Goal: Information Seeking & Learning: Check status

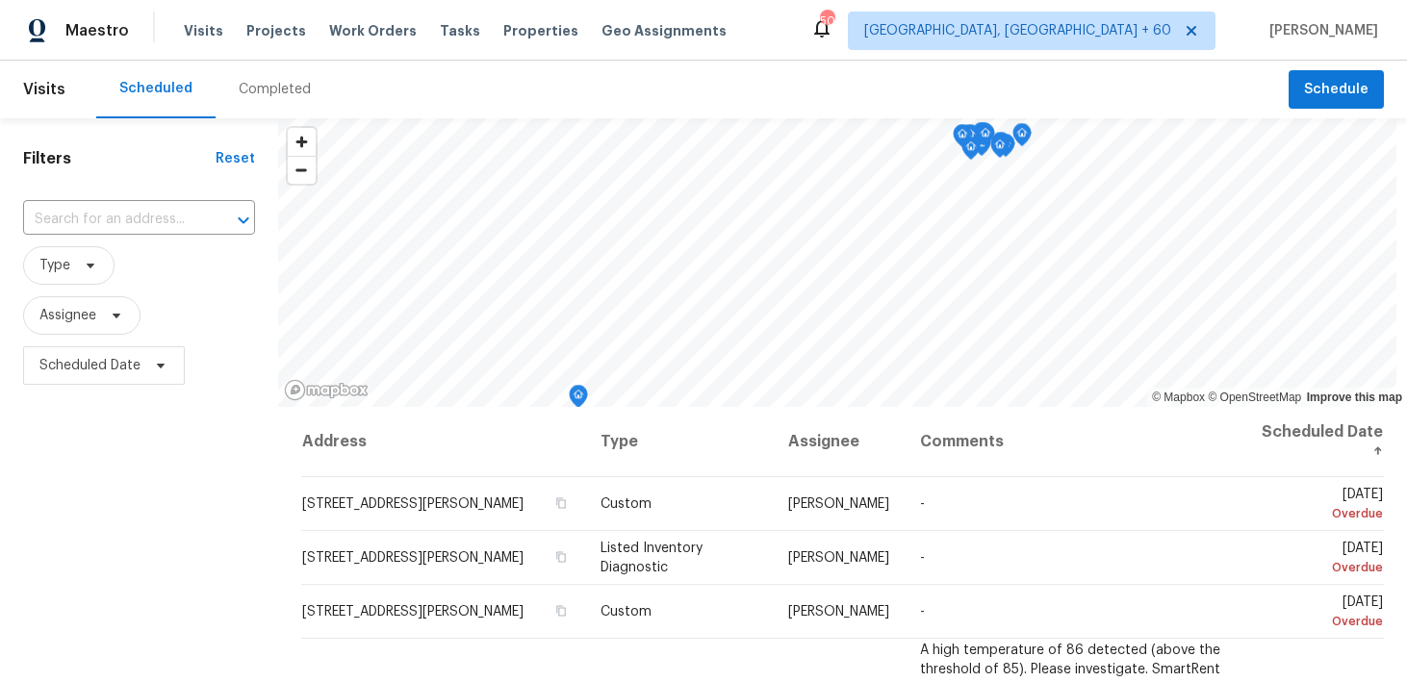
click at [250, 93] on div "Completed" at bounding box center [275, 89] width 72 height 19
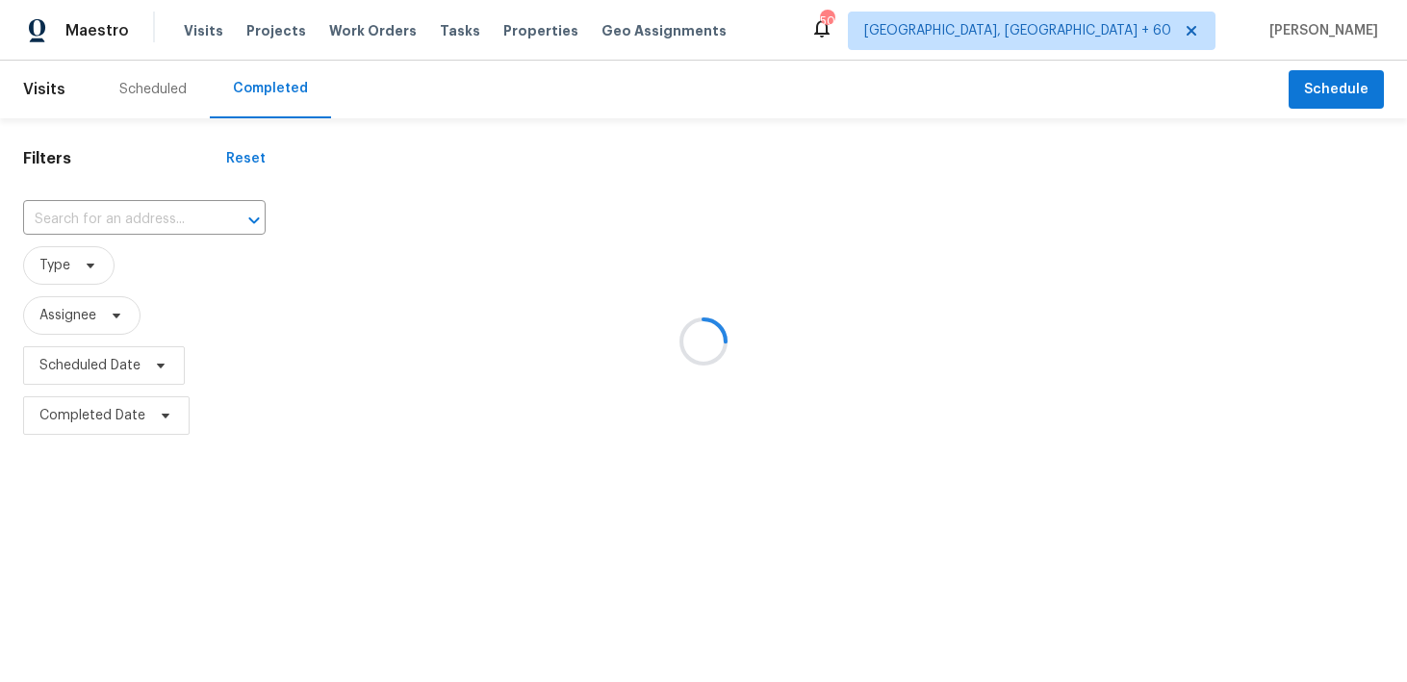
click at [142, 205] on div at bounding box center [703, 341] width 1407 height 682
click at [65, 230] on div at bounding box center [703, 341] width 1407 height 682
click at [76, 220] on div at bounding box center [703, 341] width 1407 height 682
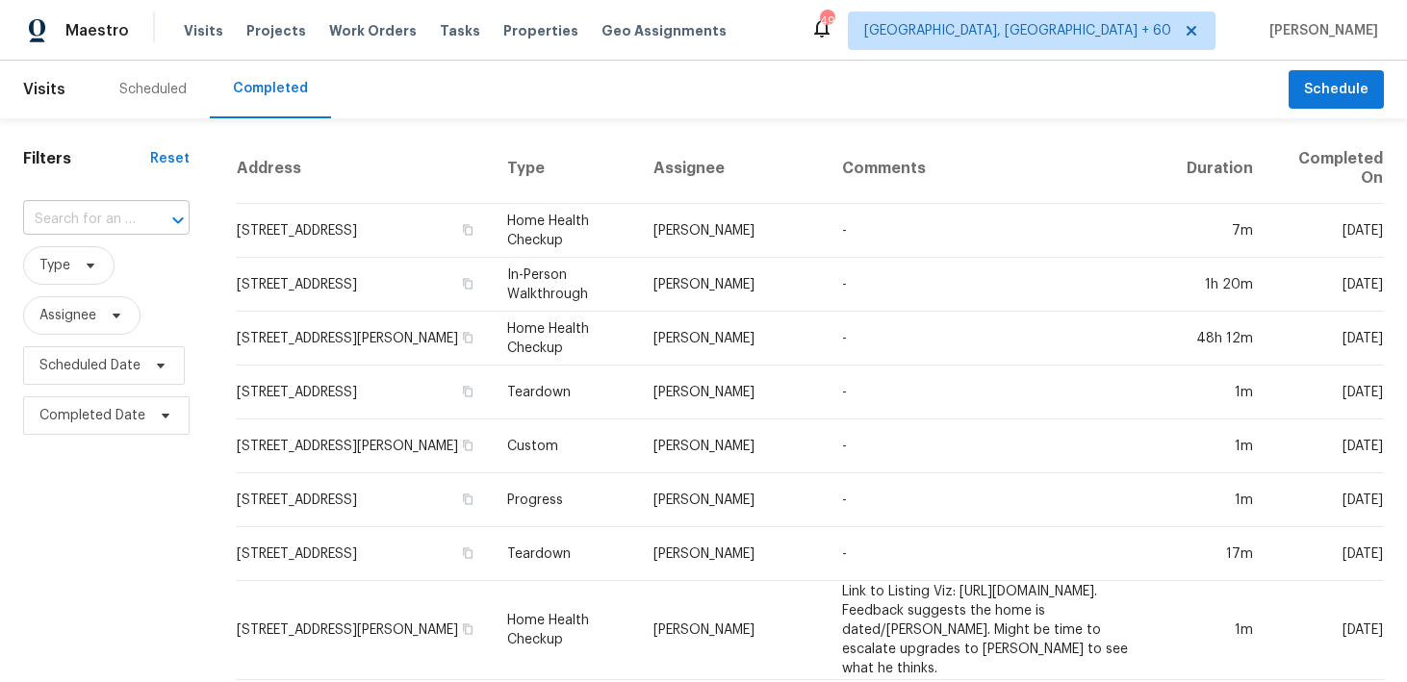
click at [99, 219] on input "text" at bounding box center [79, 220] width 113 height 30
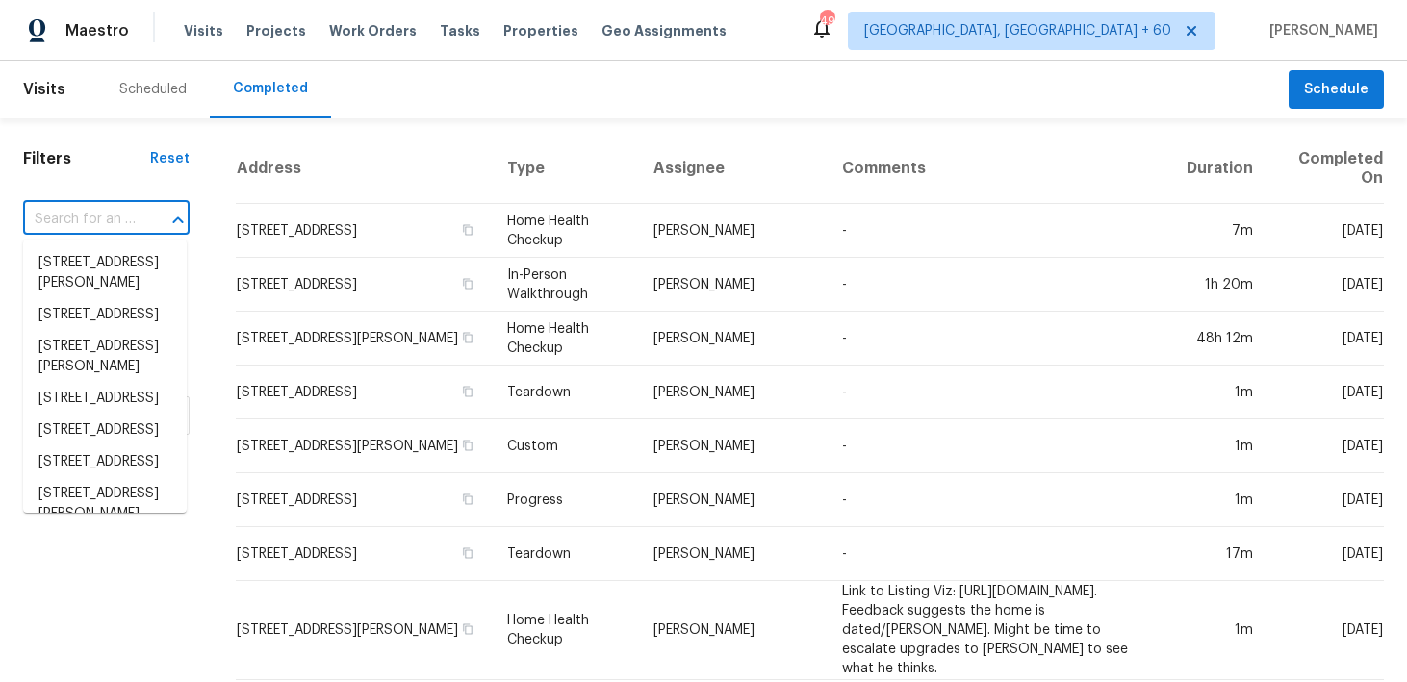
paste input "[STREET_ADDRESS][PERSON_NAME]"
type input "[STREET_ADDRESS][PERSON_NAME]"
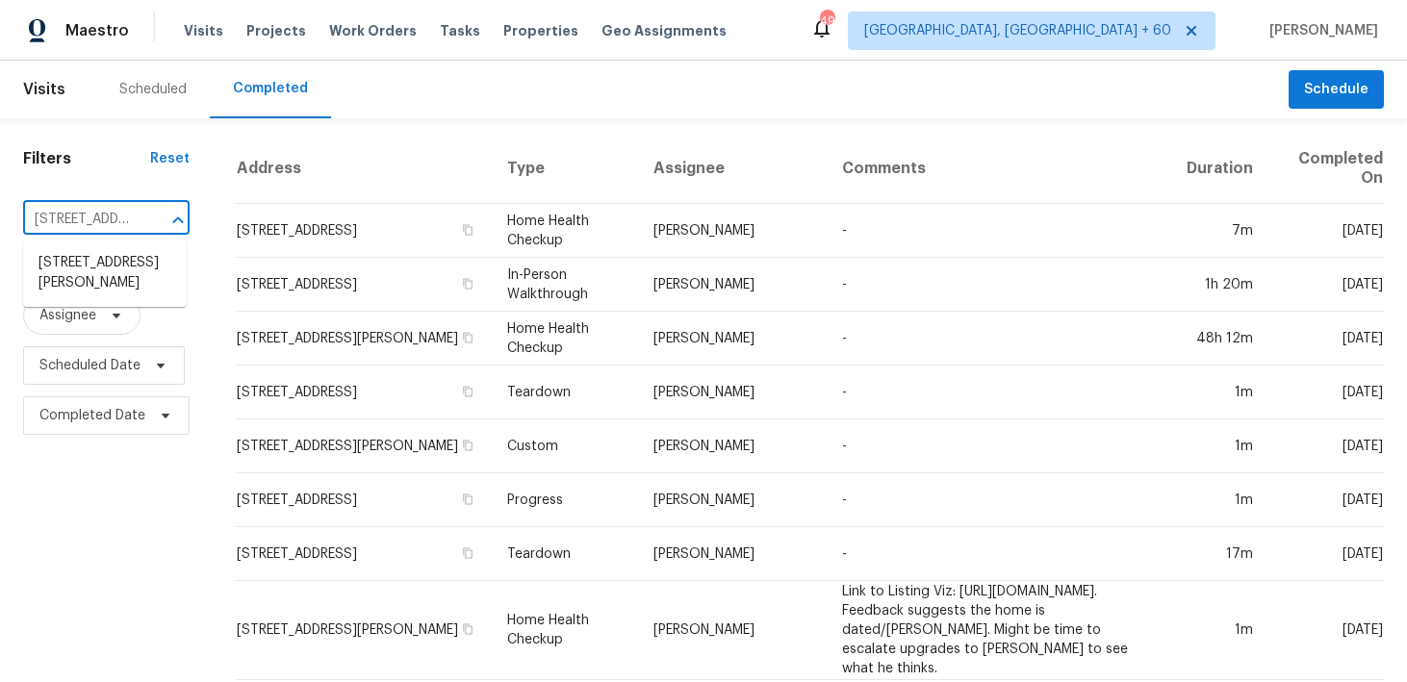
scroll to position [0, 135]
click at [112, 276] on li "[STREET_ADDRESS][PERSON_NAME]" at bounding box center [105, 273] width 164 height 52
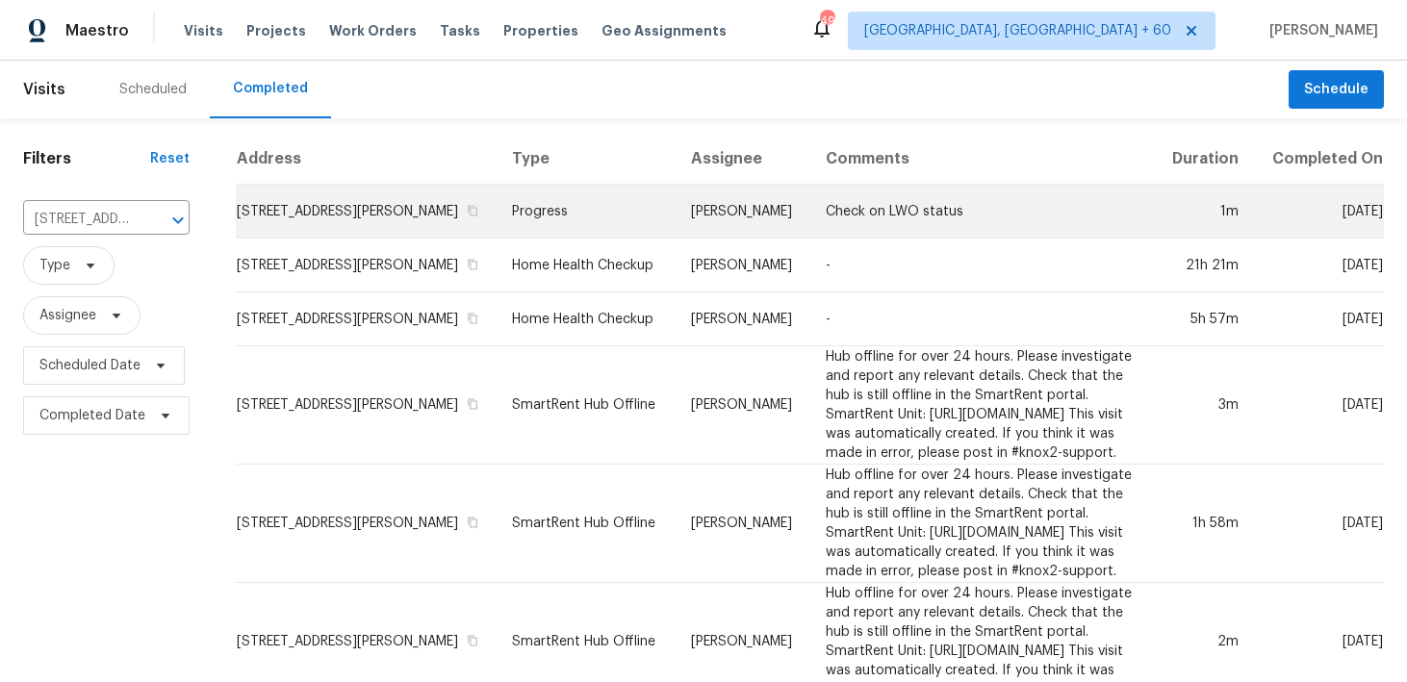
click at [514, 239] on td "Progress" at bounding box center [586, 212] width 179 height 54
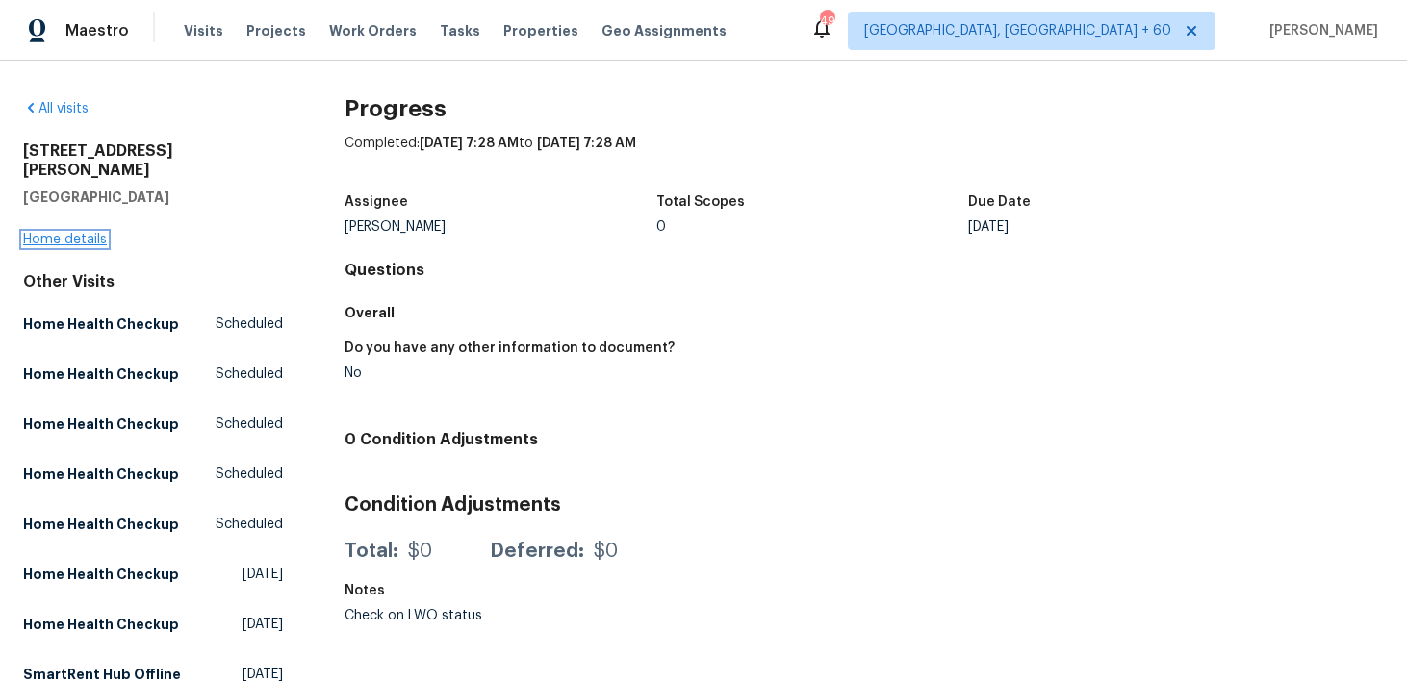
click at [58, 233] on link "Home details" at bounding box center [65, 239] width 84 height 13
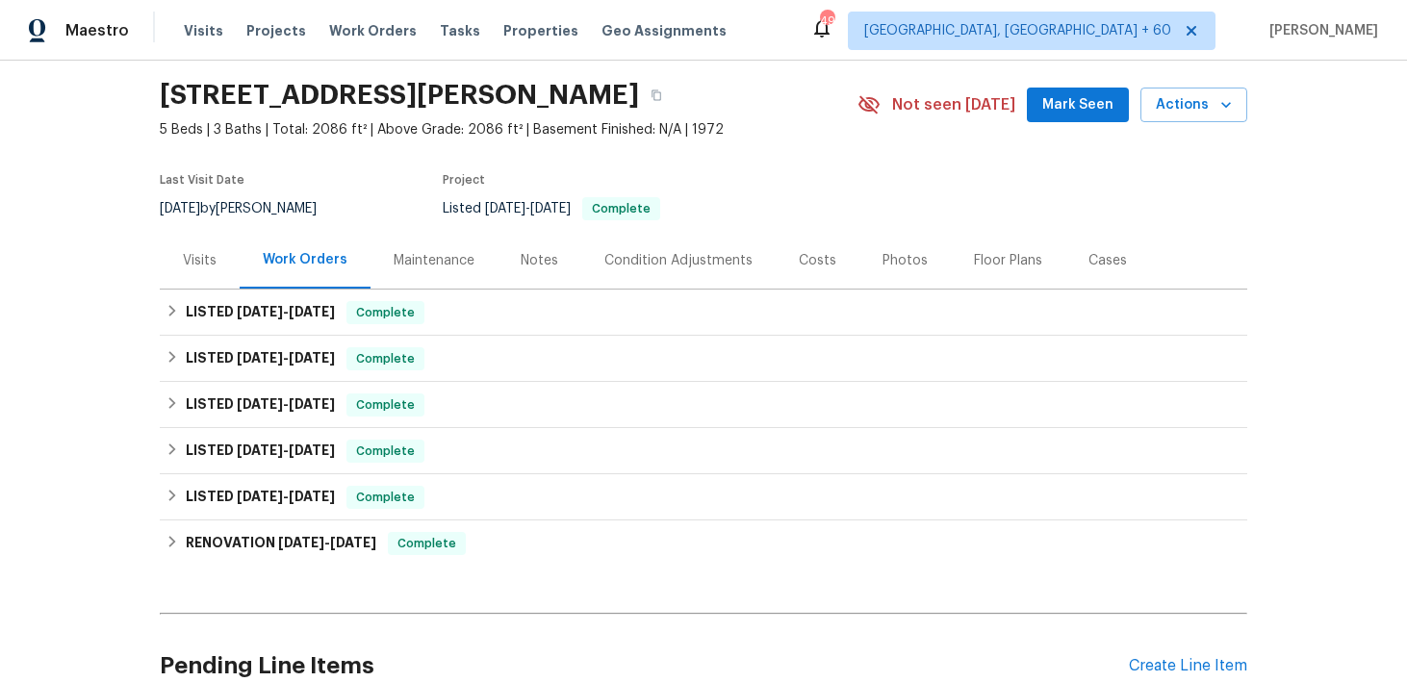
scroll to position [71, 0]
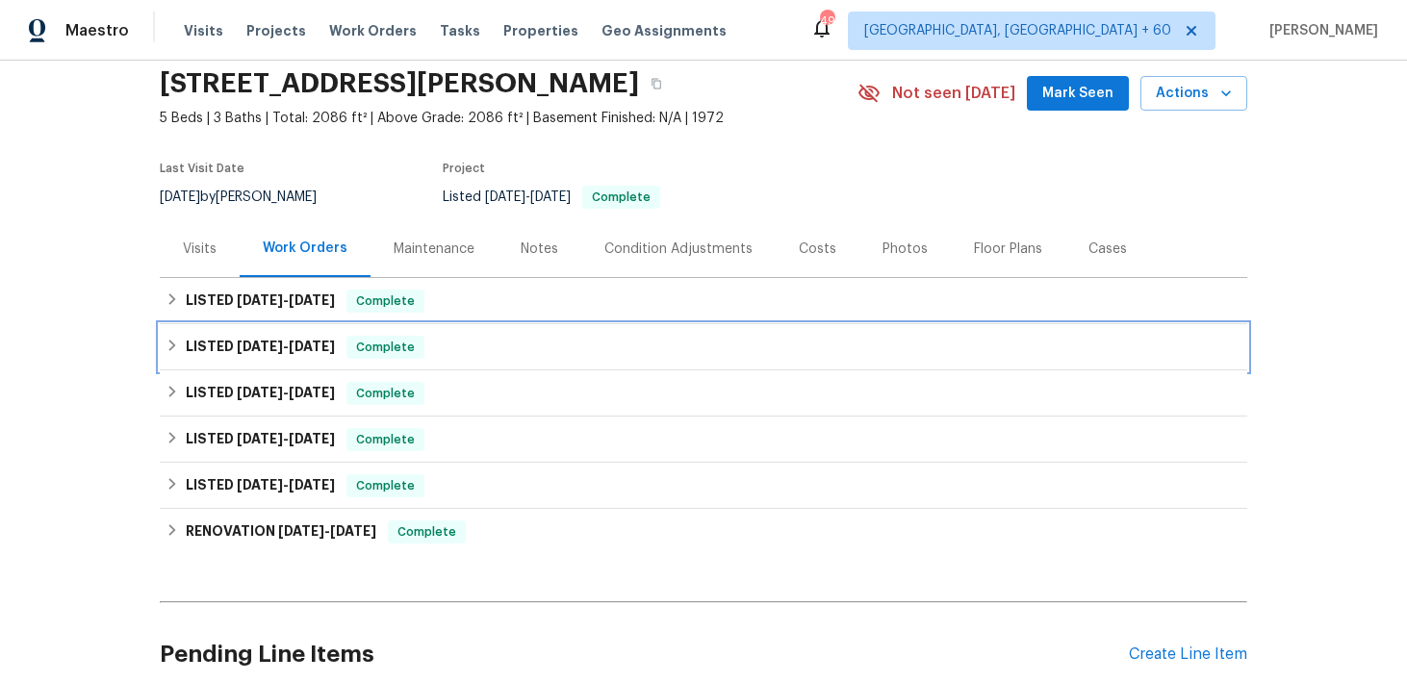
click at [454, 347] on div "LISTED [DATE] - [DATE] Complete" at bounding box center [704, 347] width 1076 height 23
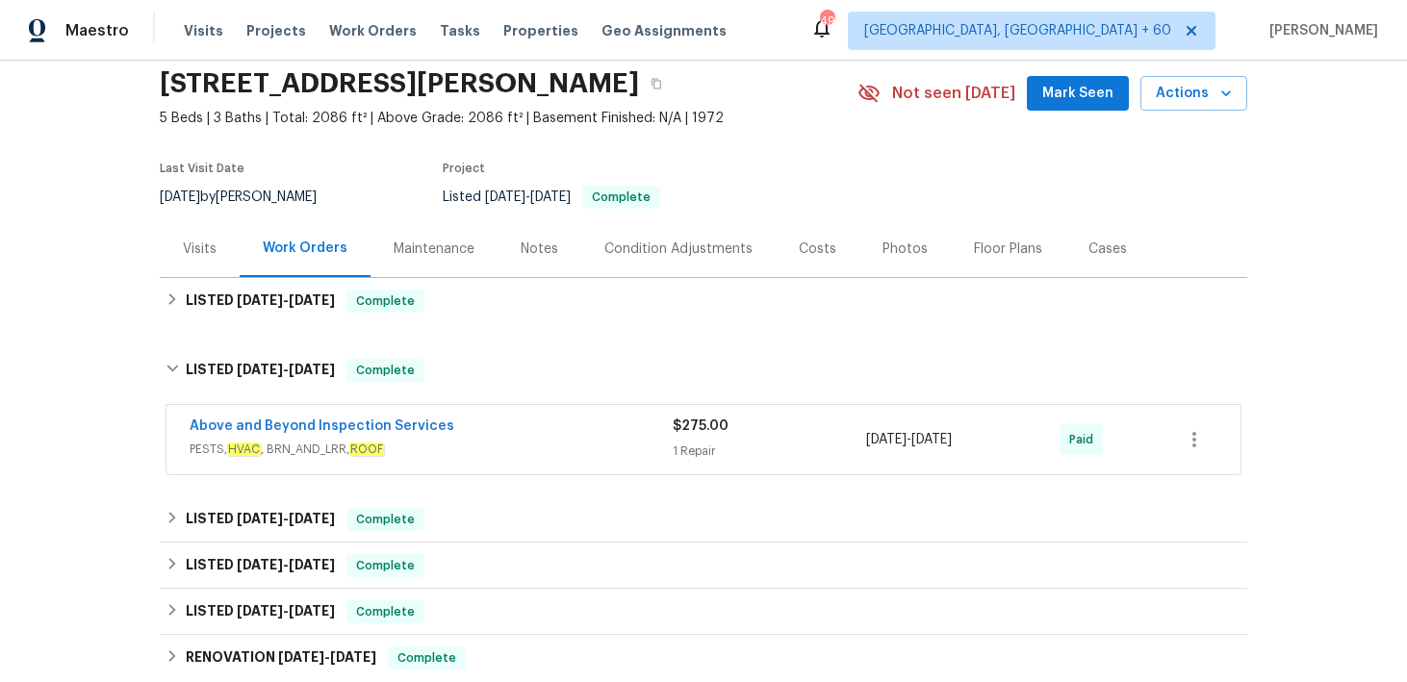
click at [690, 439] on div "$275.00 1 Repair" at bounding box center [769, 440] width 193 height 46
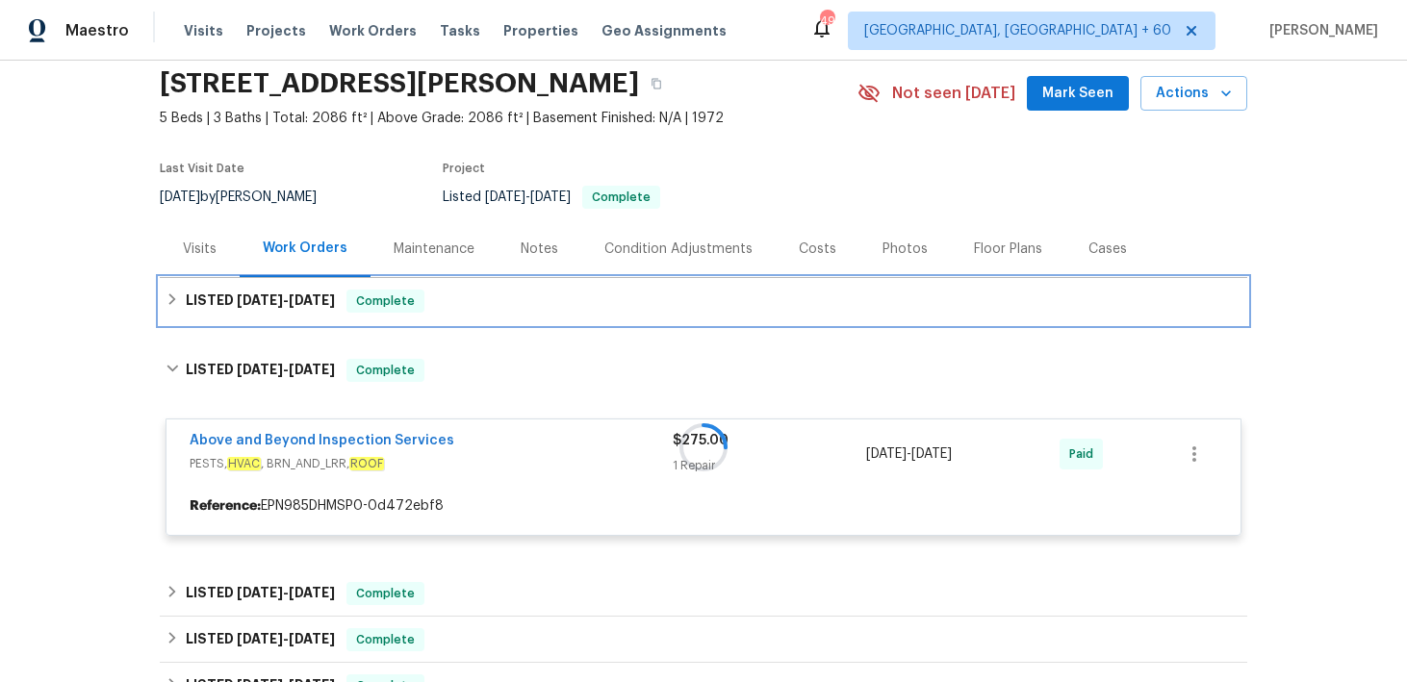
click at [607, 307] on div "LISTED [DATE] - [DATE] Complete" at bounding box center [704, 301] width 1076 height 23
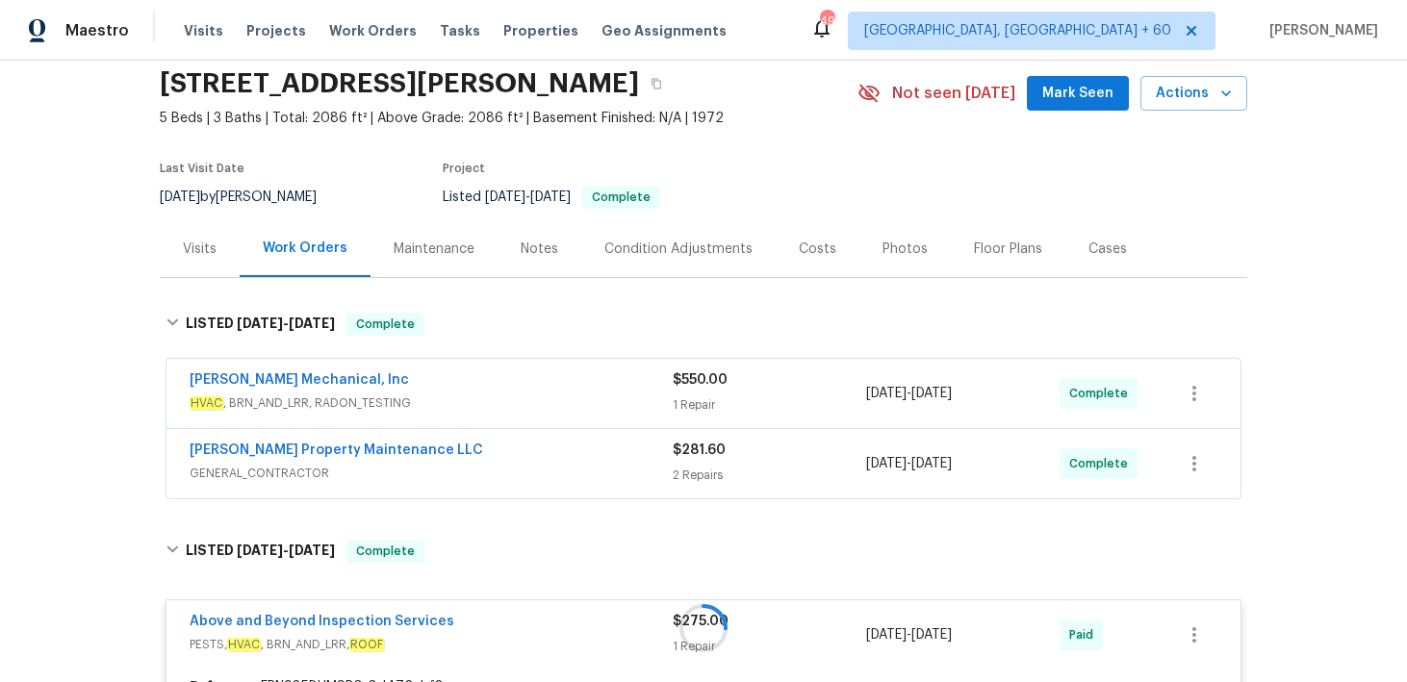
click at [704, 408] on div "1 Repair" at bounding box center [769, 405] width 193 height 19
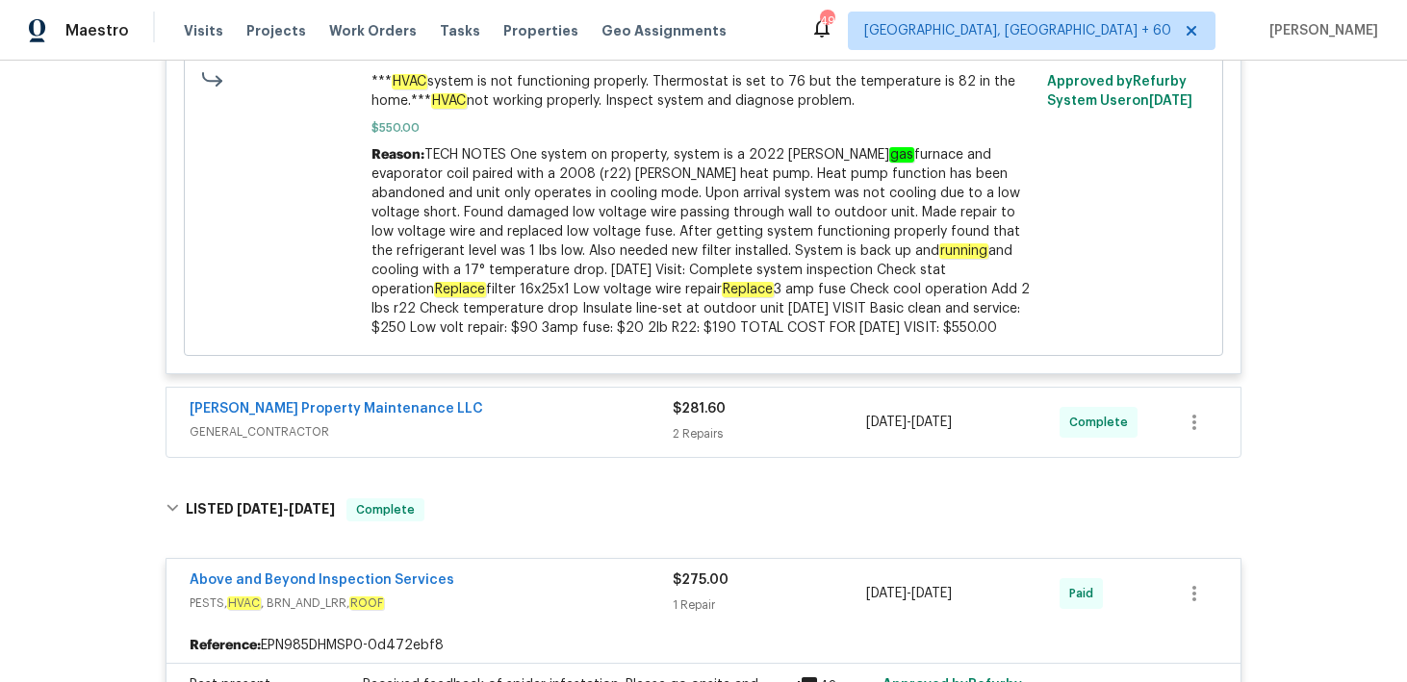
scroll to position [617, 0]
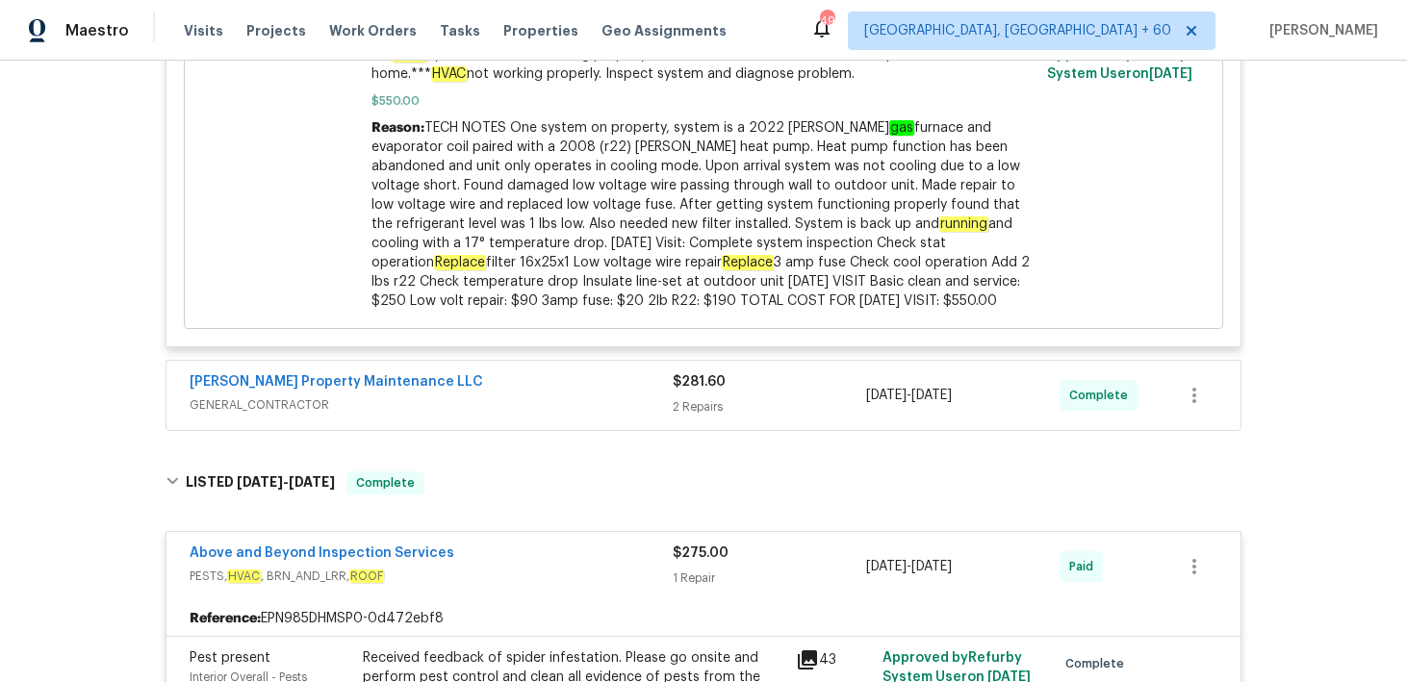
click at [694, 410] on div "2 Repairs" at bounding box center [769, 407] width 193 height 19
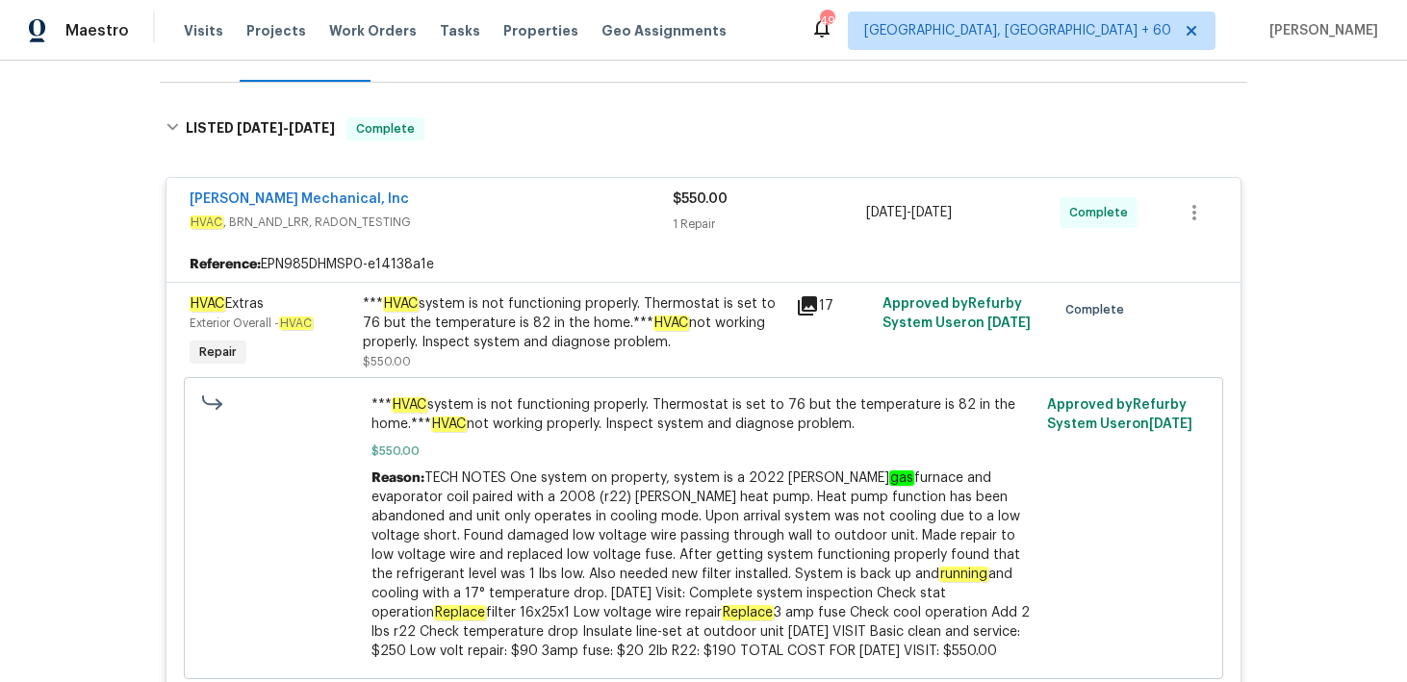
scroll to position [0, 0]
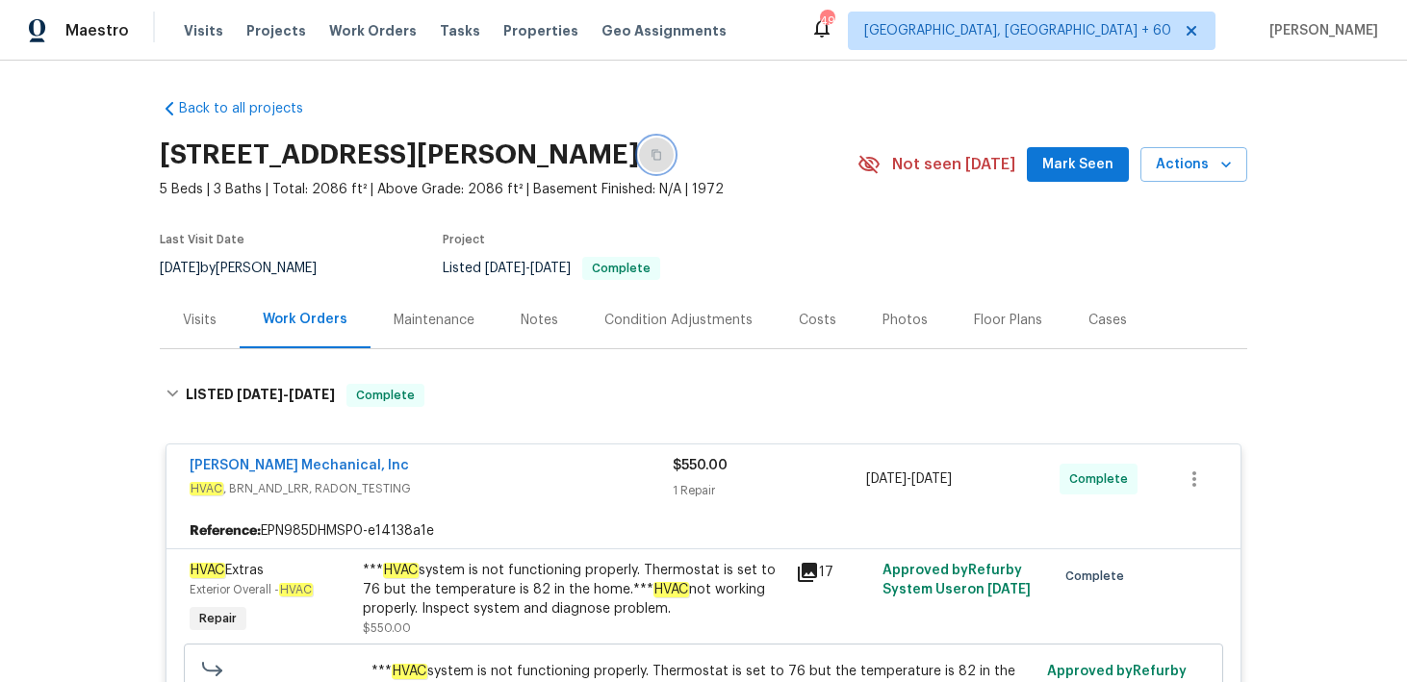
click at [660, 155] on icon "button" at bounding box center [657, 155] width 10 height 11
click at [193, 36] on span "Visits" at bounding box center [203, 30] width 39 height 19
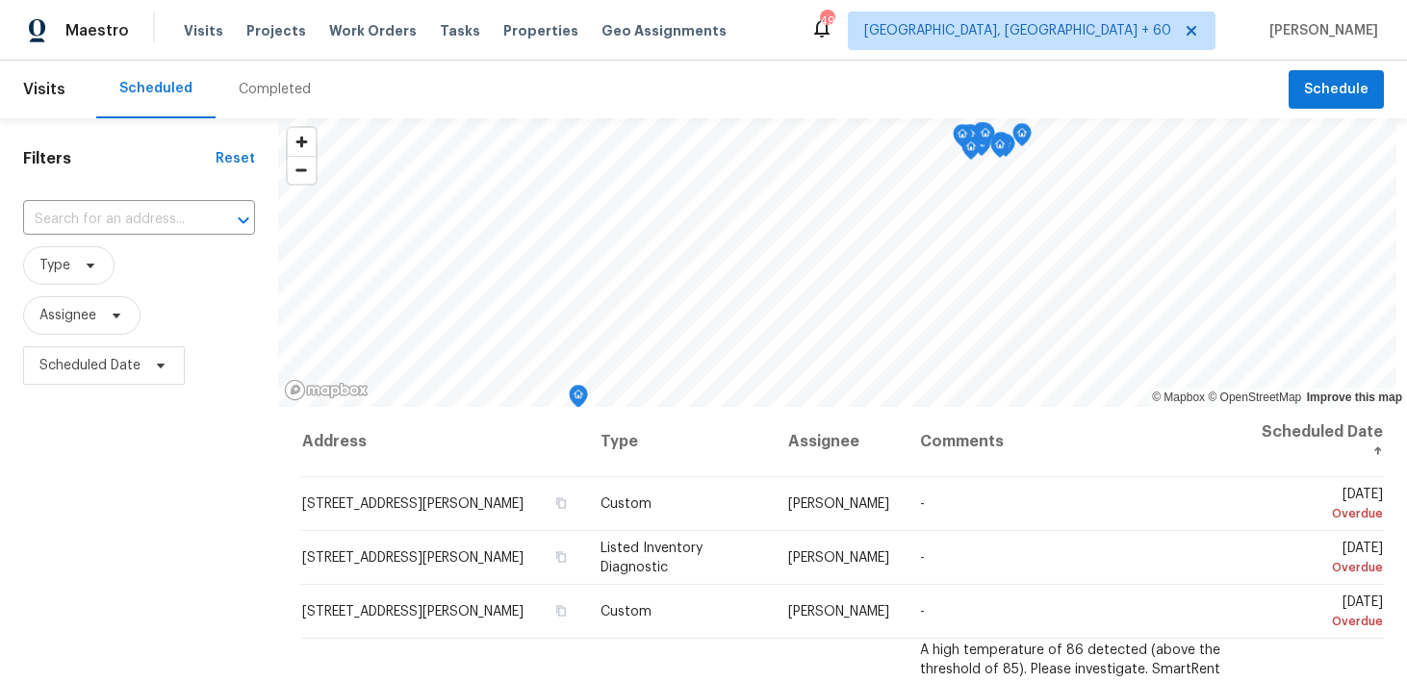
click at [239, 90] on div "Completed" at bounding box center [275, 89] width 72 height 19
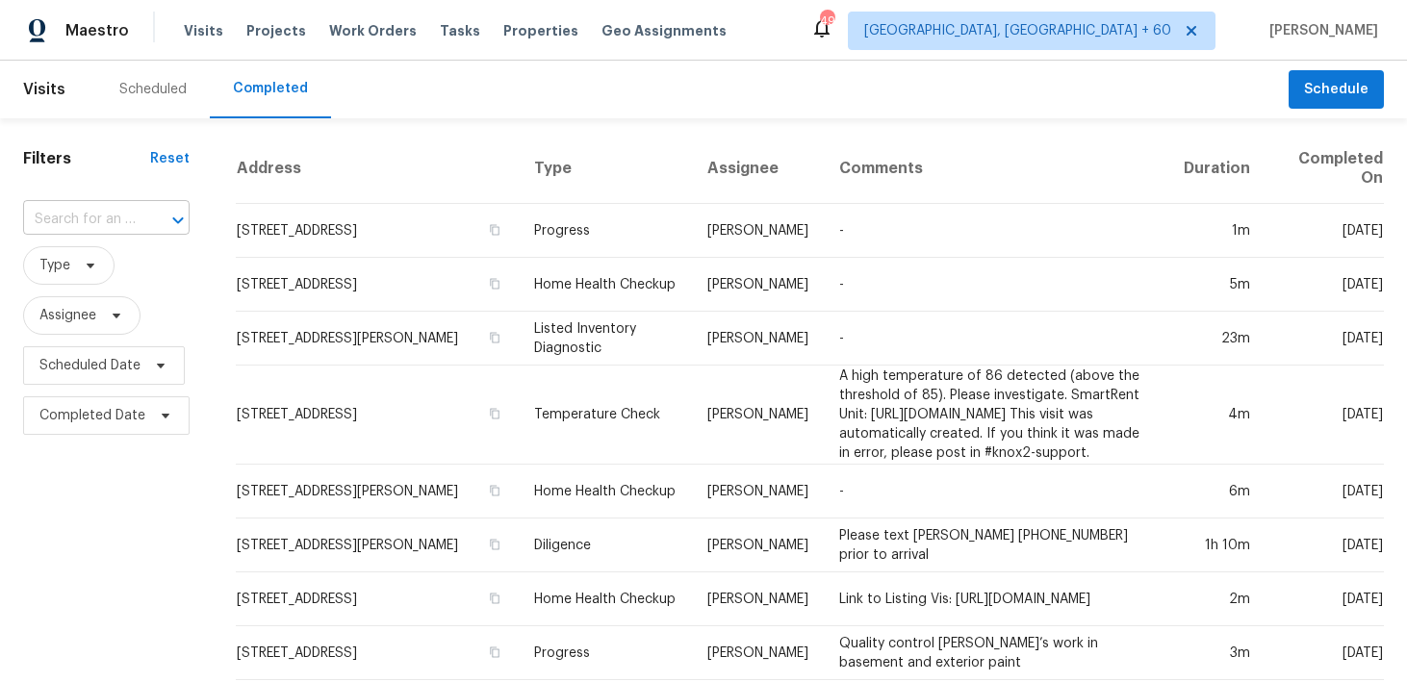
click at [144, 212] on div at bounding box center [165, 220] width 50 height 27
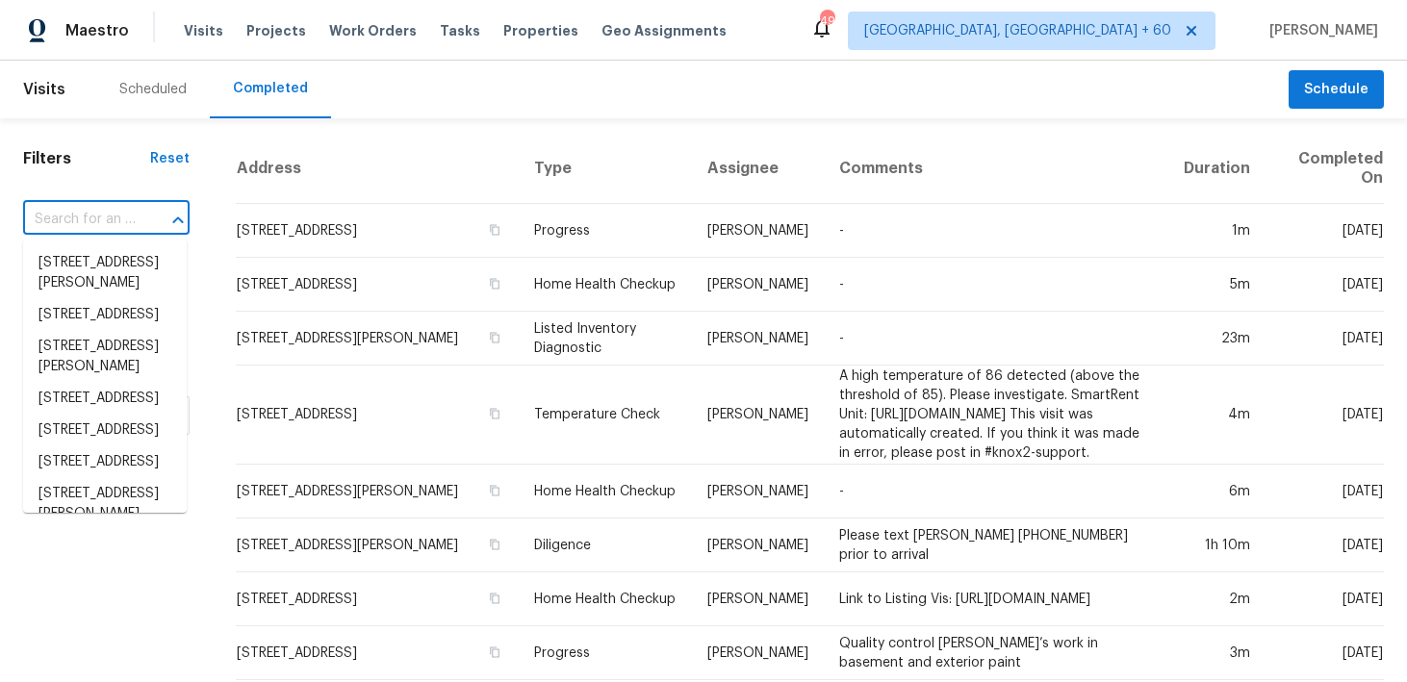
paste input "[STREET_ADDRESS][PERSON_NAME]"
type input "[STREET_ADDRESS][PERSON_NAME]"
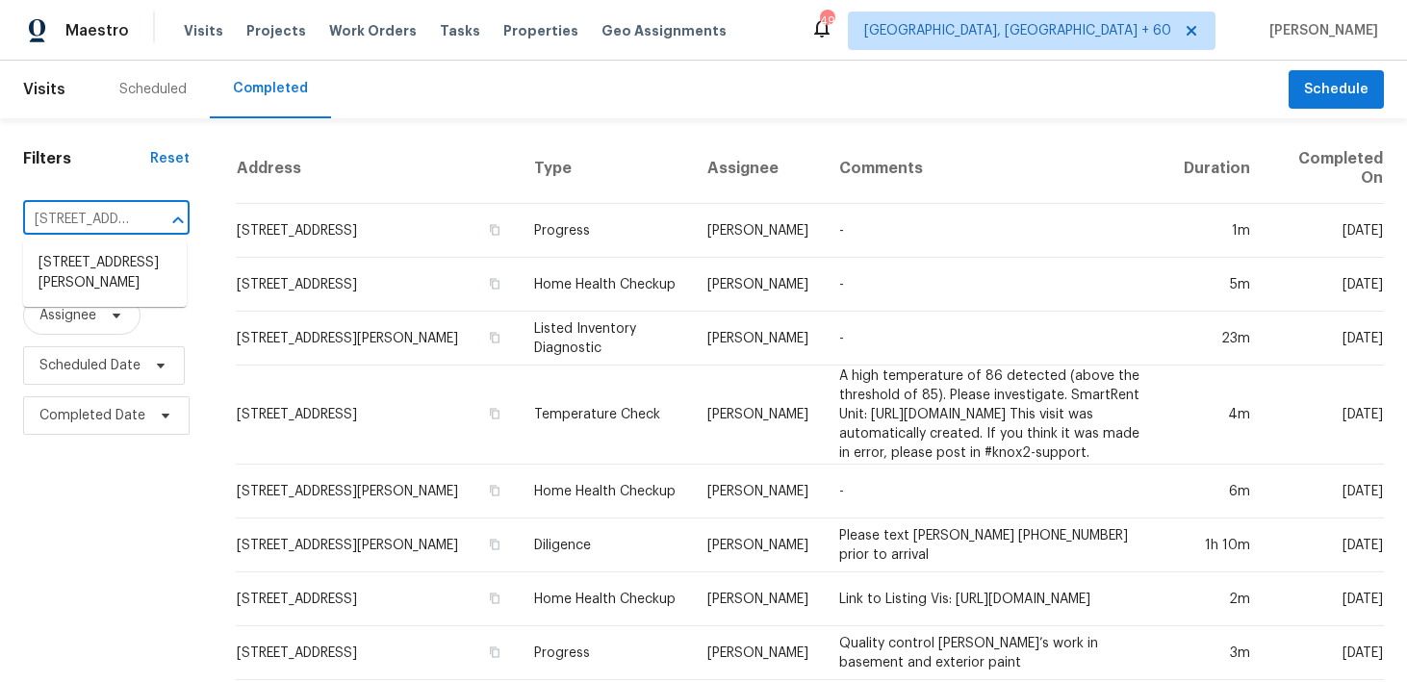
scroll to position [0, 114]
click at [98, 275] on li "[STREET_ADDRESS][PERSON_NAME]" at bounding box center [105, 273] width 164 height 52
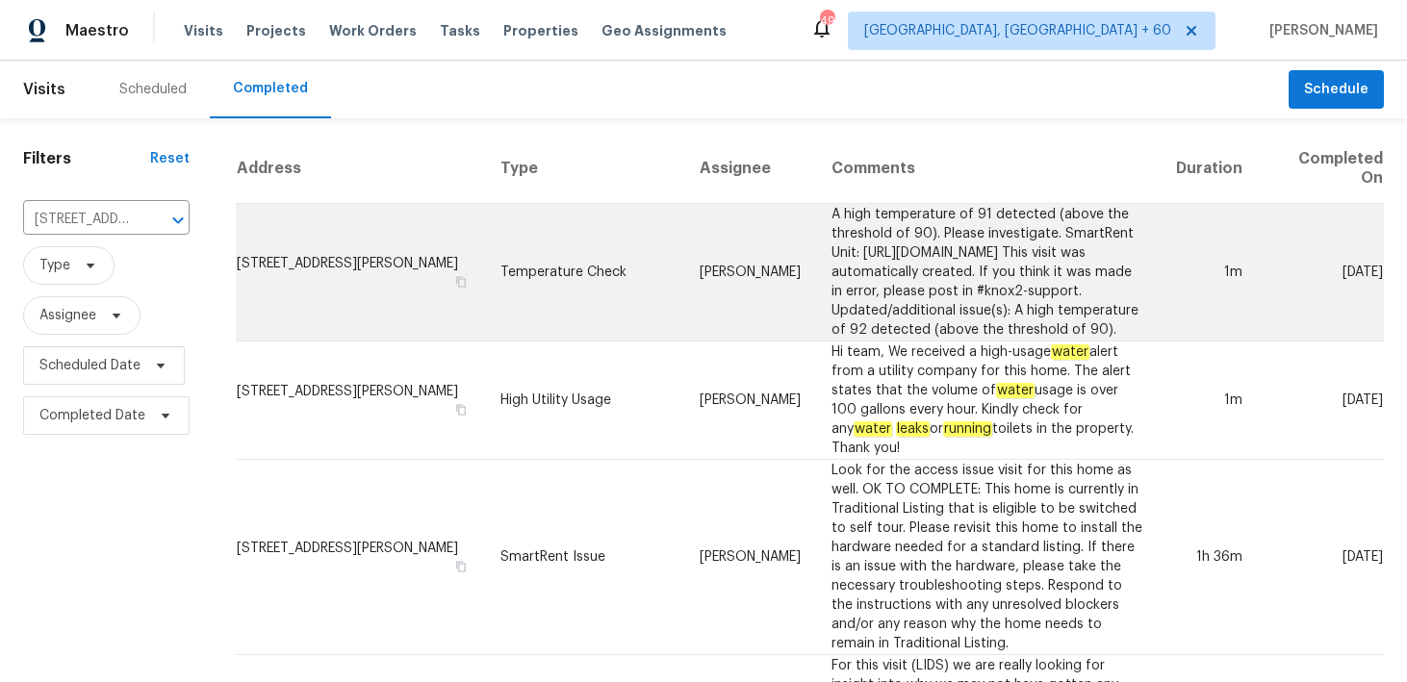
click at [513, 269] on td "Temperature Check" at bounding box center [584, 273] width 199 height 138
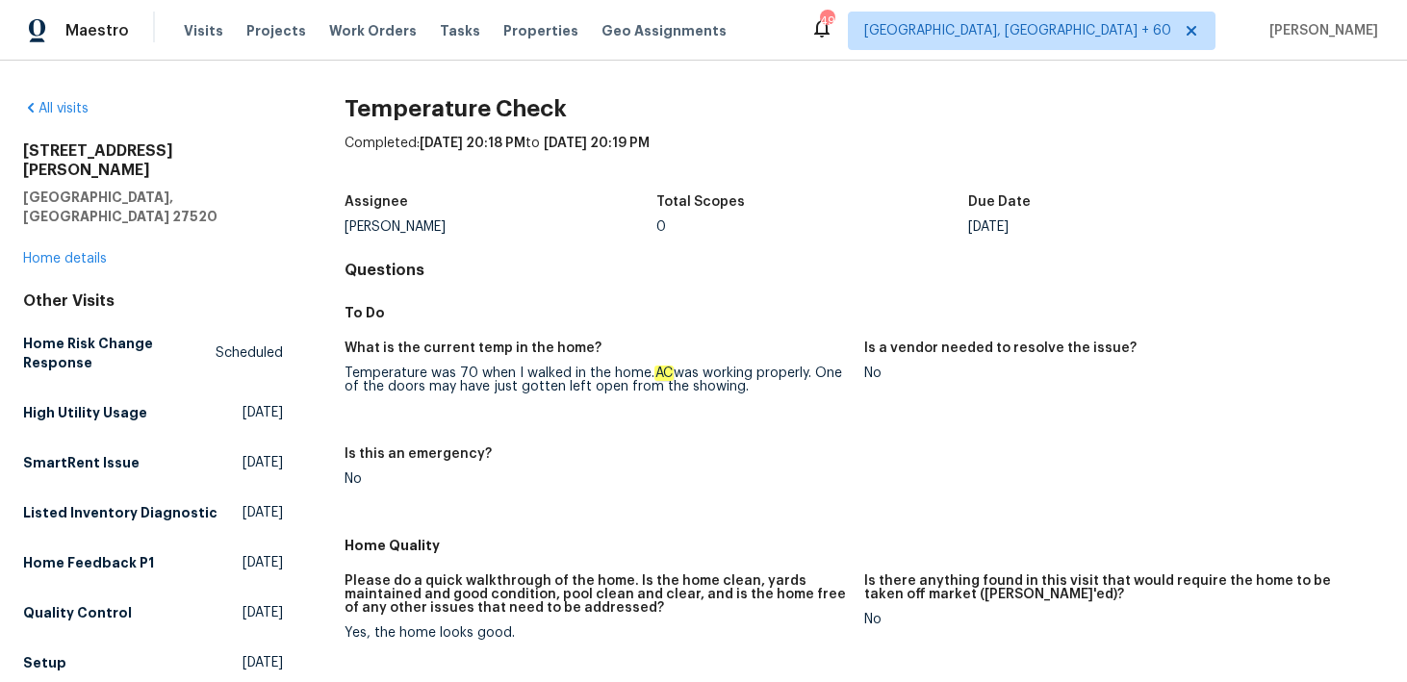
click at [78, 228] on div "[STREET_ADDRESS][PERSON_NAME] Home details" at bounding box center [153, 204] width 260 height 127
click at [72, 252] on link "Home details" at bounding box center [65, 258] width 84 height 13
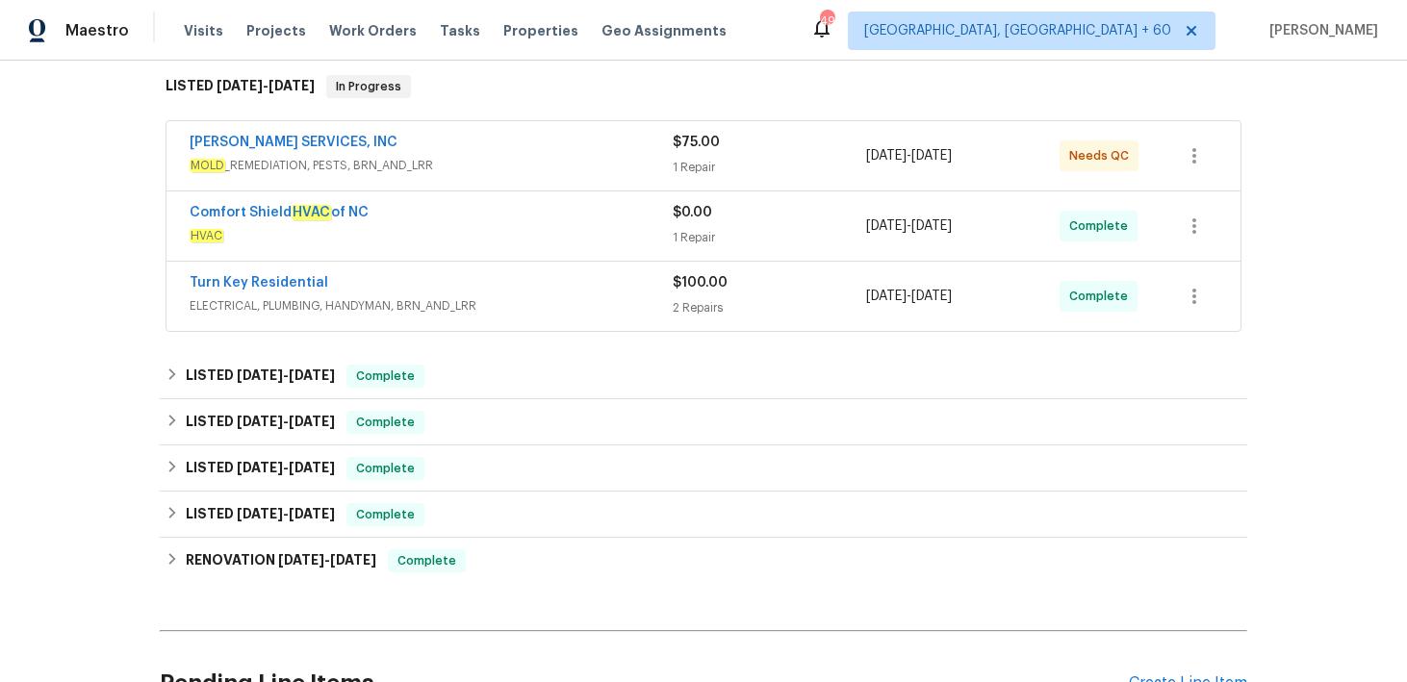
scroll to position [315, 0]
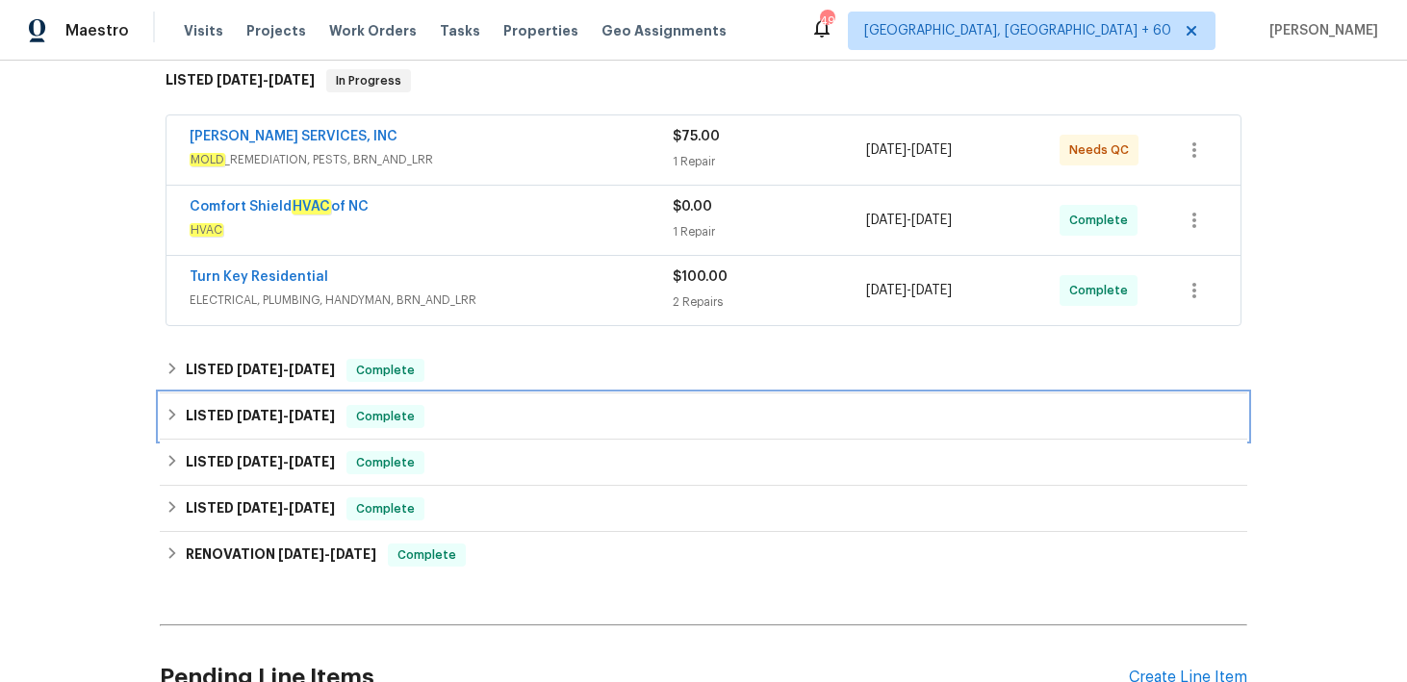
click at [466, 418] on div "LISTED [DATE] - [DATE] Complete" at bounding box center [704, 416] width 1076 height 23
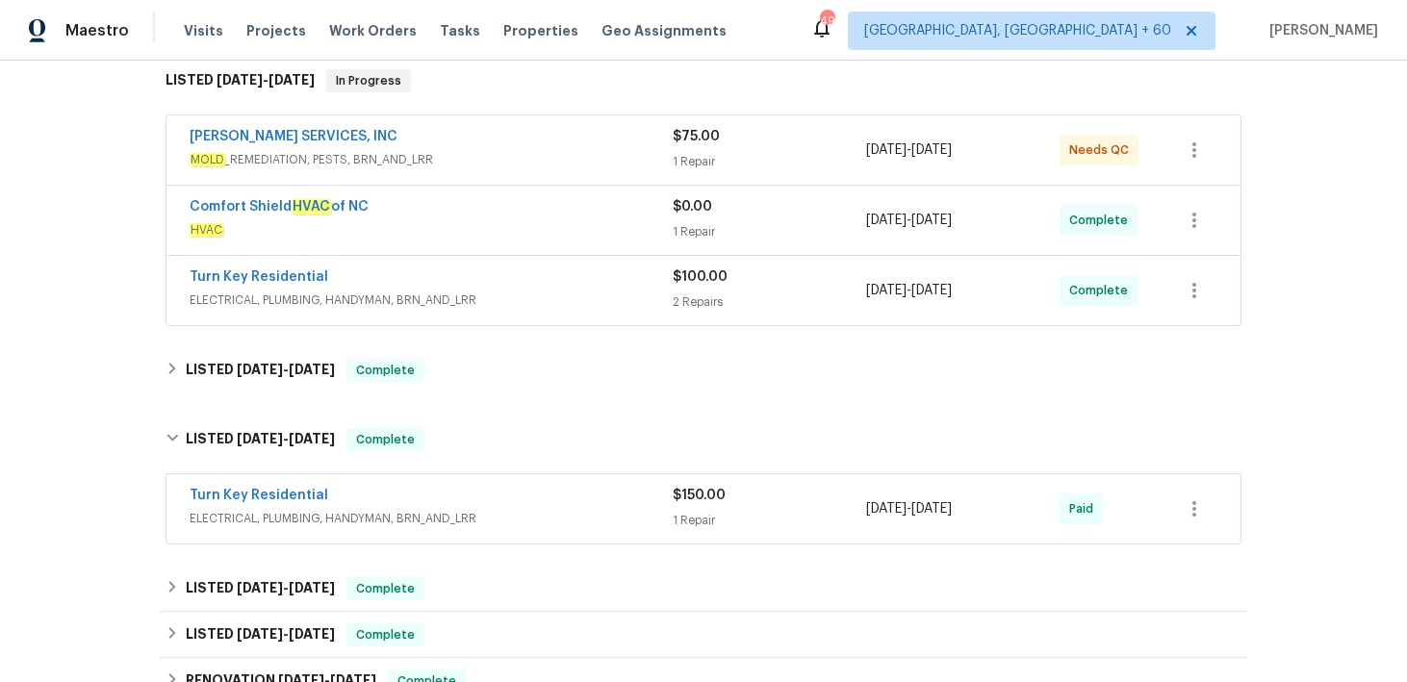
click at [715, 515] on div "1 Repair" at bounding box center [769, 520] width 193 height 19
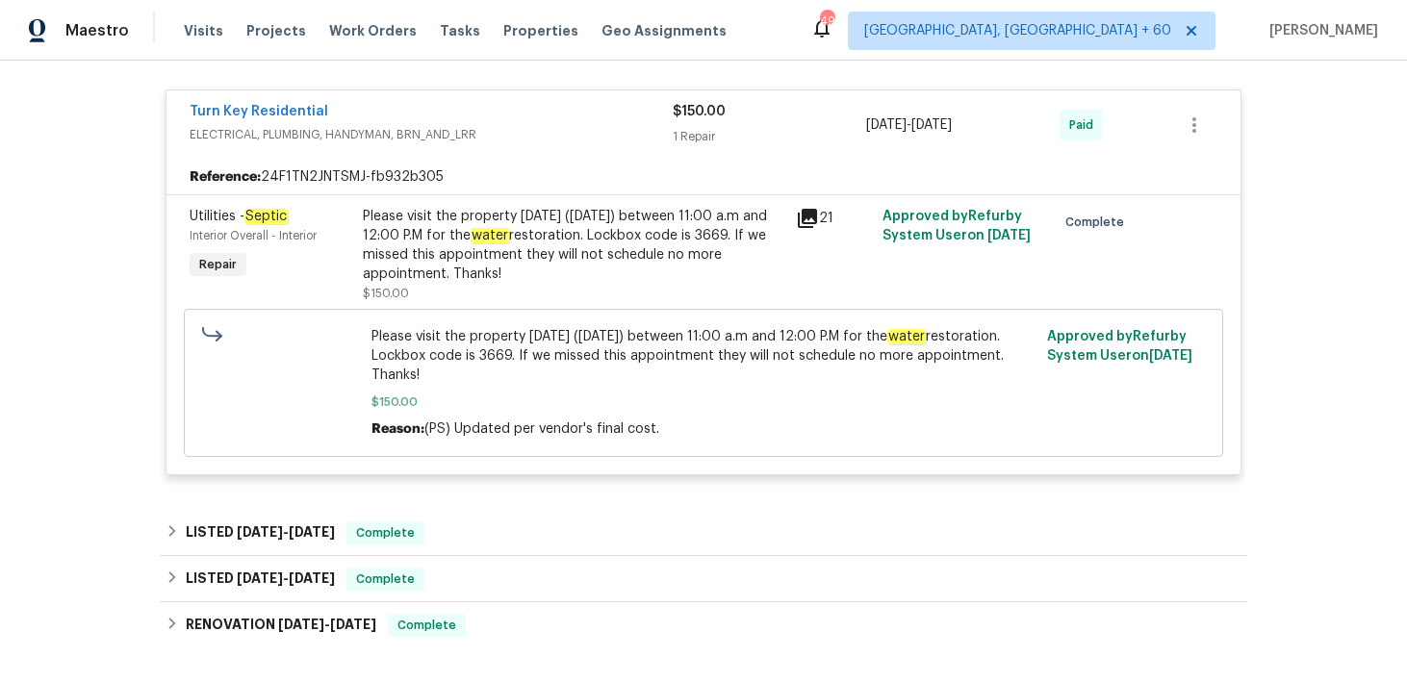
scroll to position [742, 0]
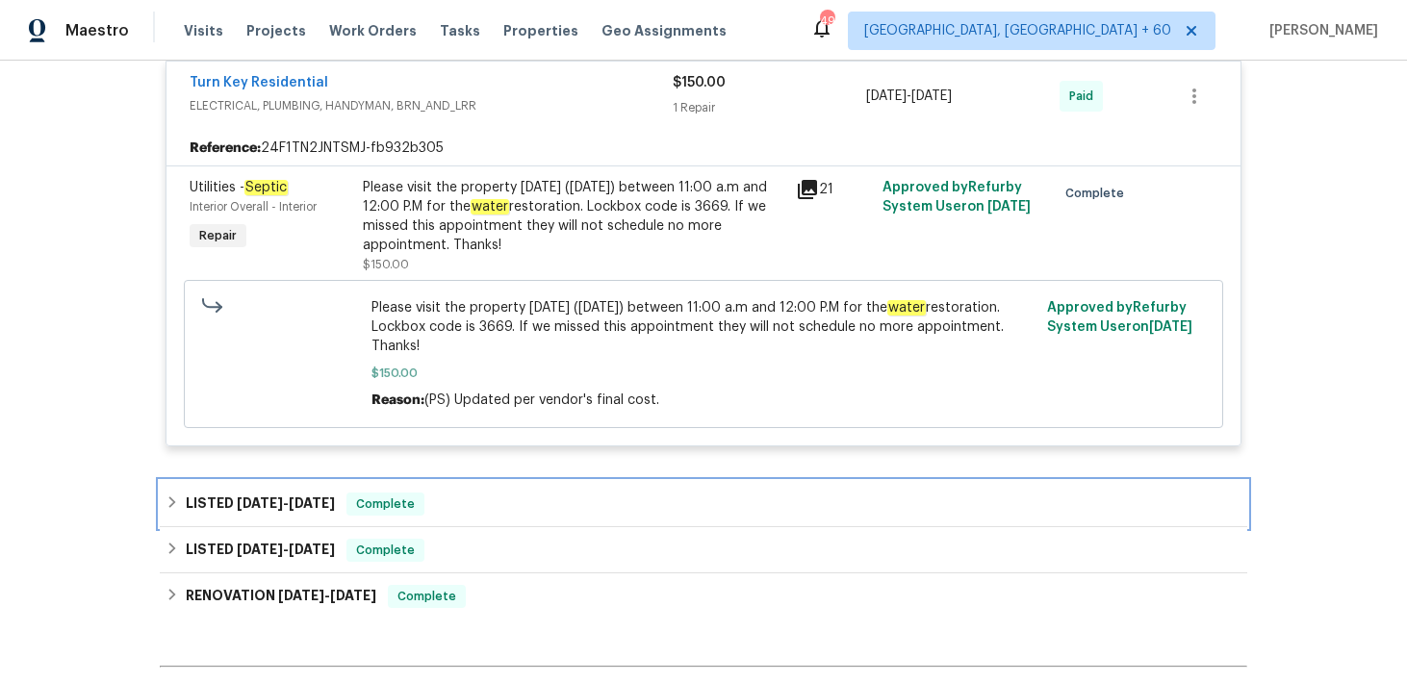
click at [475, 491] on div "LISTED [DATE] - [DATE] Complete" at bounding box center [704, 504] width 1088 height 46
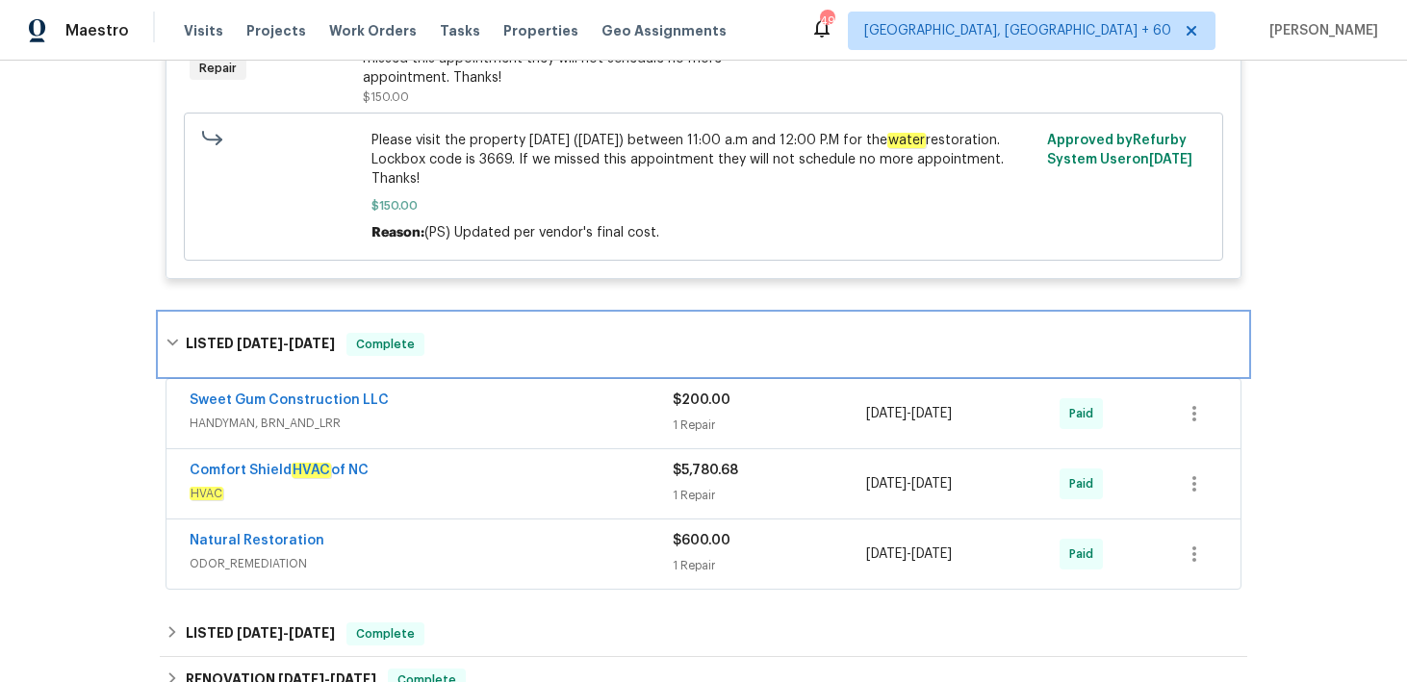
scroll to position [902, 0]
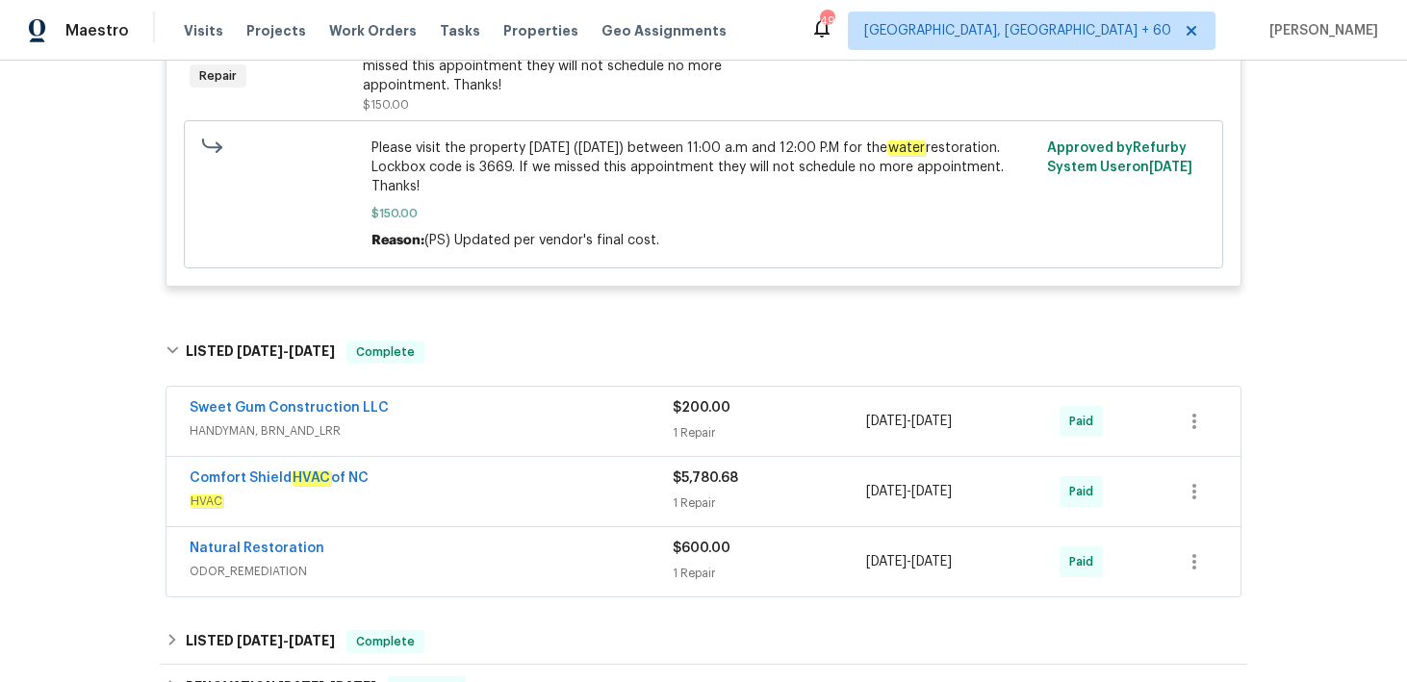
click at [700, 490] on div "$5,780.68 1 Repair" at bounding box center [769, 492] width 193 height 46
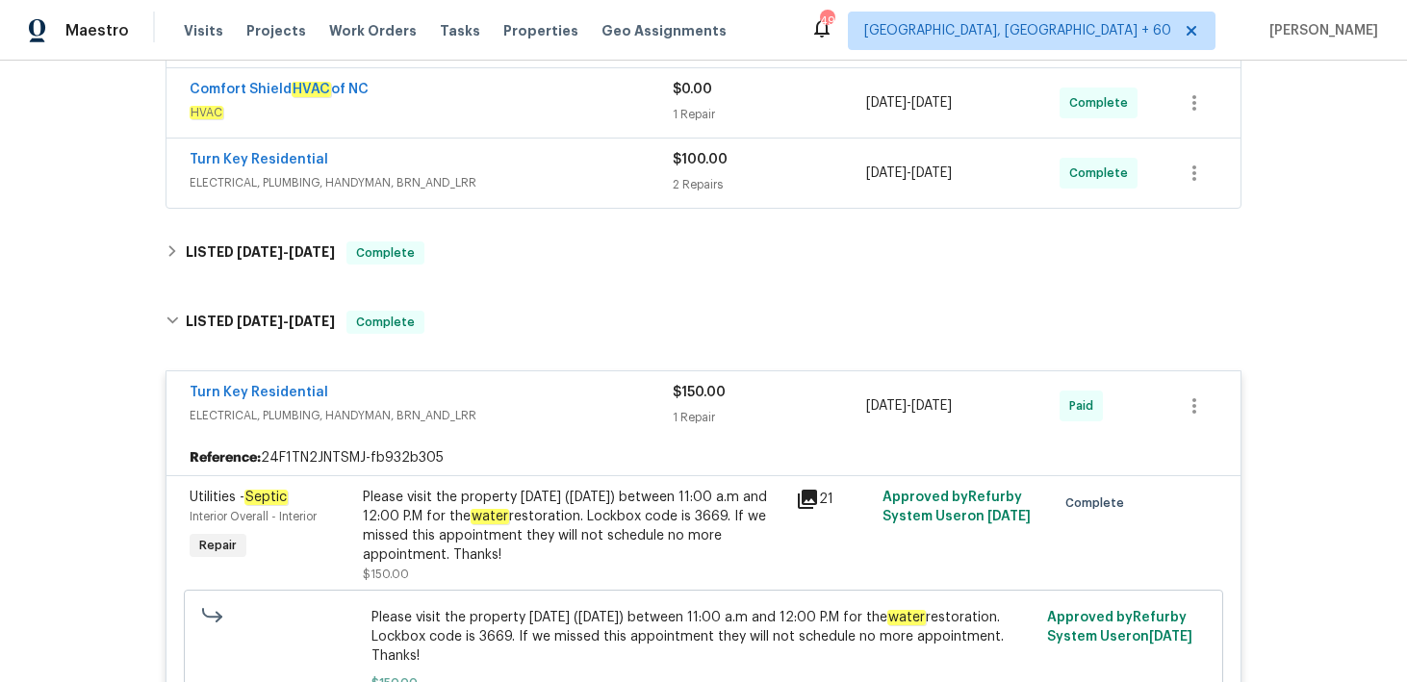
scroll to position [384, 0]
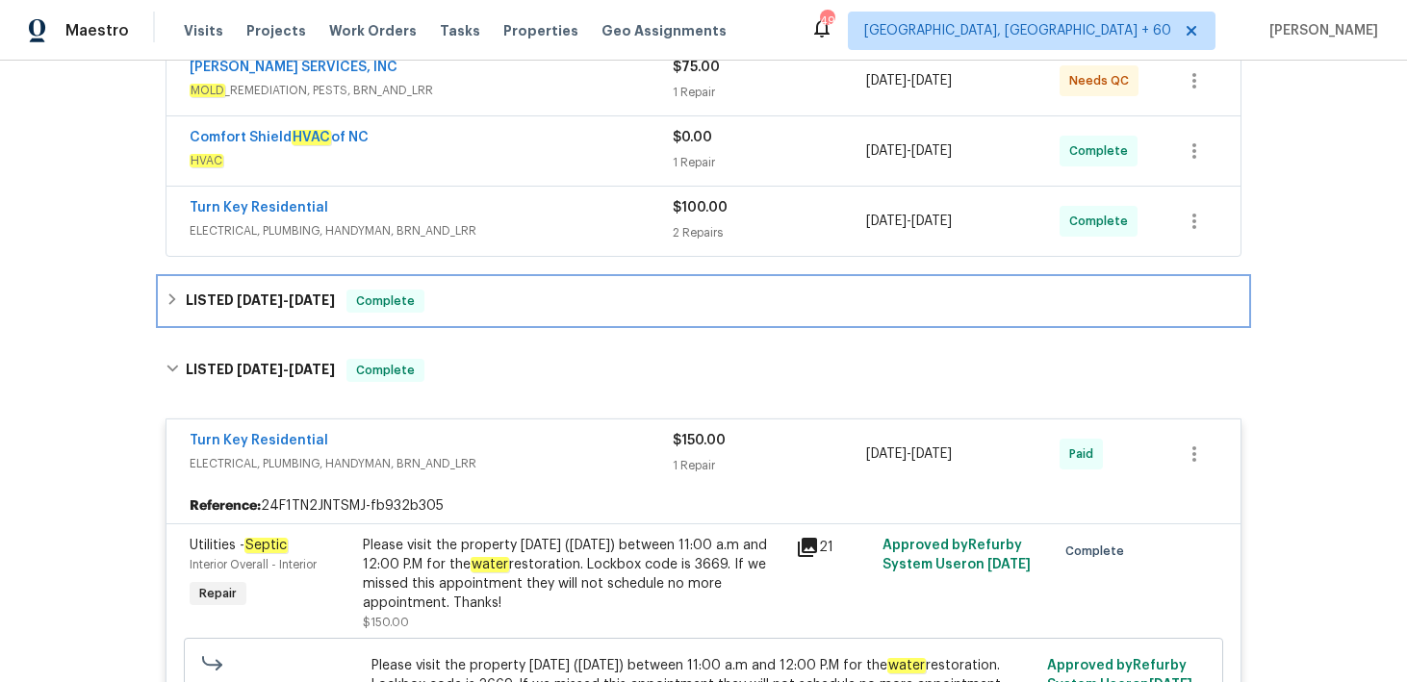
click at [560, 296] on div "LISTED [DATE] - [DATE] Complete" at bounding box center [704, 301] width 1076 height 23
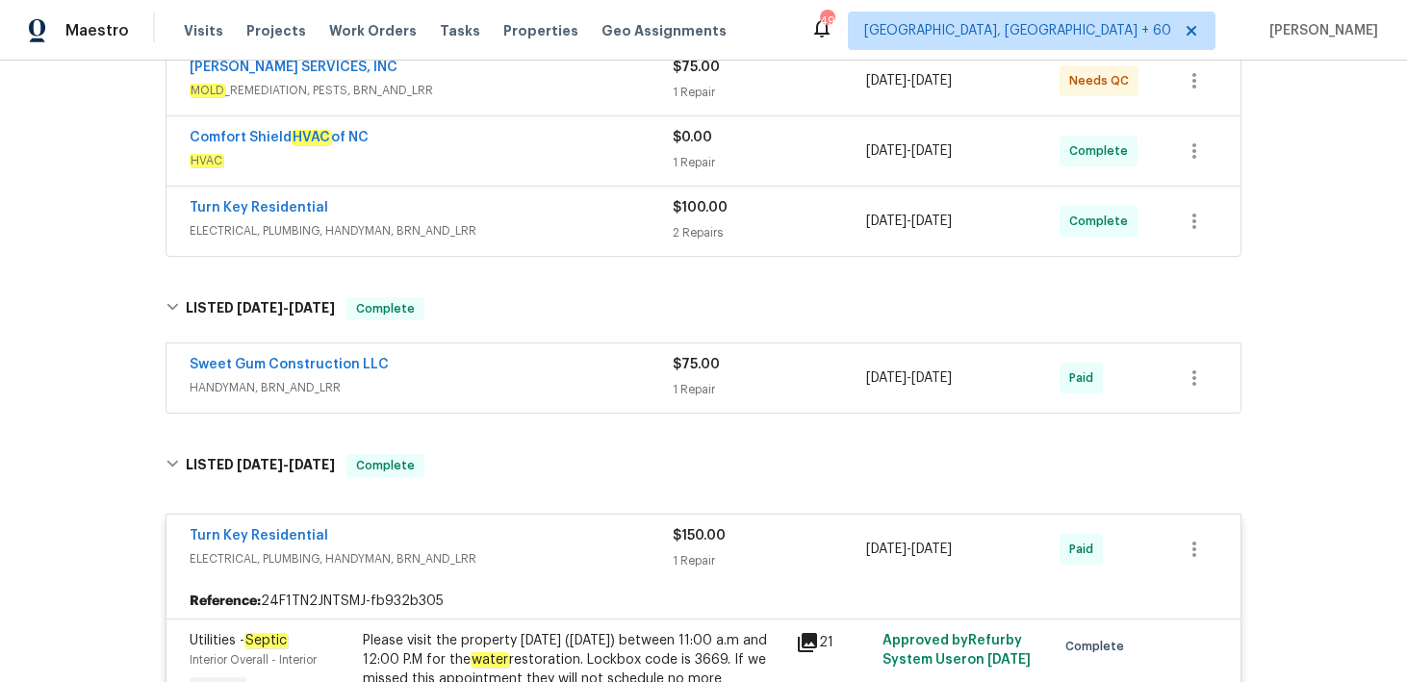
click at [706, 376] on div "$75.00 1 Repair" at bounding box center [769, 378] width 193 height 46
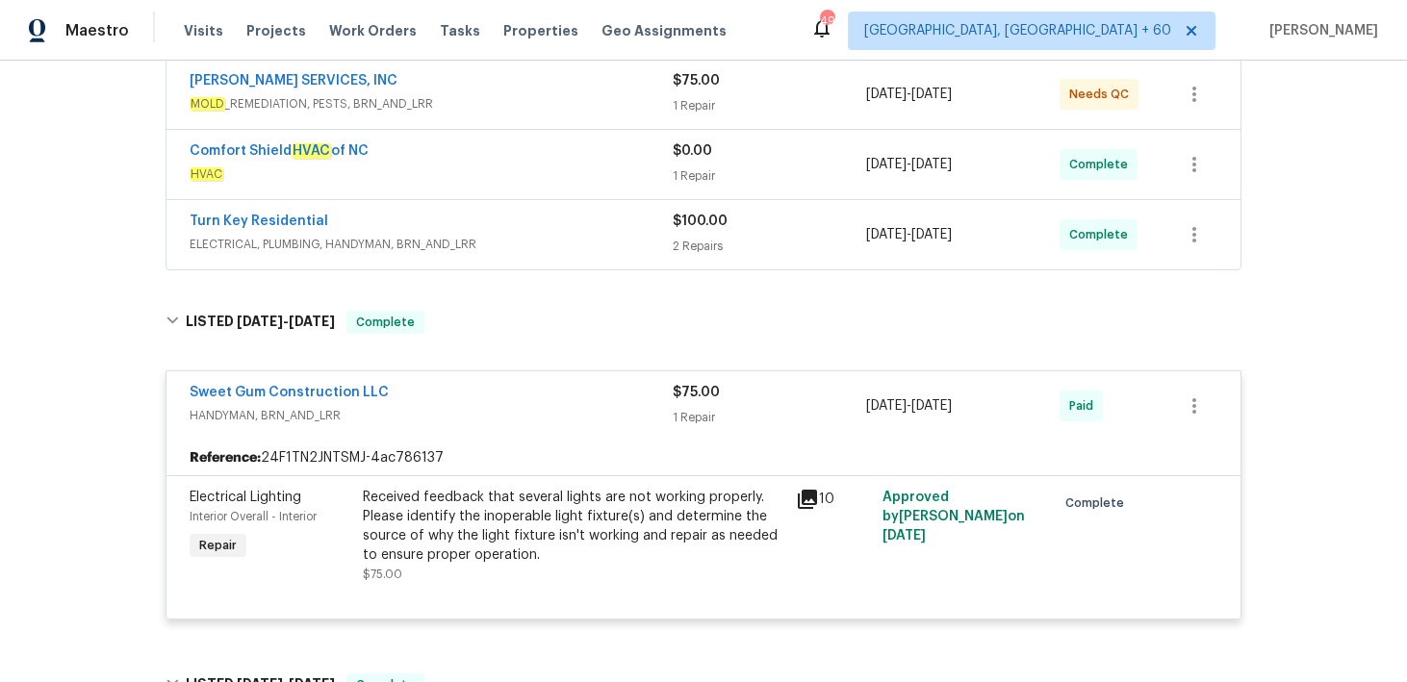
scroll to position [356, 0]
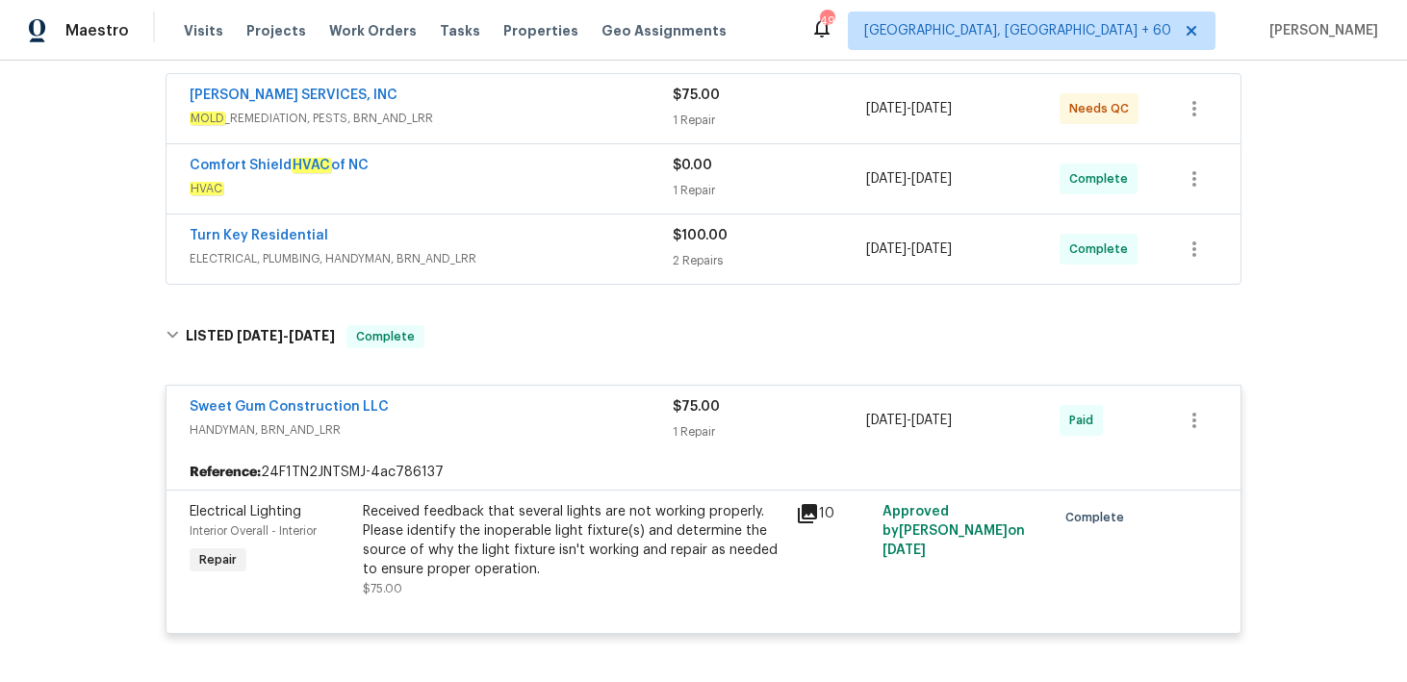
click at [700, 247] on div "$100.00 2 Repairs" at bounding box center [769, 249] width 193 height 46
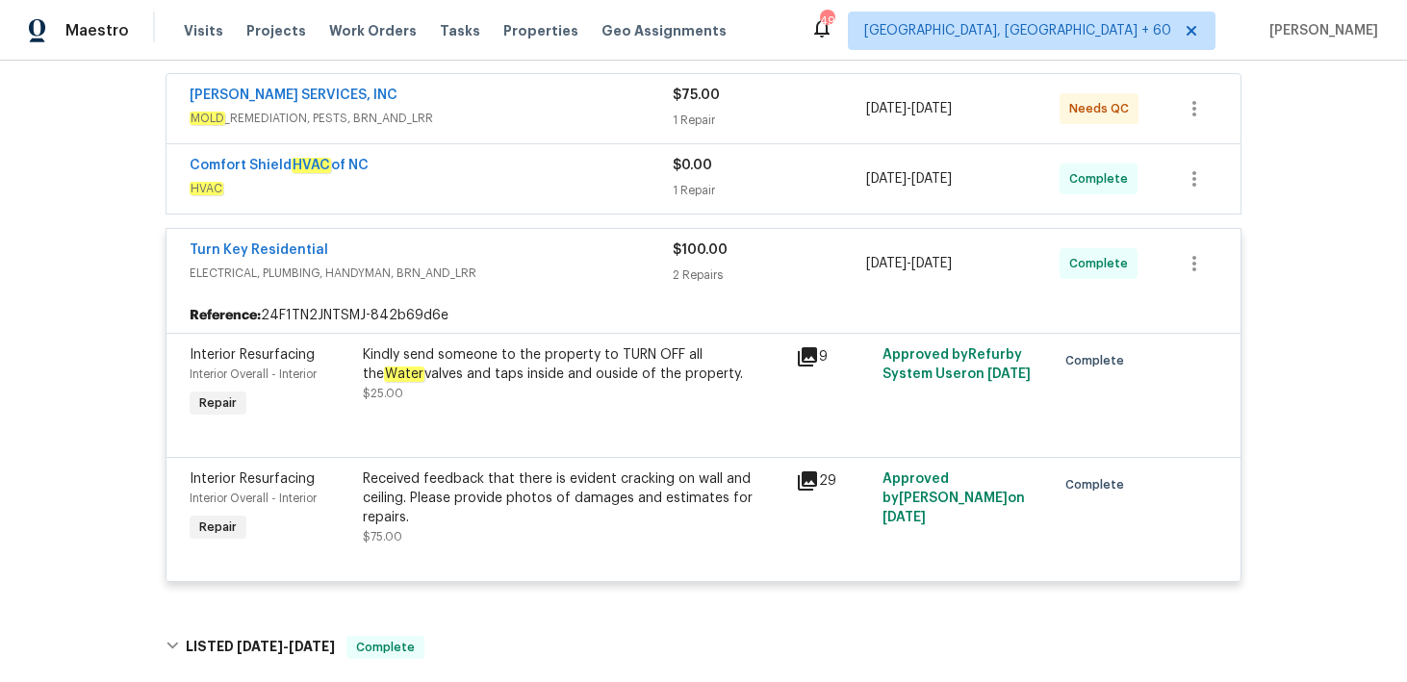
click at [685, 188] on div "1 Repair" at bounding box center [769, 190] width 193 height 19
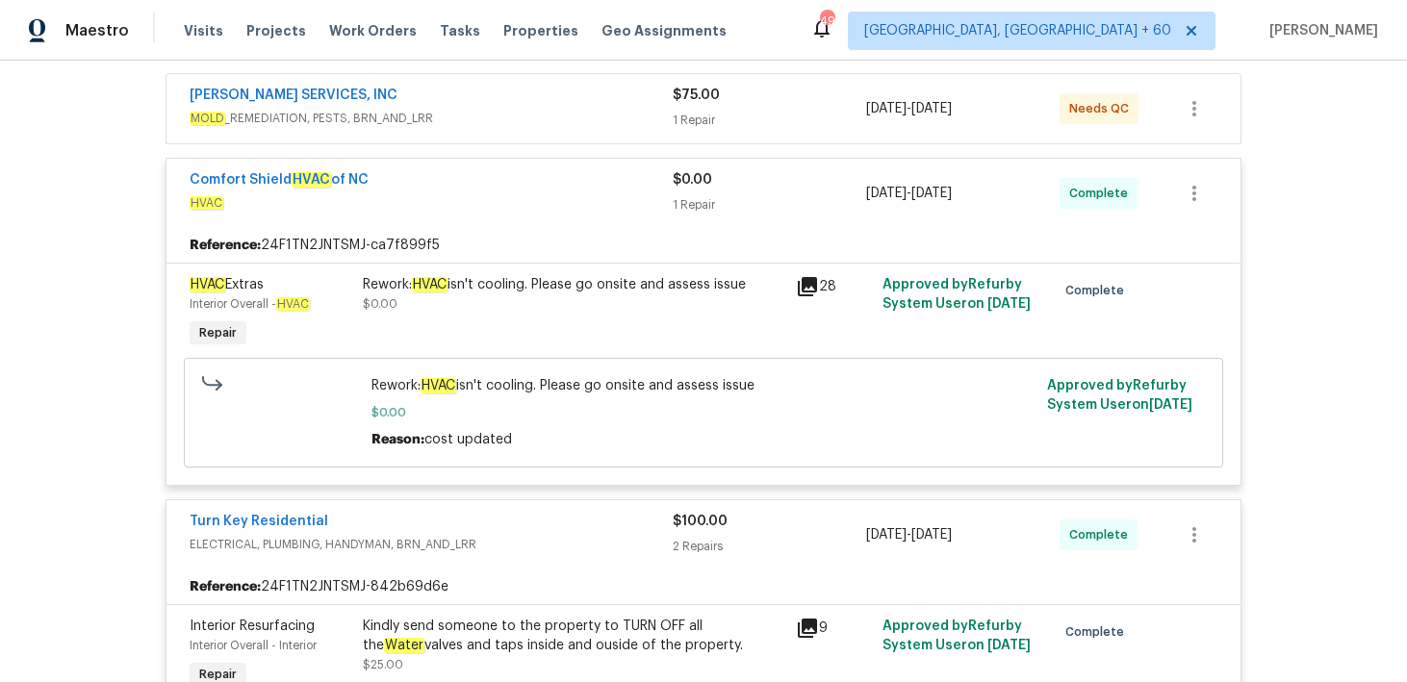
click at [697, 120] on div "1 Repair" at bounding box center [769, 120] width 193 height 19
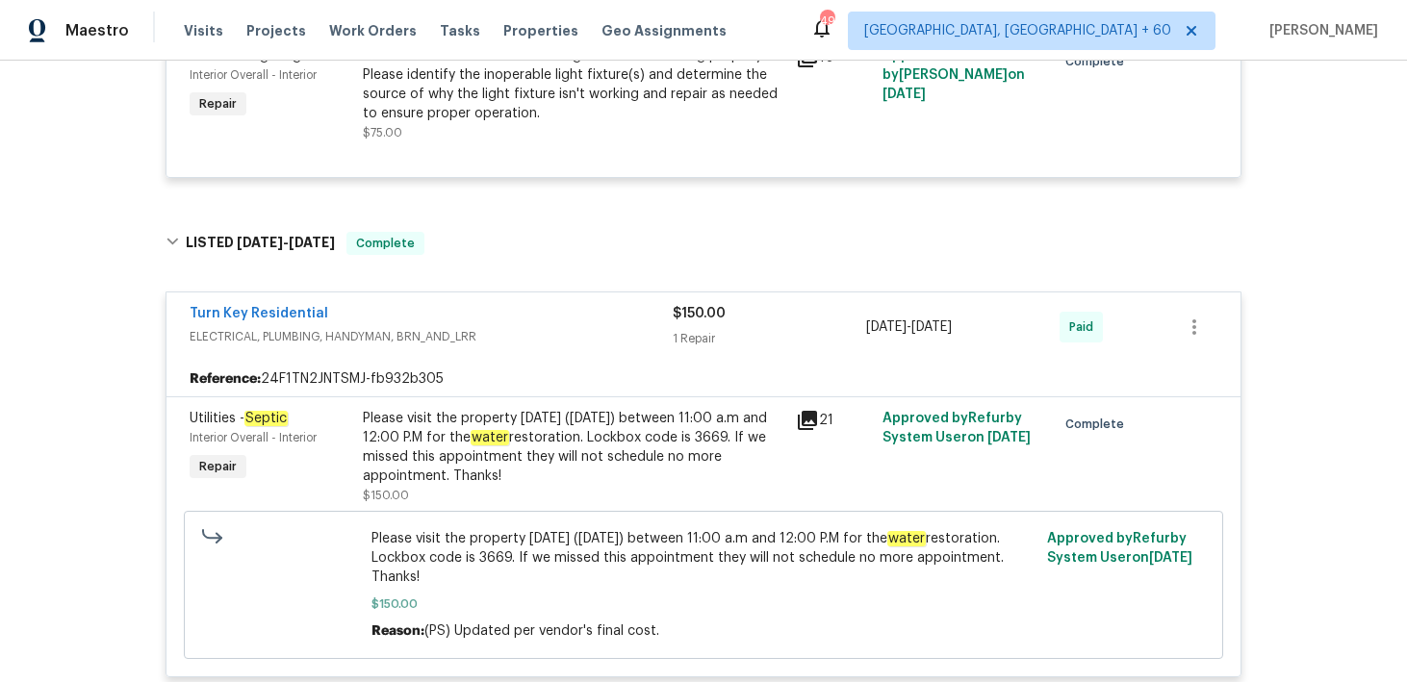
scroll to position [1581, 0]
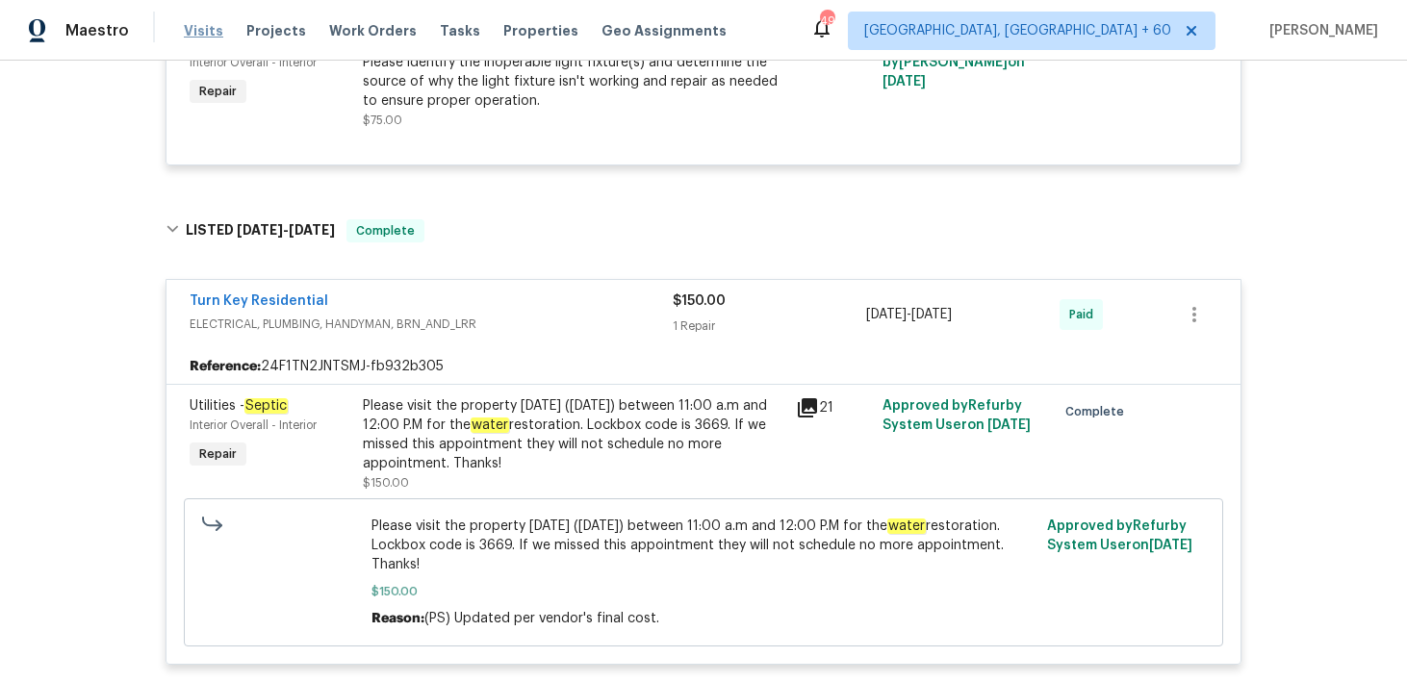
click at [194, 38] on span "Visits" at bounding box center [203, 30] width 39 height 19
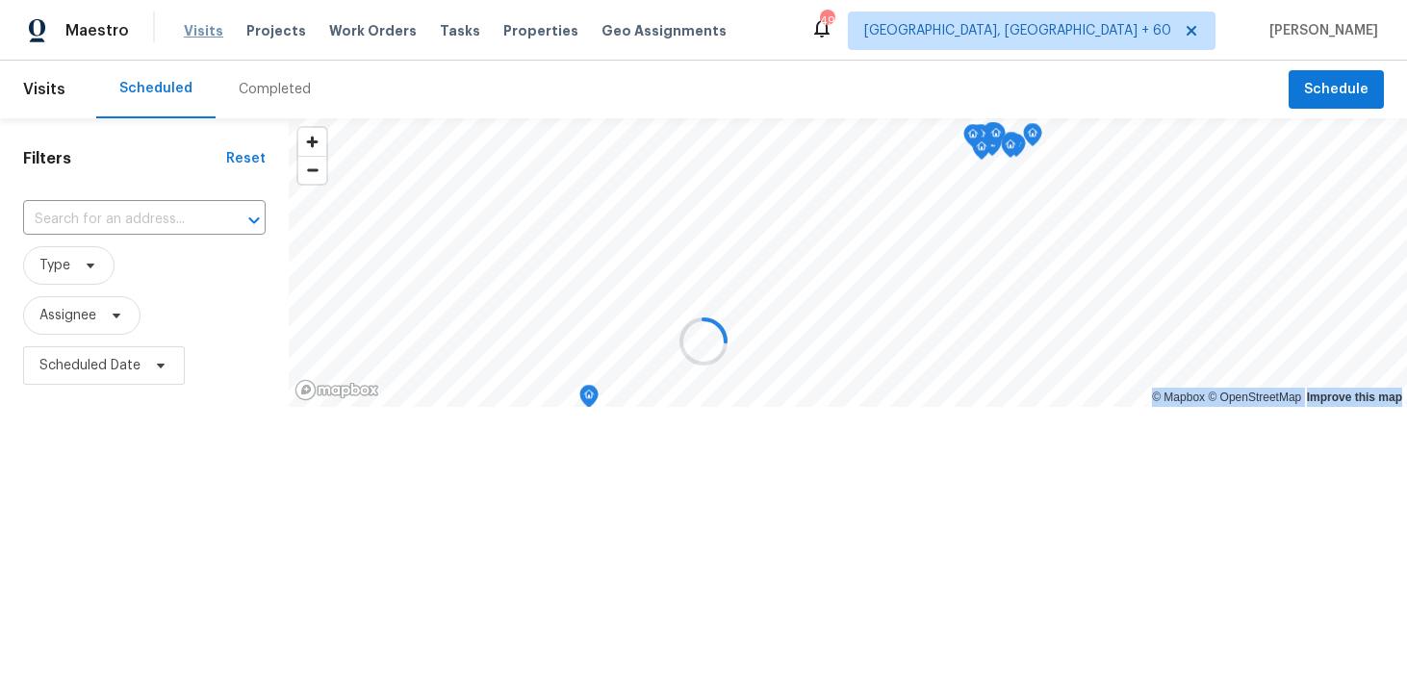
click at [194, 38] on div at bounding box center [703, 341] width 1407 height 682
click at [244, 80] on div at bounding box center [703, 341] width 1407 height 682
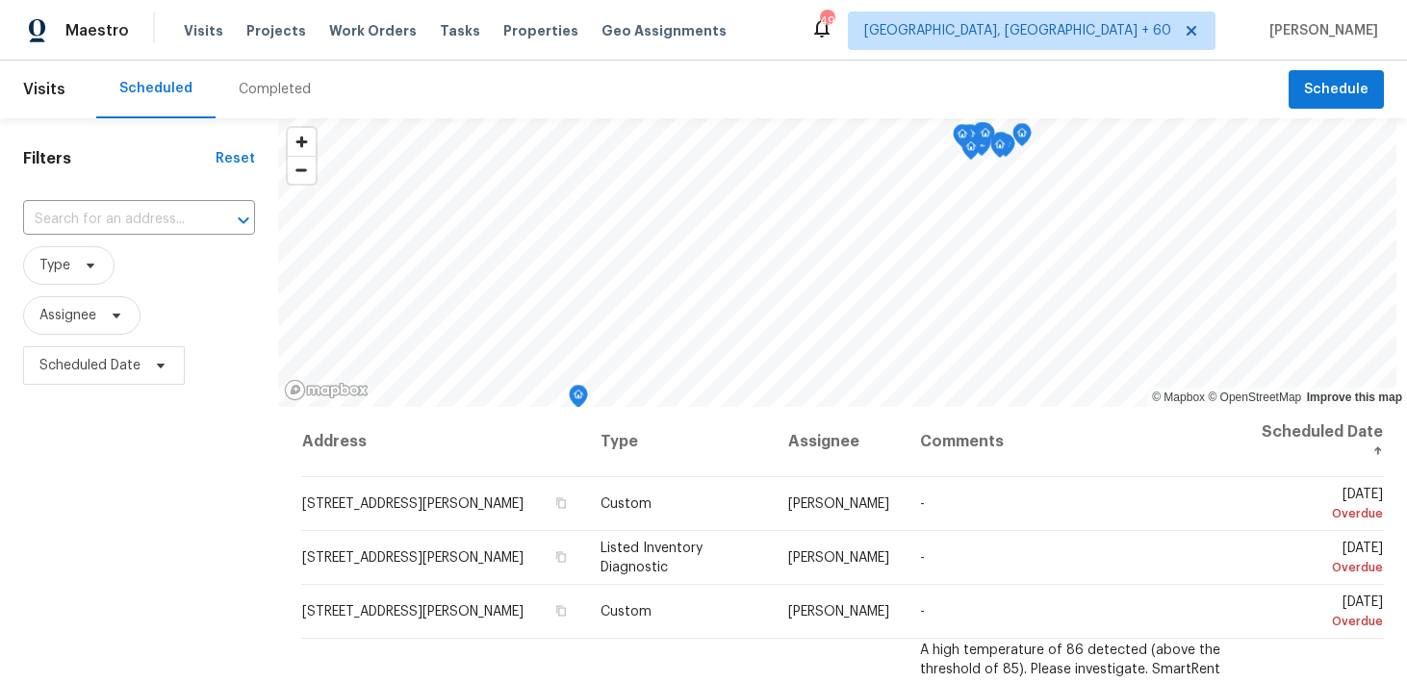
click at [253, 90] on div "Completed" at bounding box center [275, 89] width 72 height 19
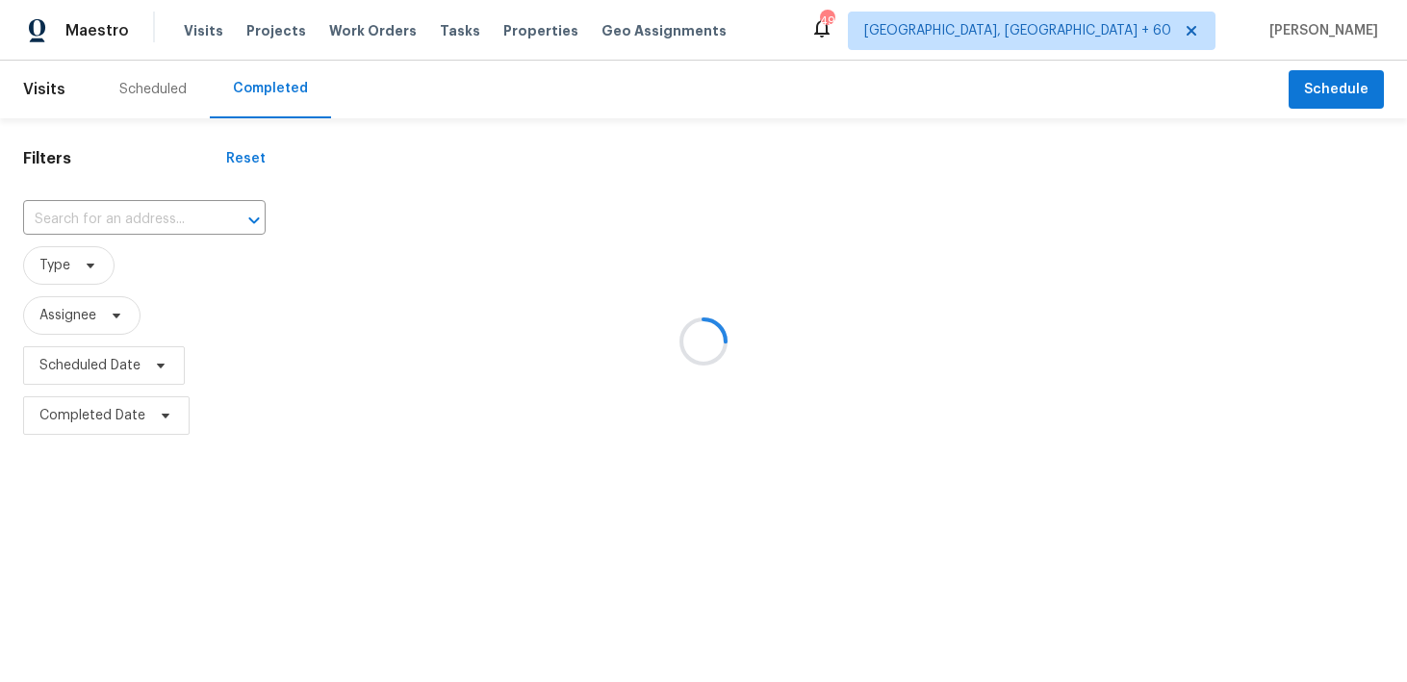
click at [82, 221] on div at bounding box center [703, 341] width 1407 height 682
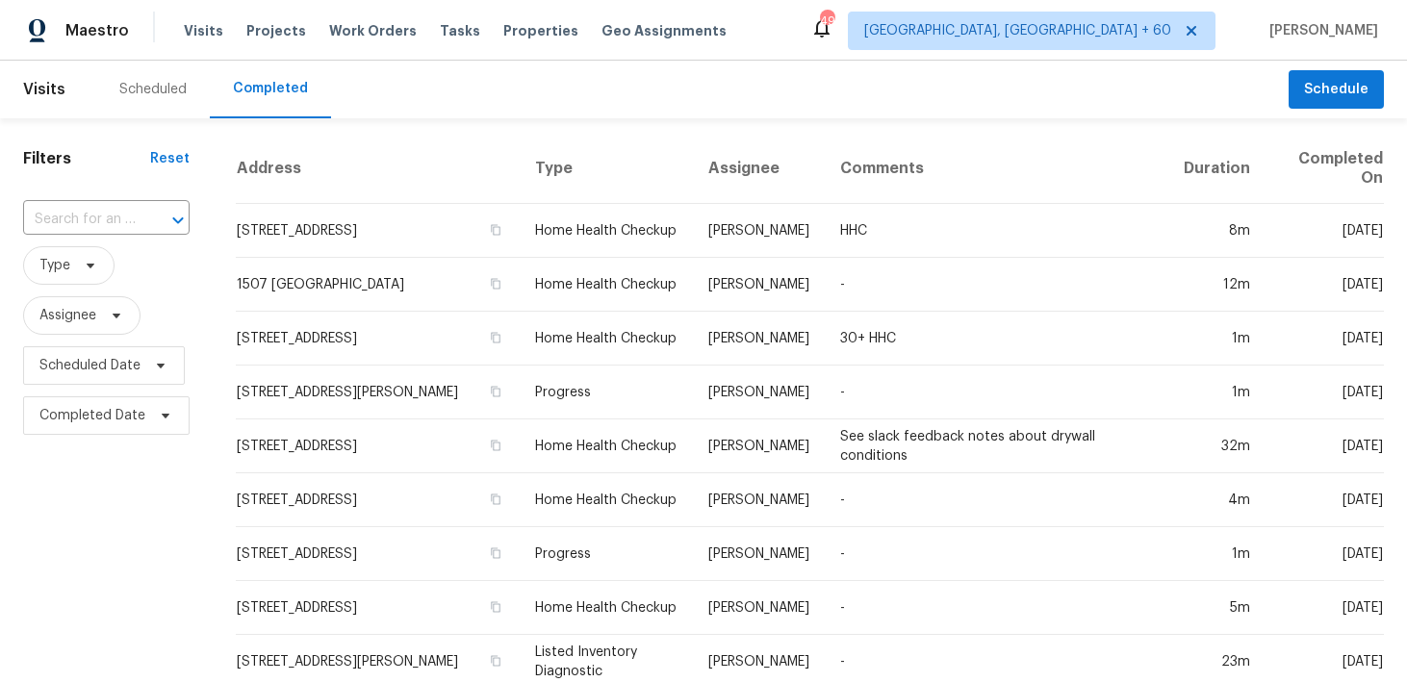
click at [76, 217] on input "text" at bounding box center [79, 220] width 113 height 30
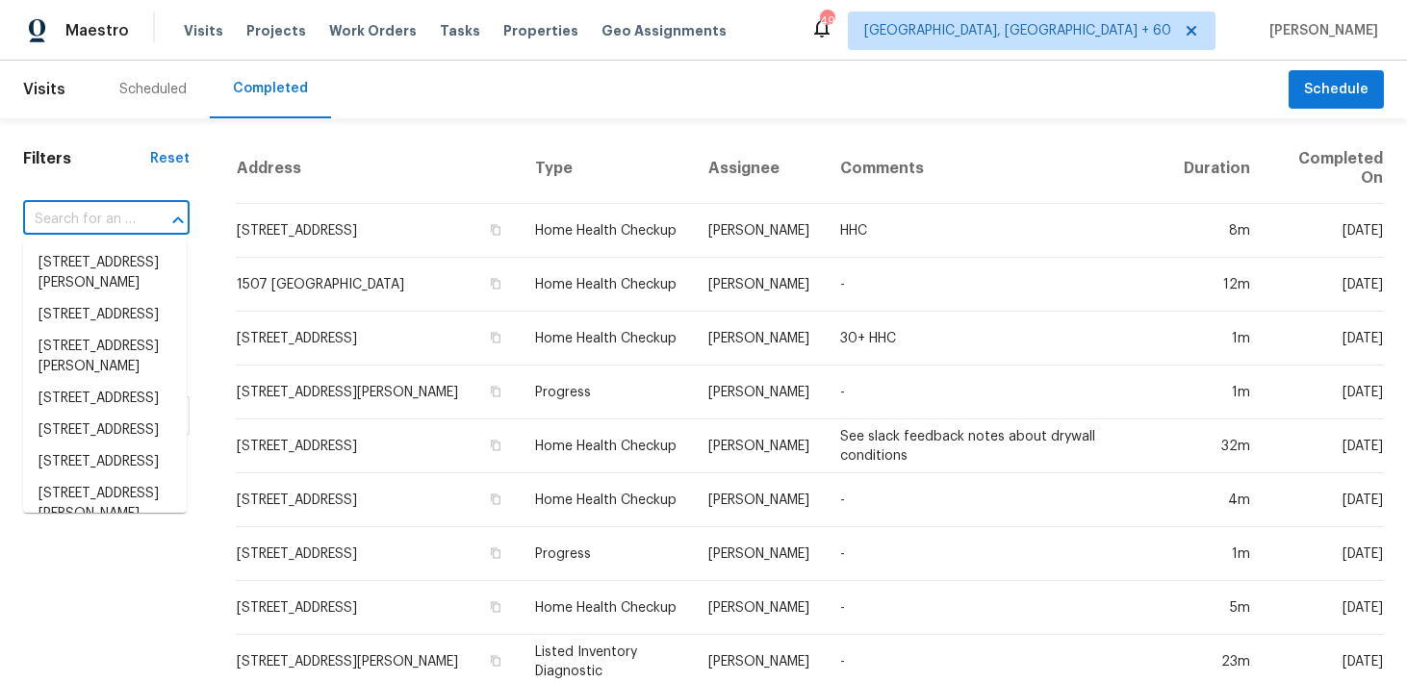
paste input "[STREET_ADDRESS][PERSON_NAME]"
type input "[STREET_ADDRESS][PERSON_NAME]"
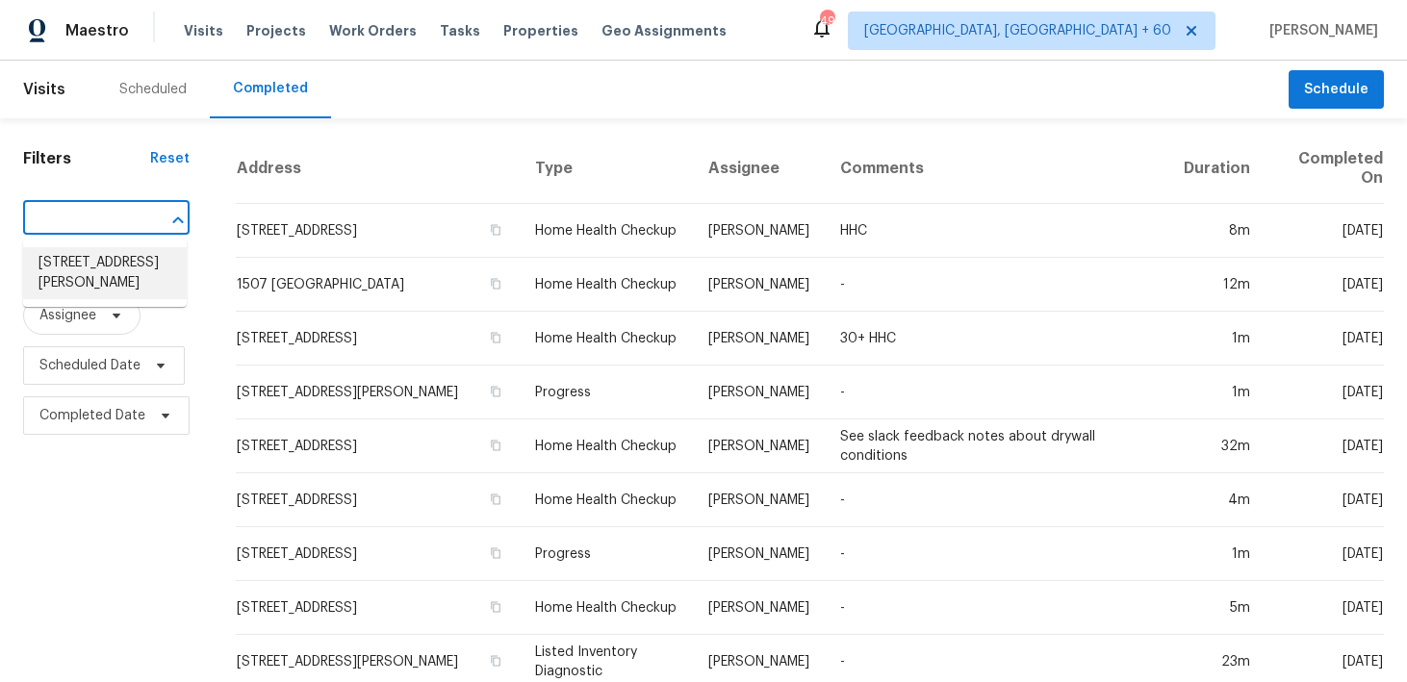
click at [71, 268] on li "[STREET_ADDRESS][PERSON_NAME]" at bounding box center [105, 273] width 164 height 52
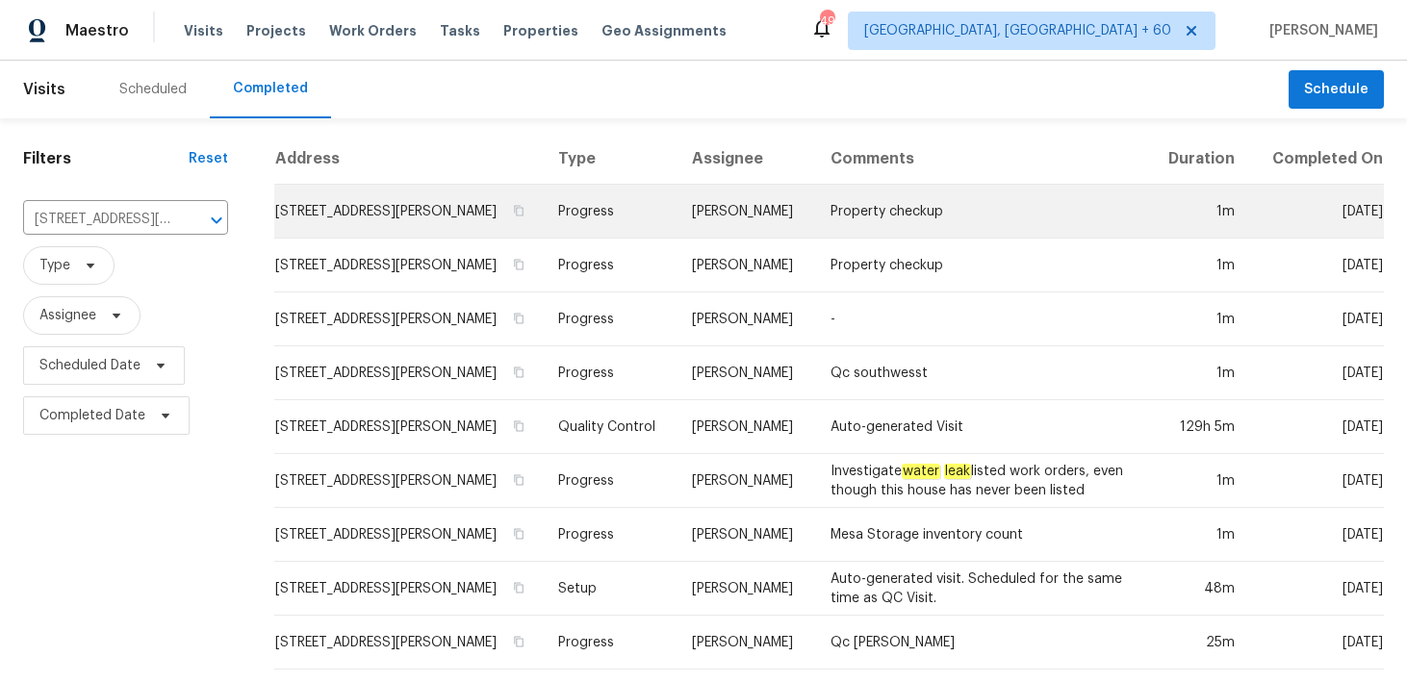
click at [604, 217] on td "Progress" at bounding box center [610, 212] width 135 height 54
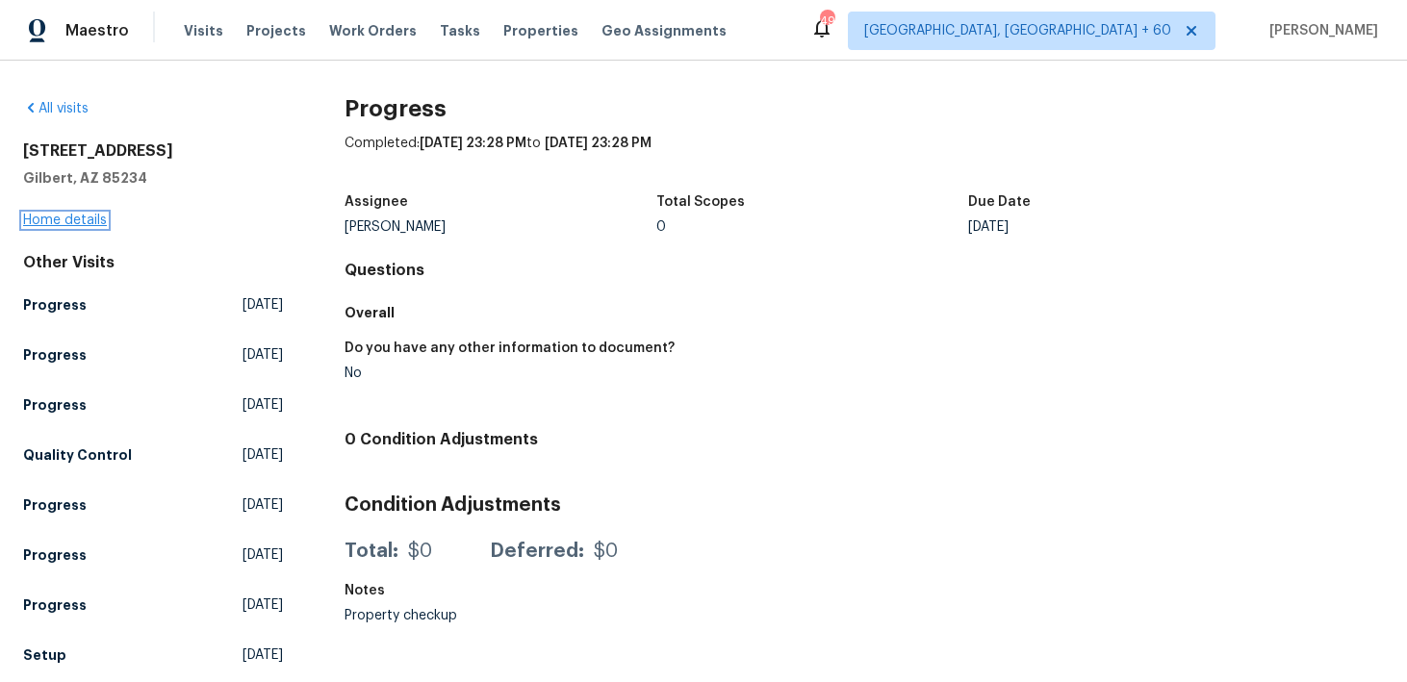
click at [65, 219] on link "Home details" at bounding box center [65, 220] width 84 height 13
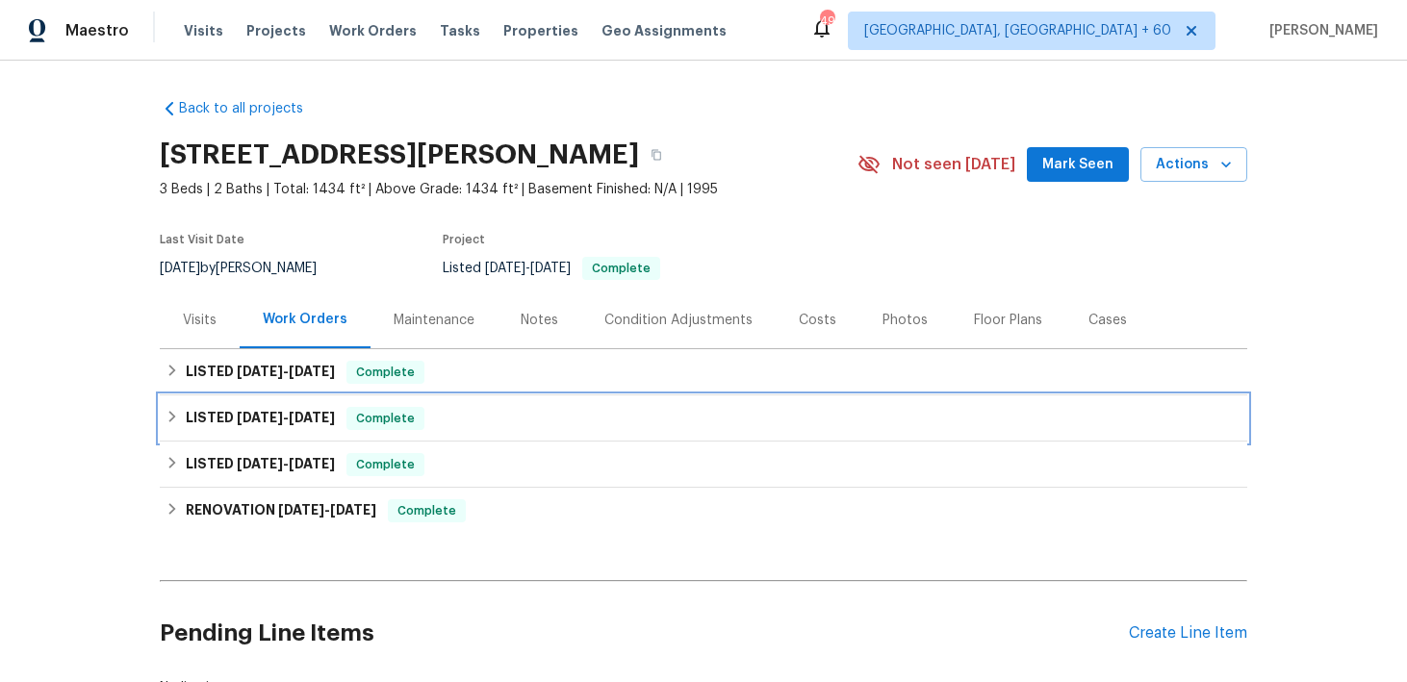
click at [452, 425] on div "LISTED [DATE] - [DATE] Complete" at bounding box center [704, 418] width 1076 height 23
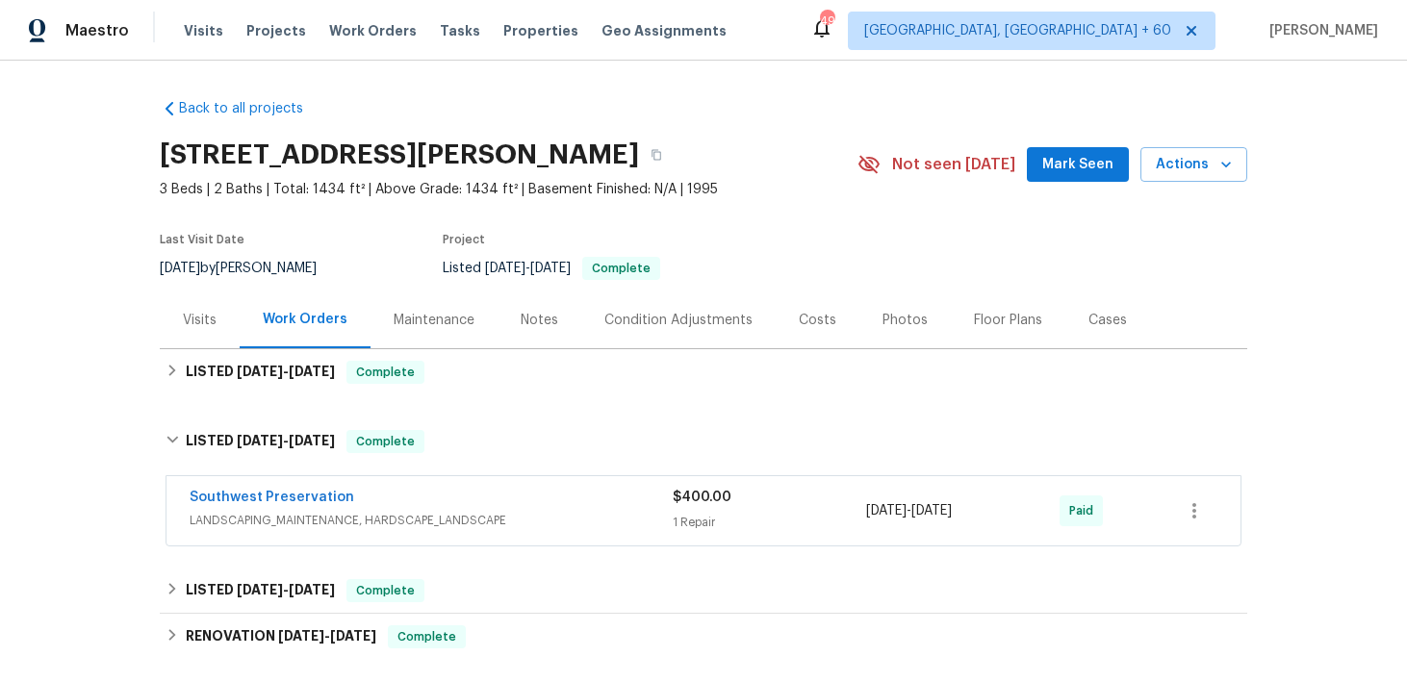
click at [686, 522] on div "1 Repair" at bounding box center [769, 522] width 193 height 19
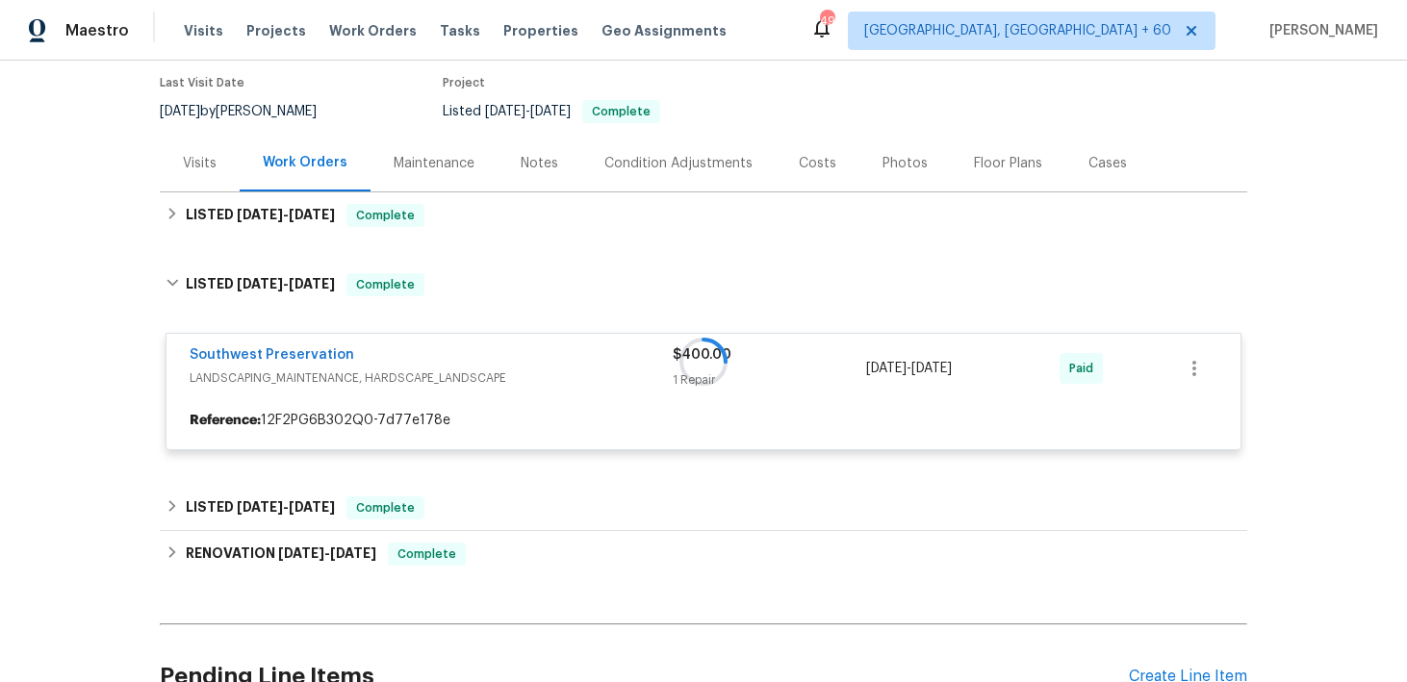
scroll to position [174, 0]
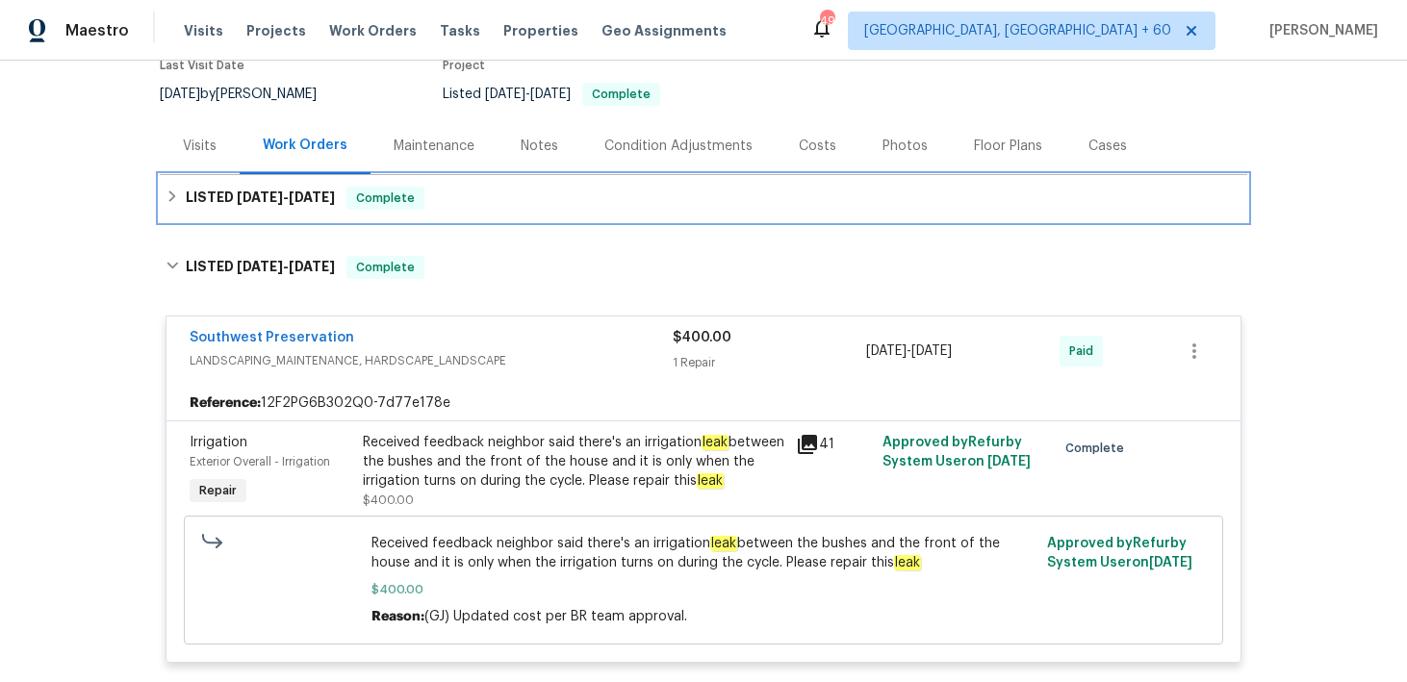
click at [520, 209] on div "LISTED [DATE] - [DATE] Complete" at bounding box center [704, 198] width 1076 height 23
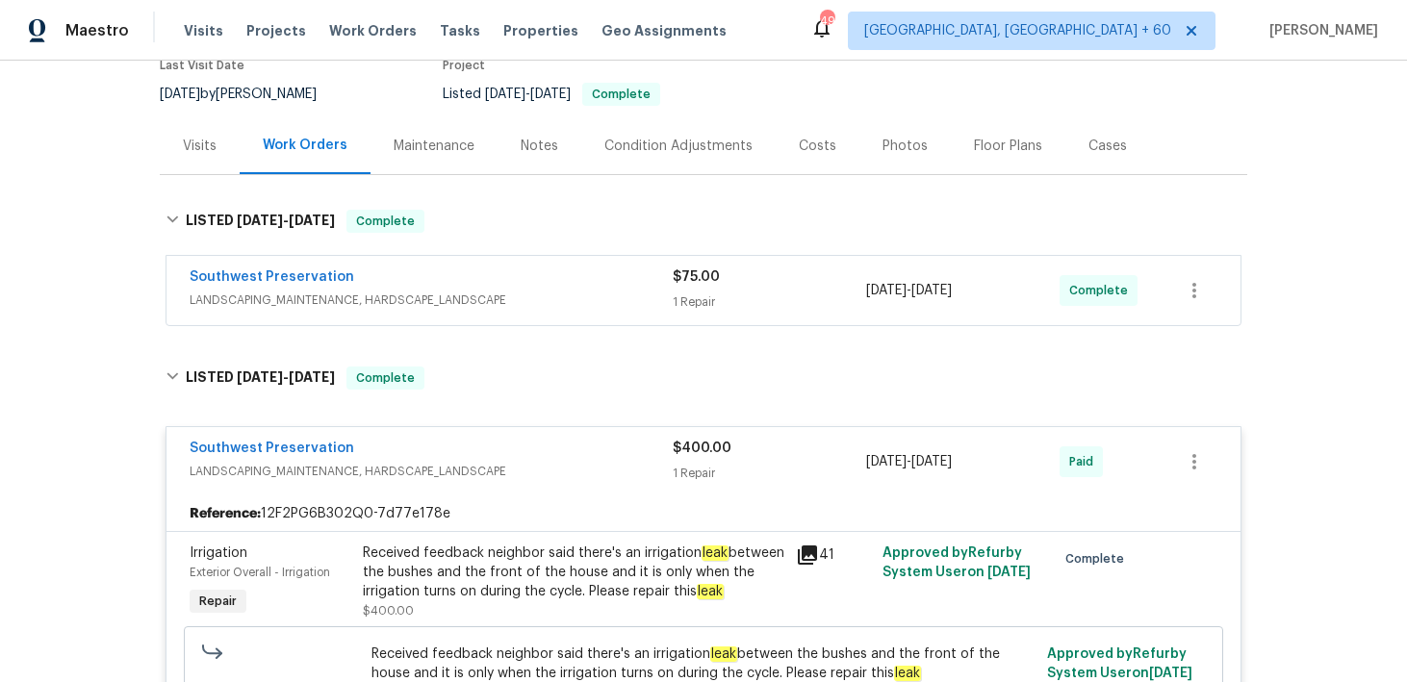
click at [696, 305] on div "1 Repair" at bounding box center [769, 302] width 193 height 19
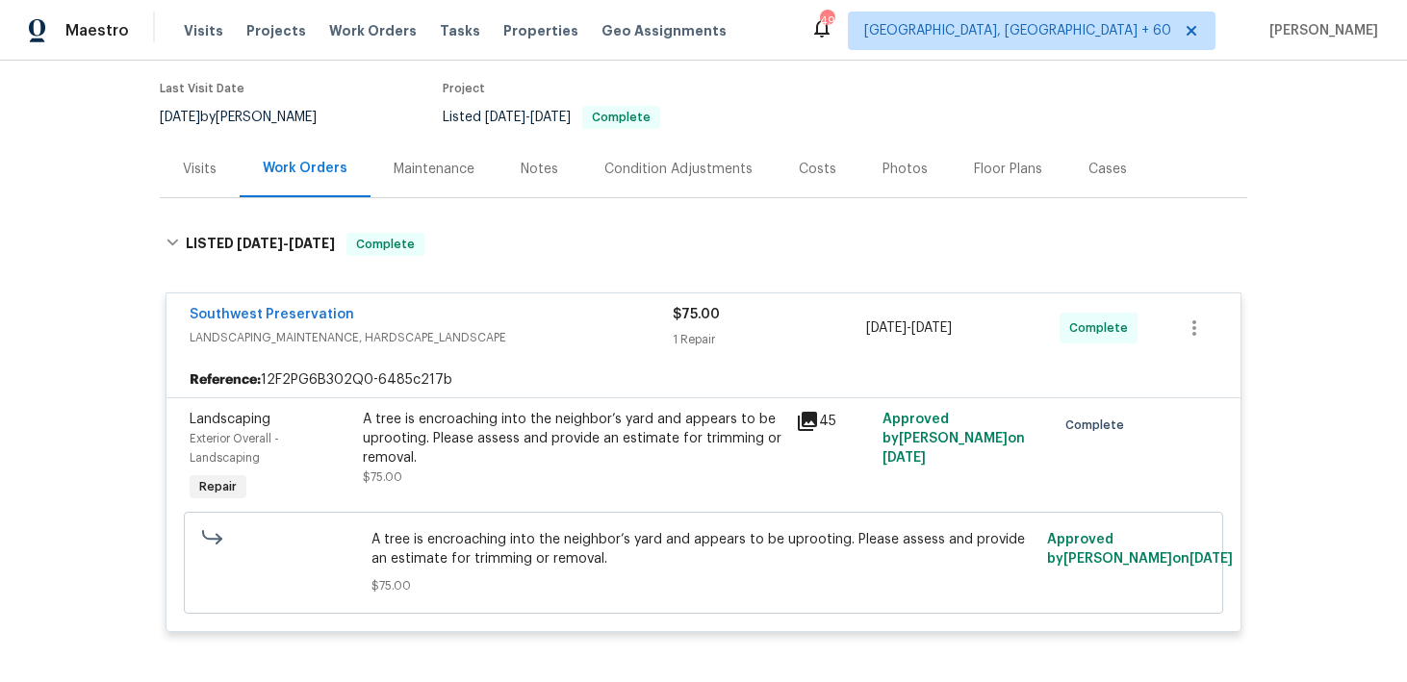
scroll to position [0, 0]
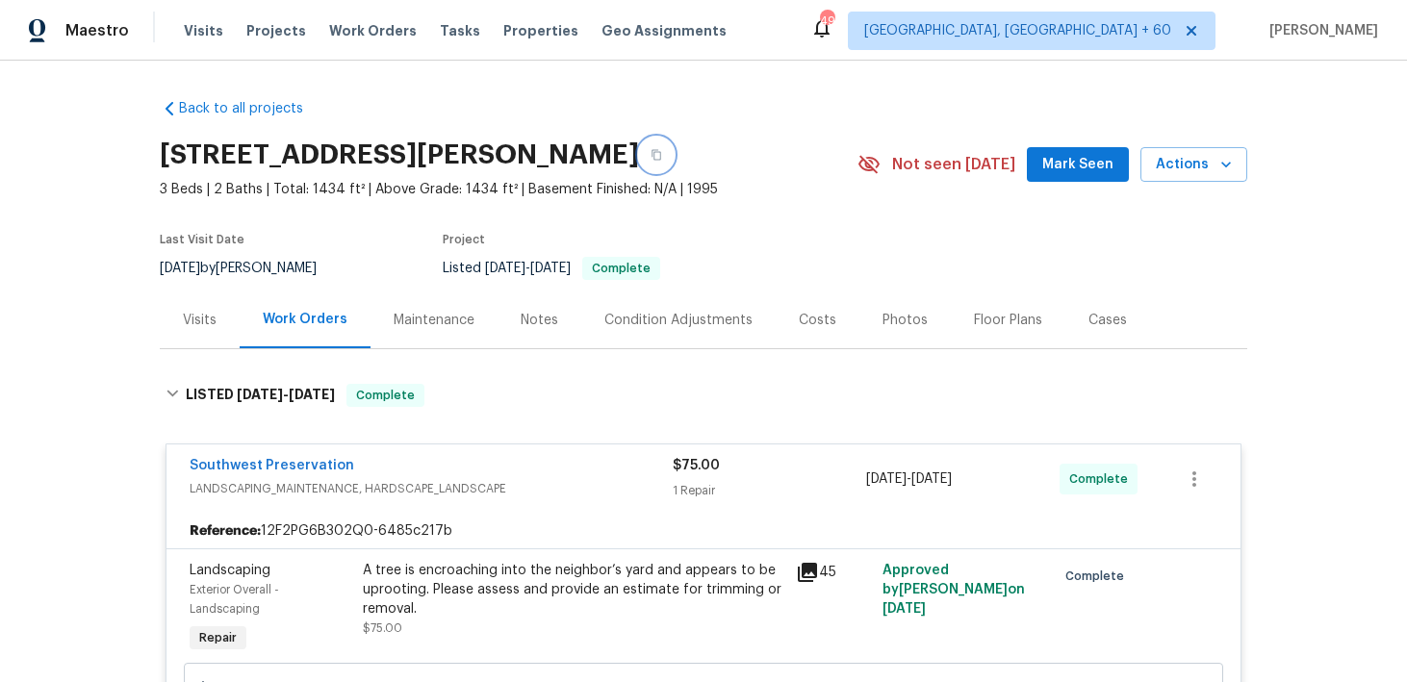
click at [674, 153] on button "button" at bounding box center [656, 155] width 35 height 35
click at [186, 27] on span "Visits" at bounding box center [203, 30] width 39 height 19
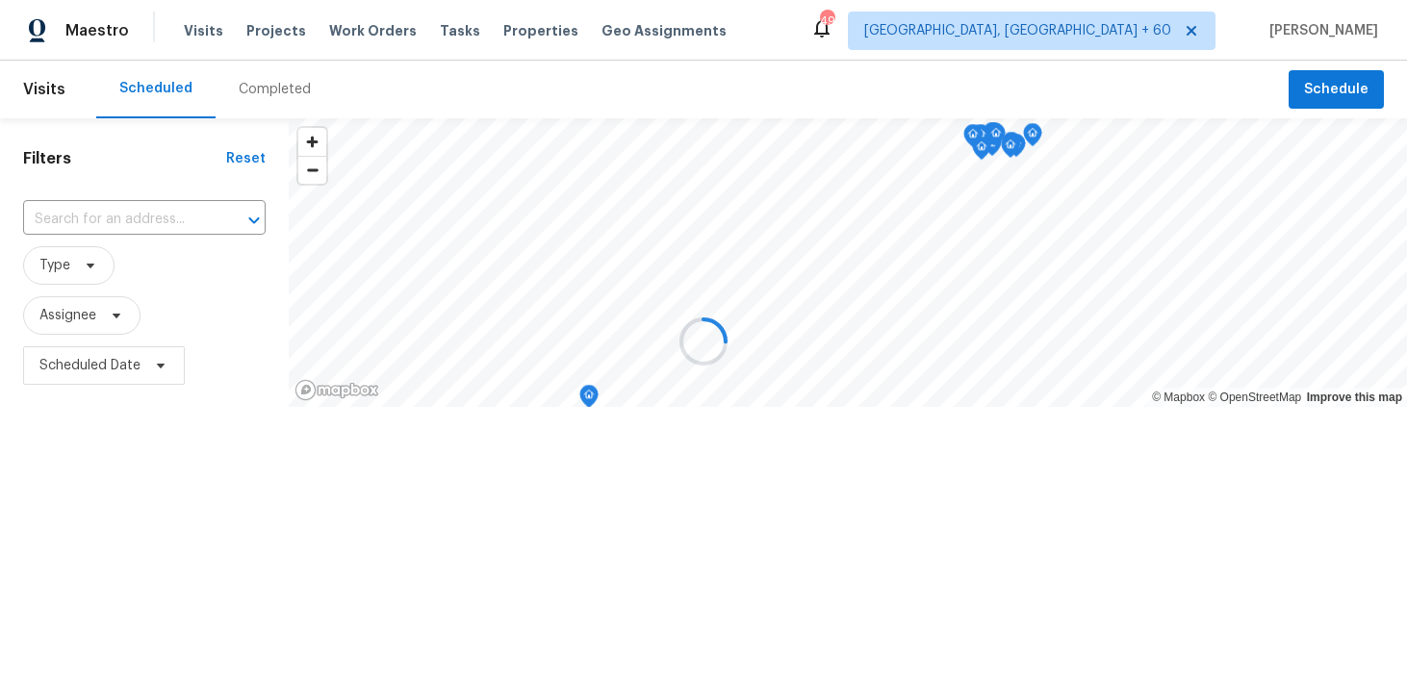
click at [261, 96] on div "Completed" at bounding box center [275, 89] width 72 height 19
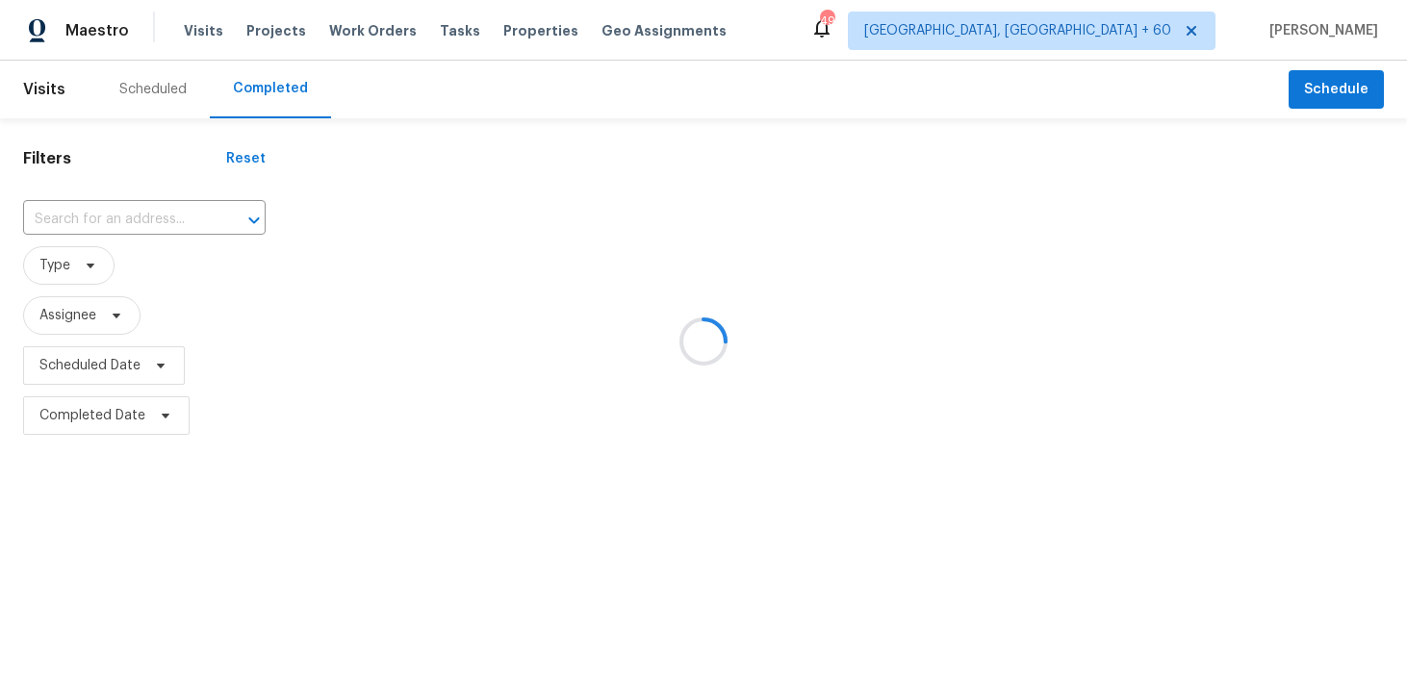
click at [116, 226] on div at bounding box center [703, 341] width 1407 height 682
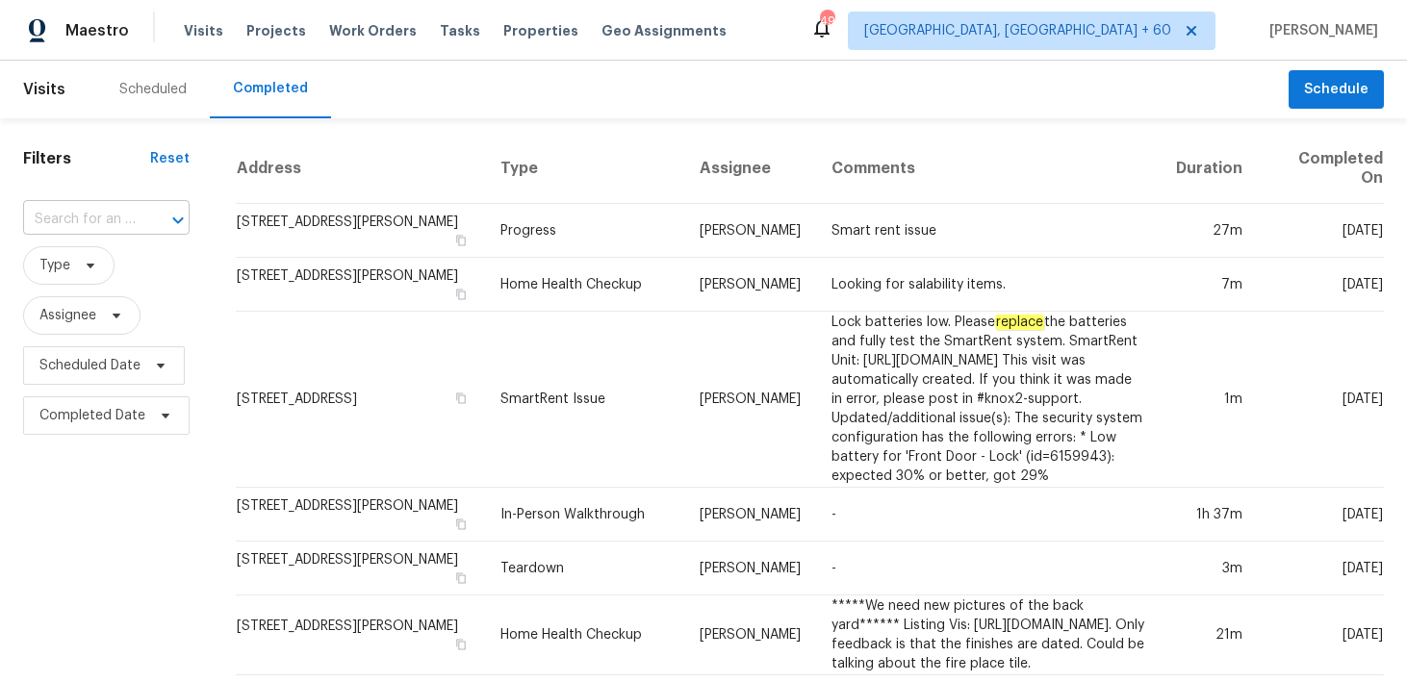
click at [114, 227] on input "text" at bounding box center [79, 220] width 113 height 30
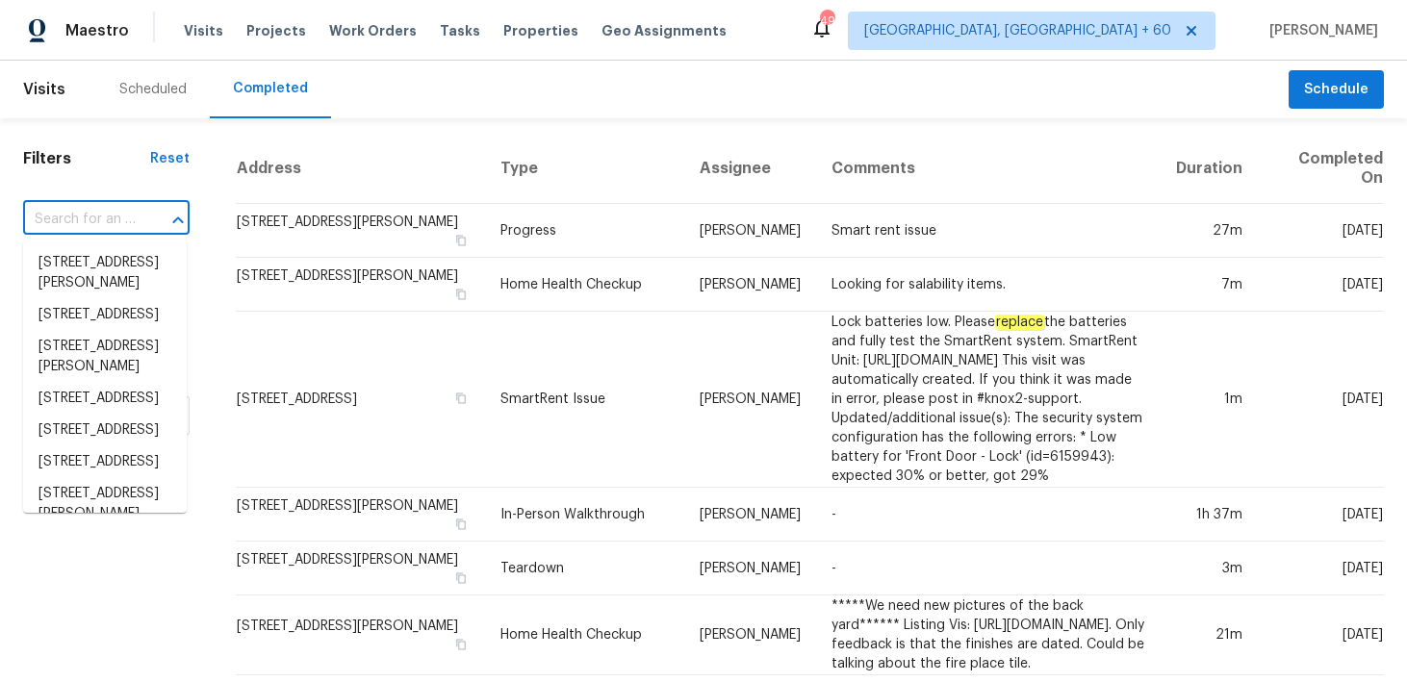
paste input "[STREET_ADDRESS]"
type input "[STREET_ADDRESS]"
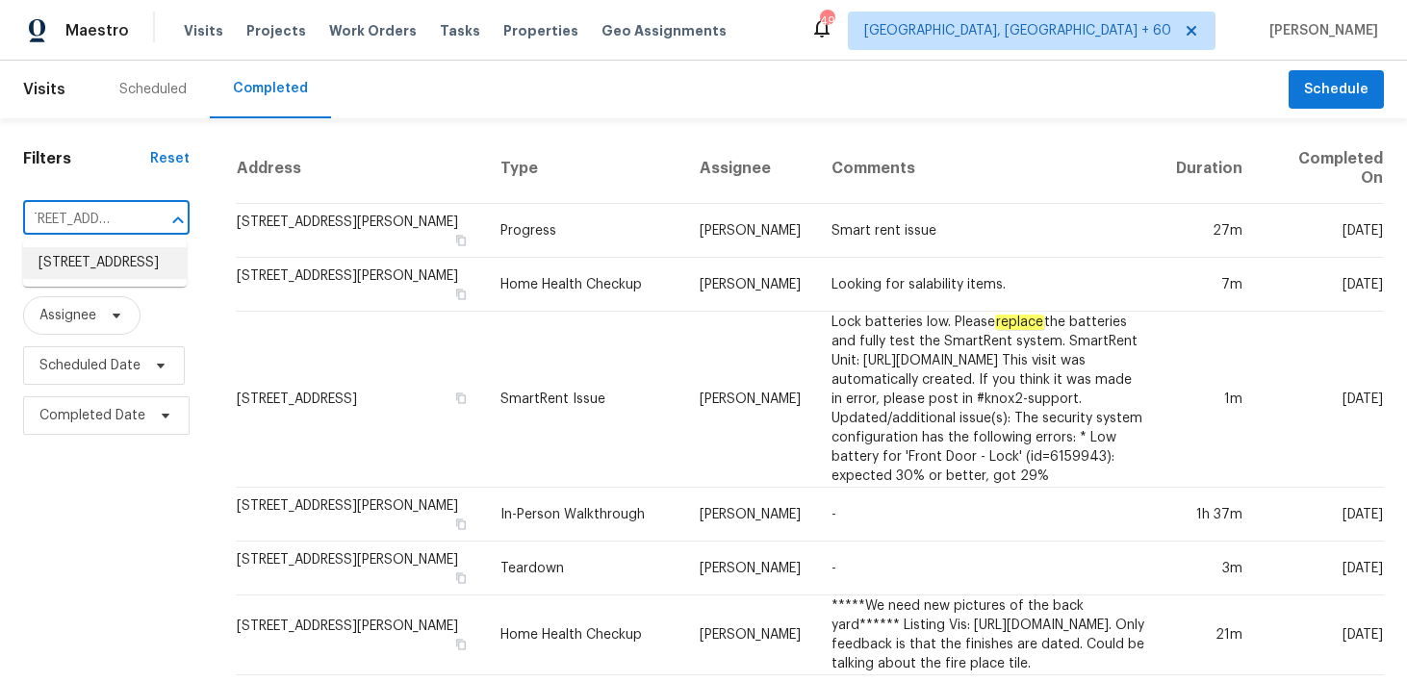
click at [90, 266] on li "[STREET_ADDRESS]" at bounding box center [105, 263] width 164 height 32
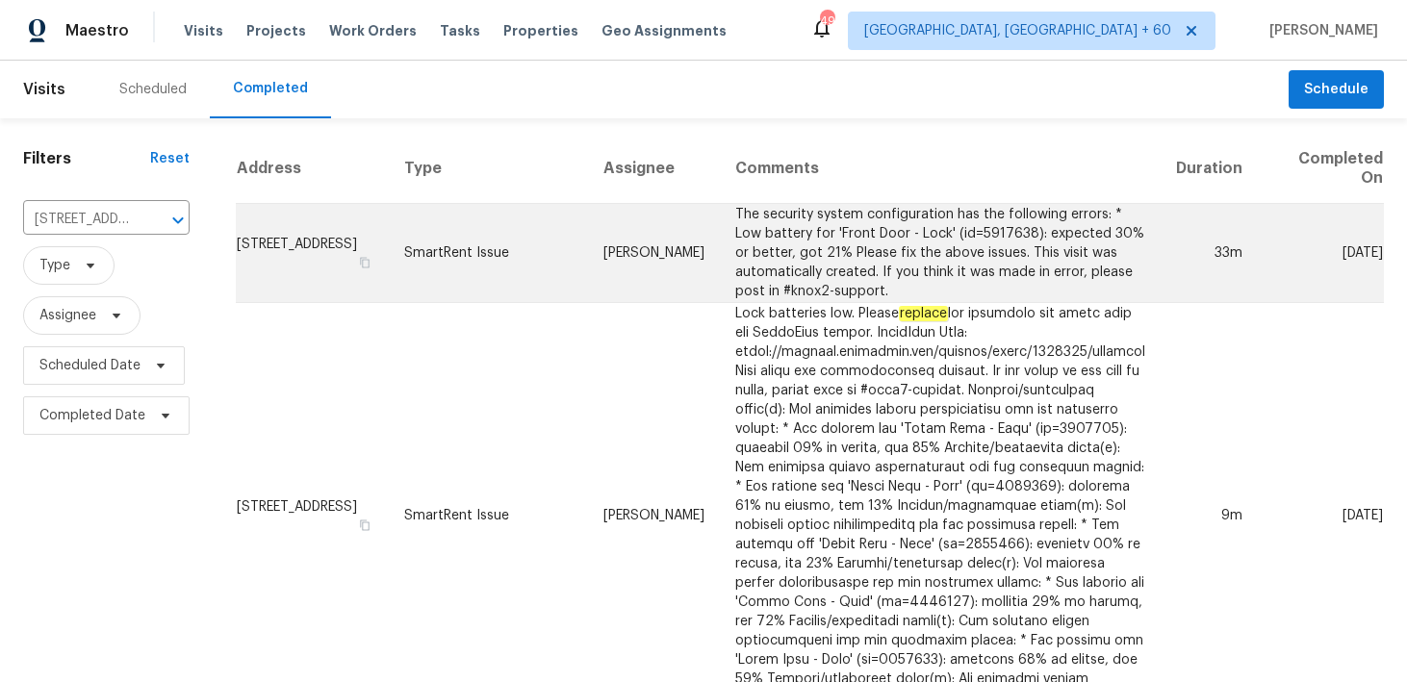
click at [525, 254] on td "SmartRent Issue" at bounding box center [488, 253] width 199 height 99
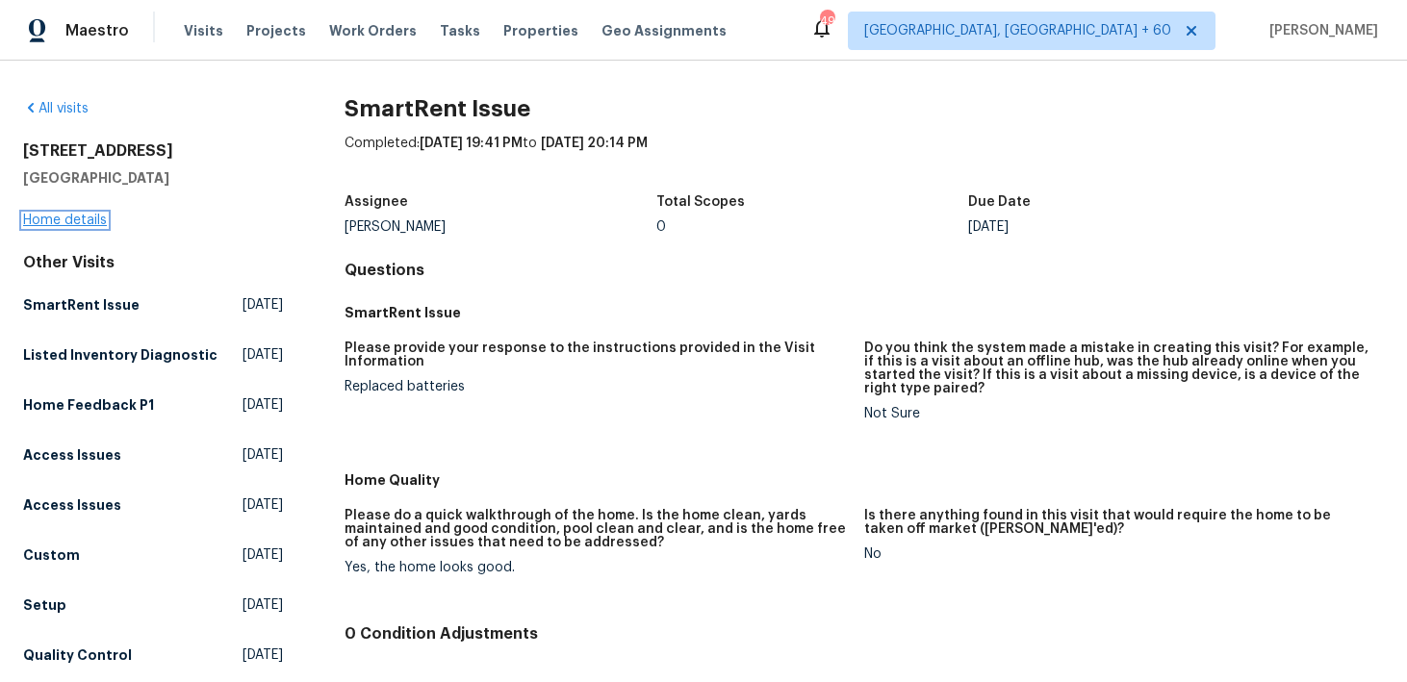
click at [45, 219] on link "Home details" at bounding box center [65, 220] width 84 height 13
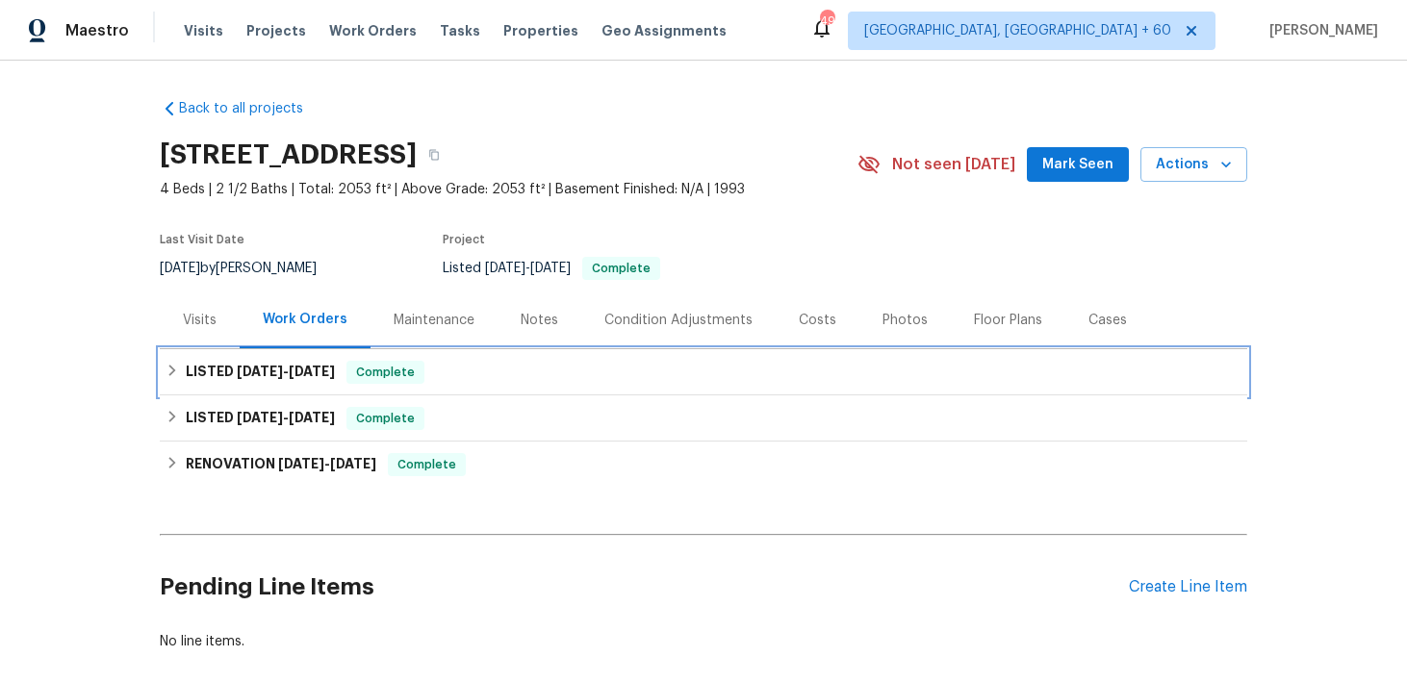
click at [490, 367] on div "LISTED [DATE] - [DATE] Complete" at bounding box center [704, 372] width 1076 height 23
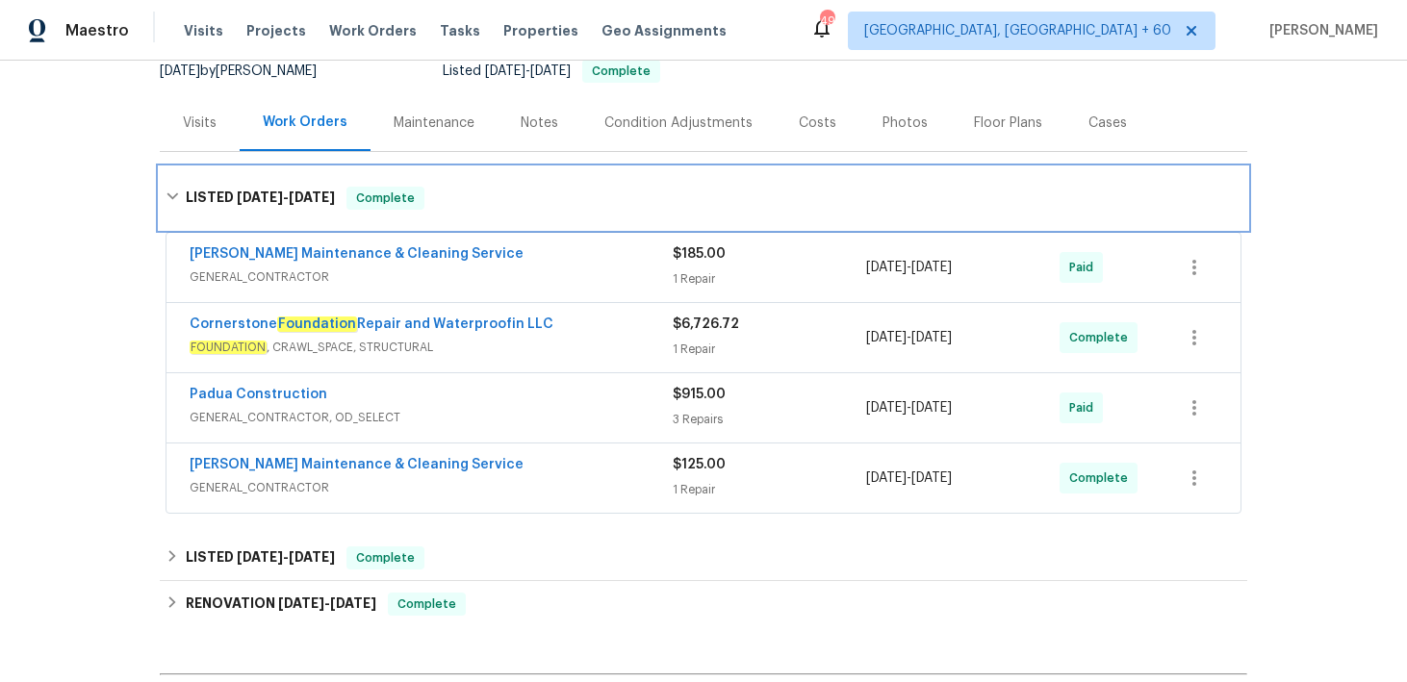
scroll to position [210, 0]
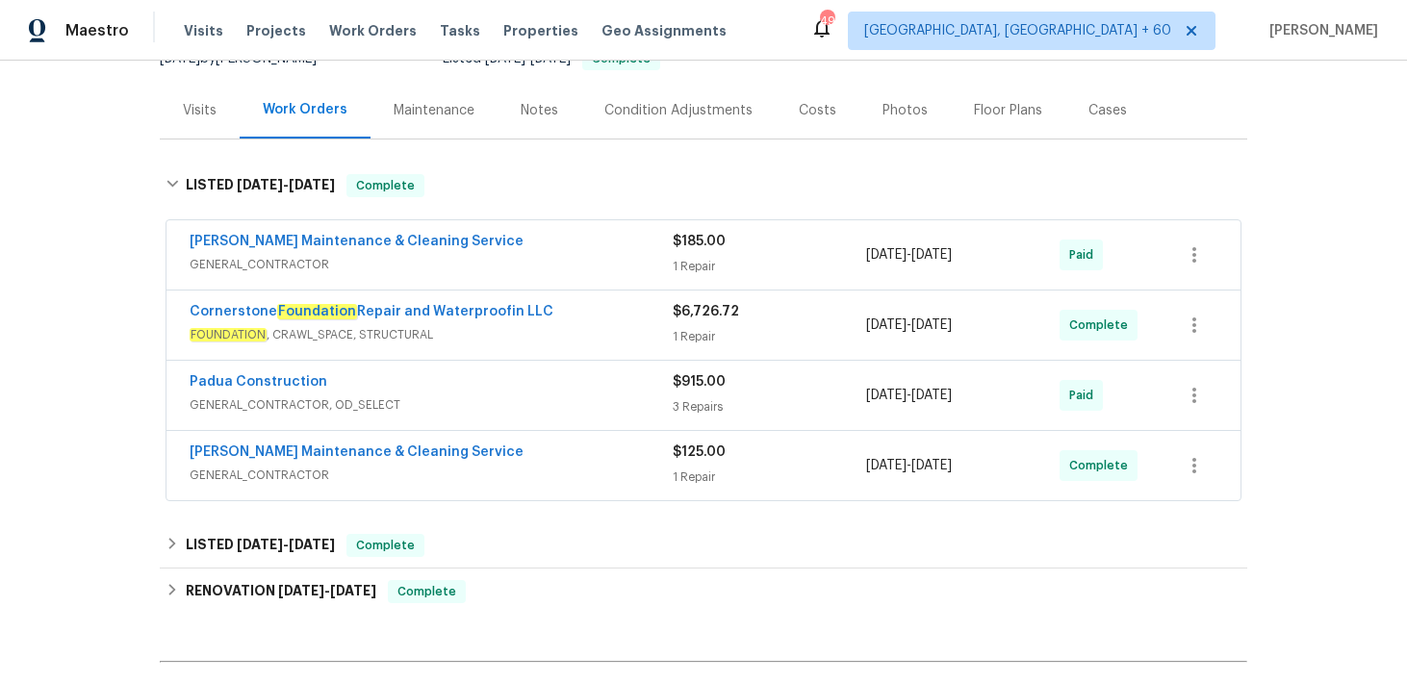
click at [703, 471] on div "1 Repair" at bounding box center [769, 477] width 193 height 19
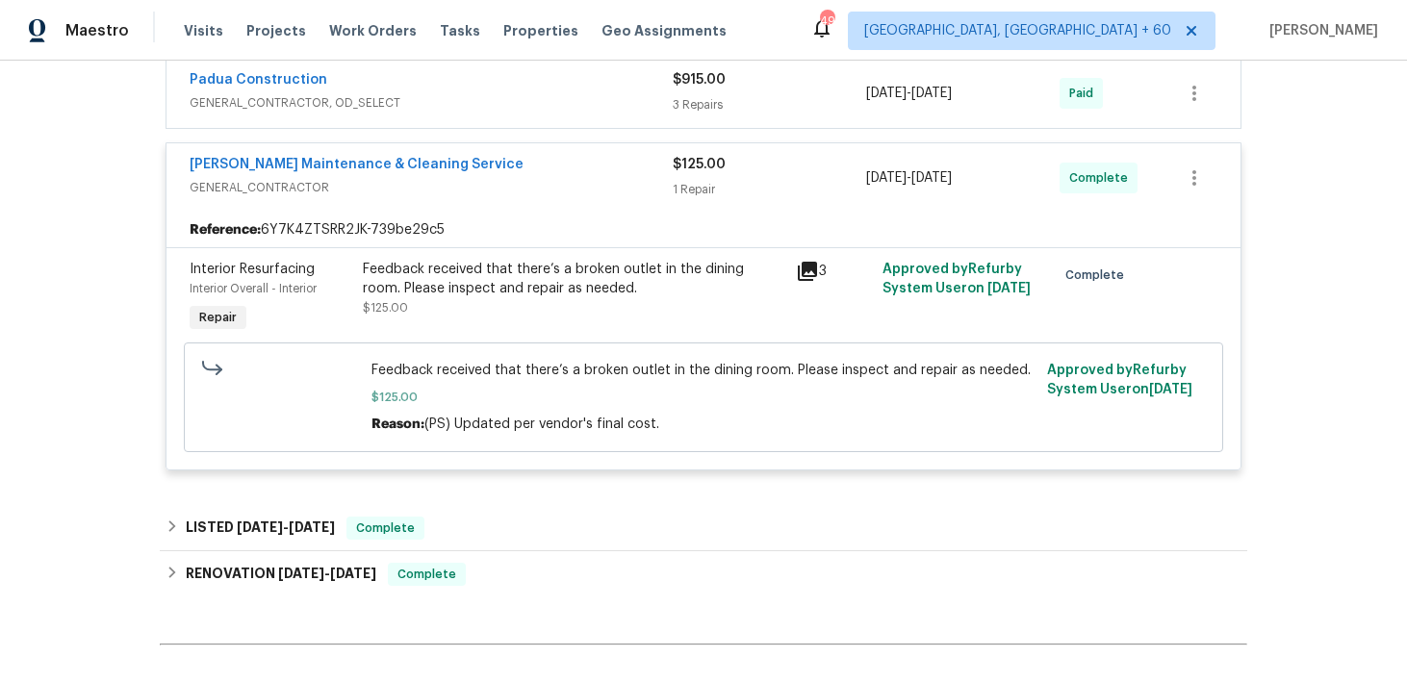
scroll to position [522, 0]
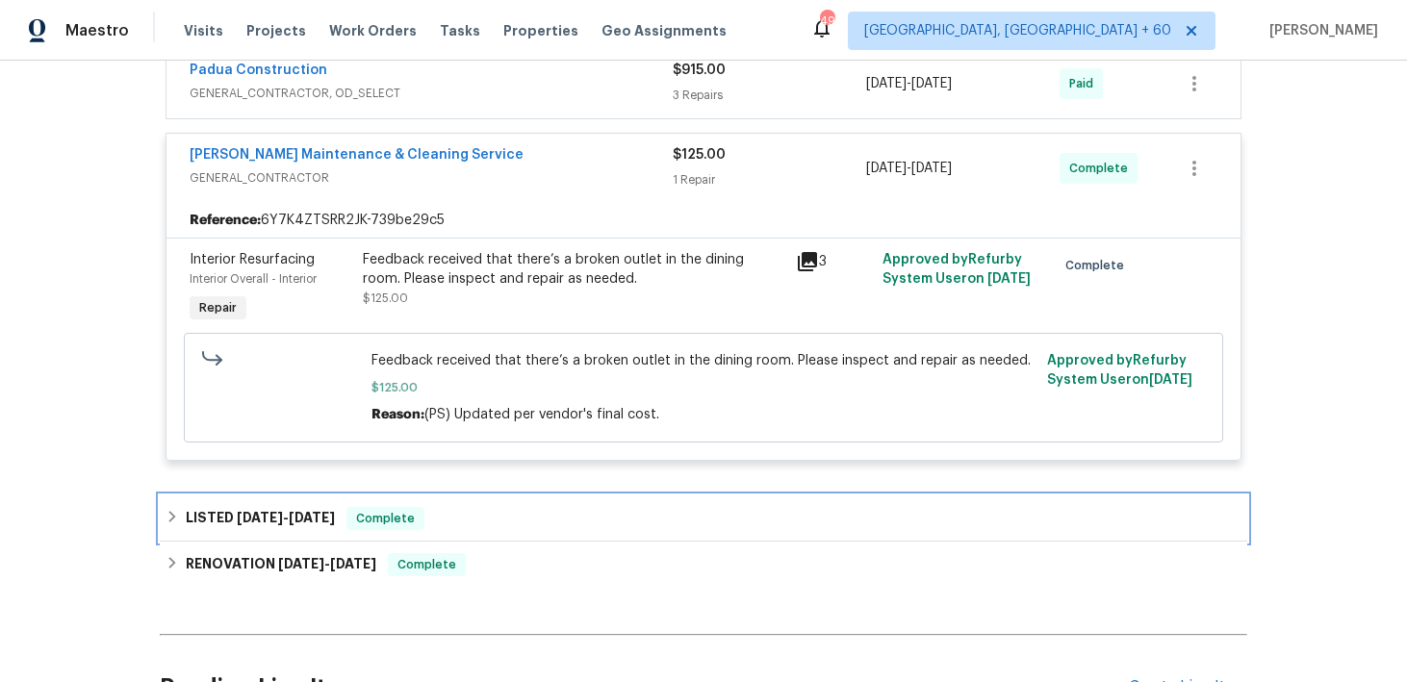
click at [515, 508] on div "LISTED [DATE] - [DATE] Complete" at bounding box center [704, 518] width 1076 height 23
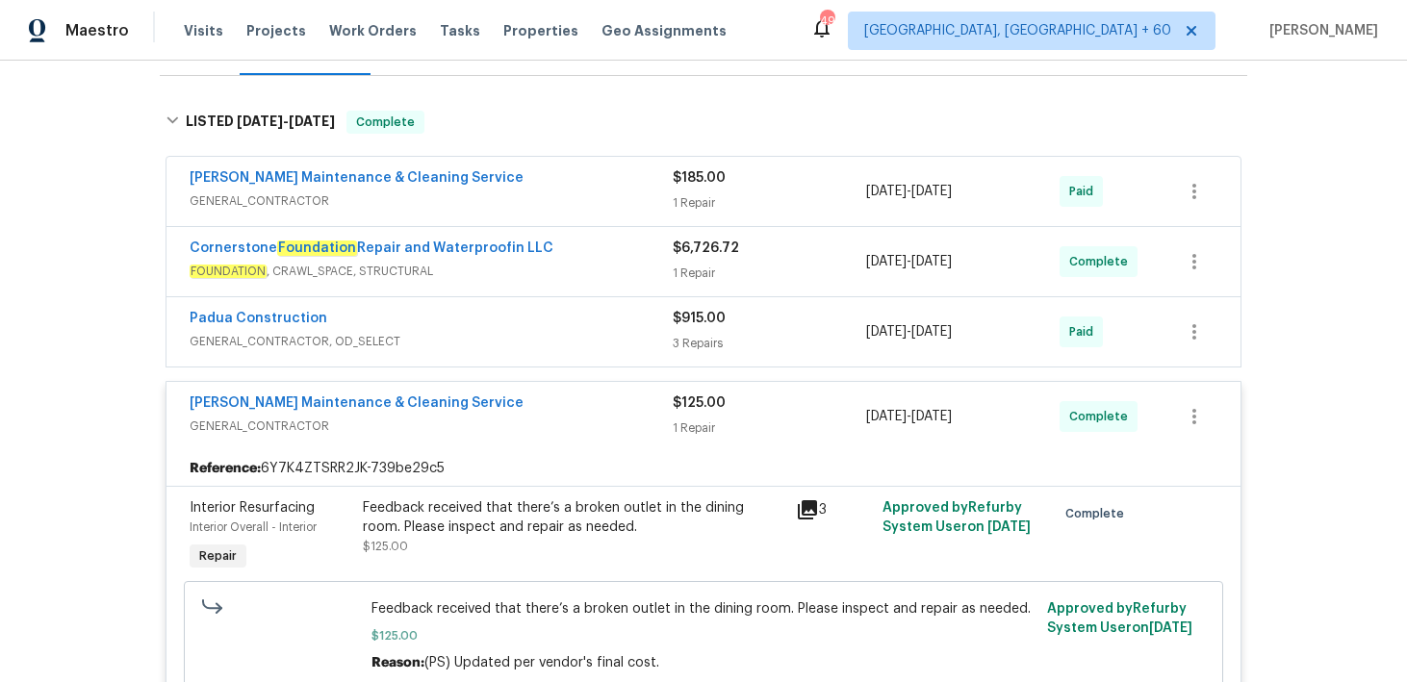
scroll to position [271, 0]
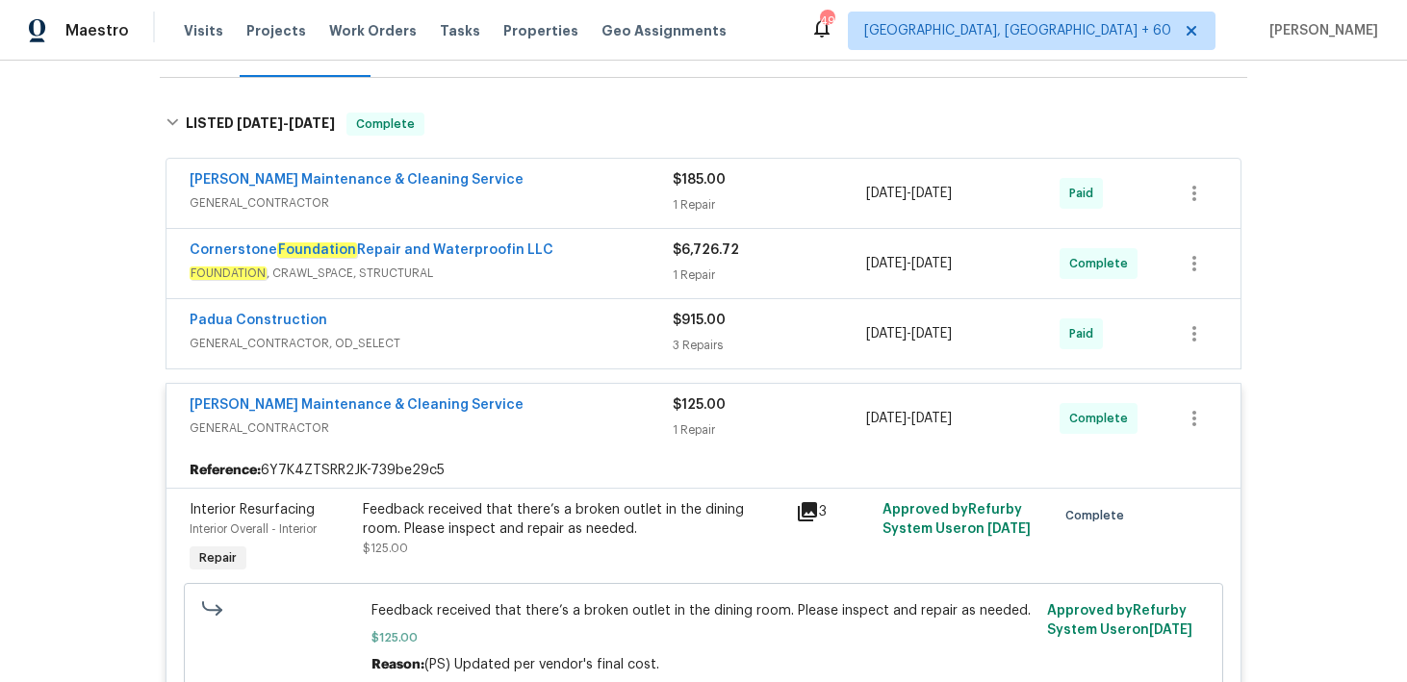
click at [709, 337] on div "3 Repairs" at bounding box center [769, 345] width 193 height 19
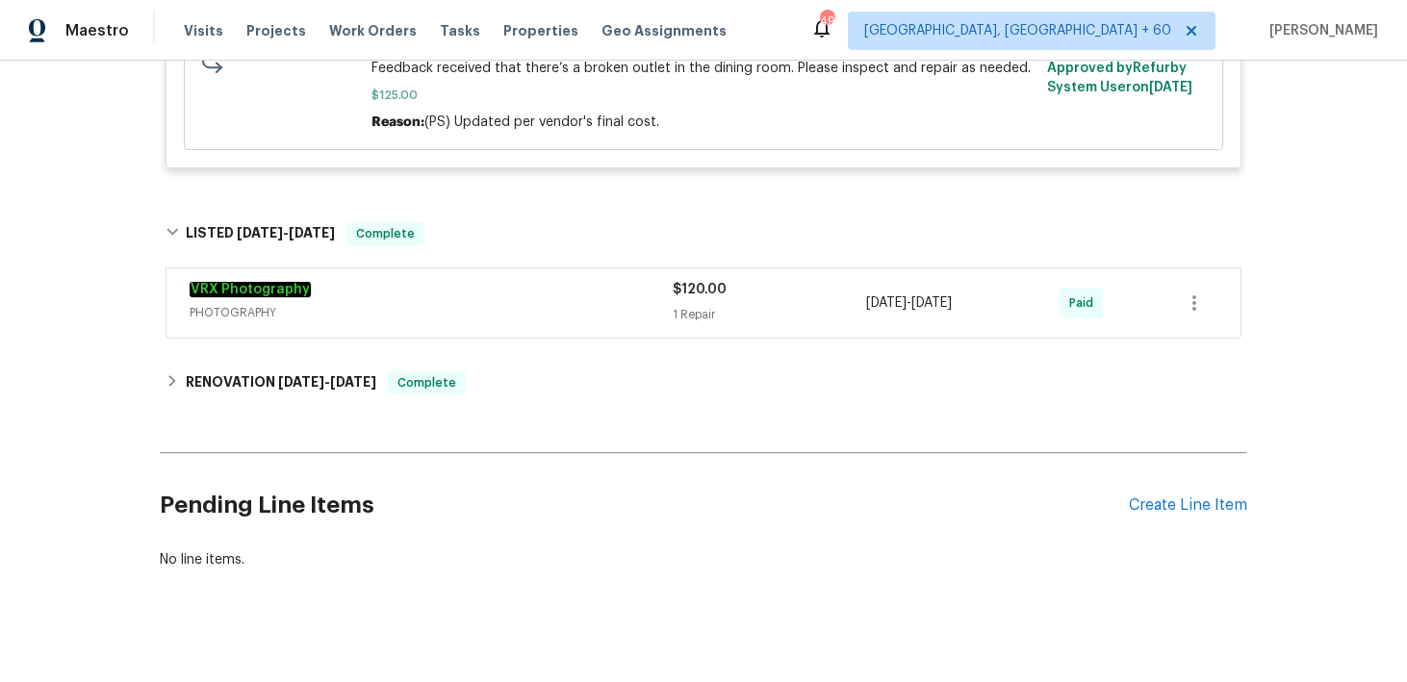
scroll to position [0, 0]
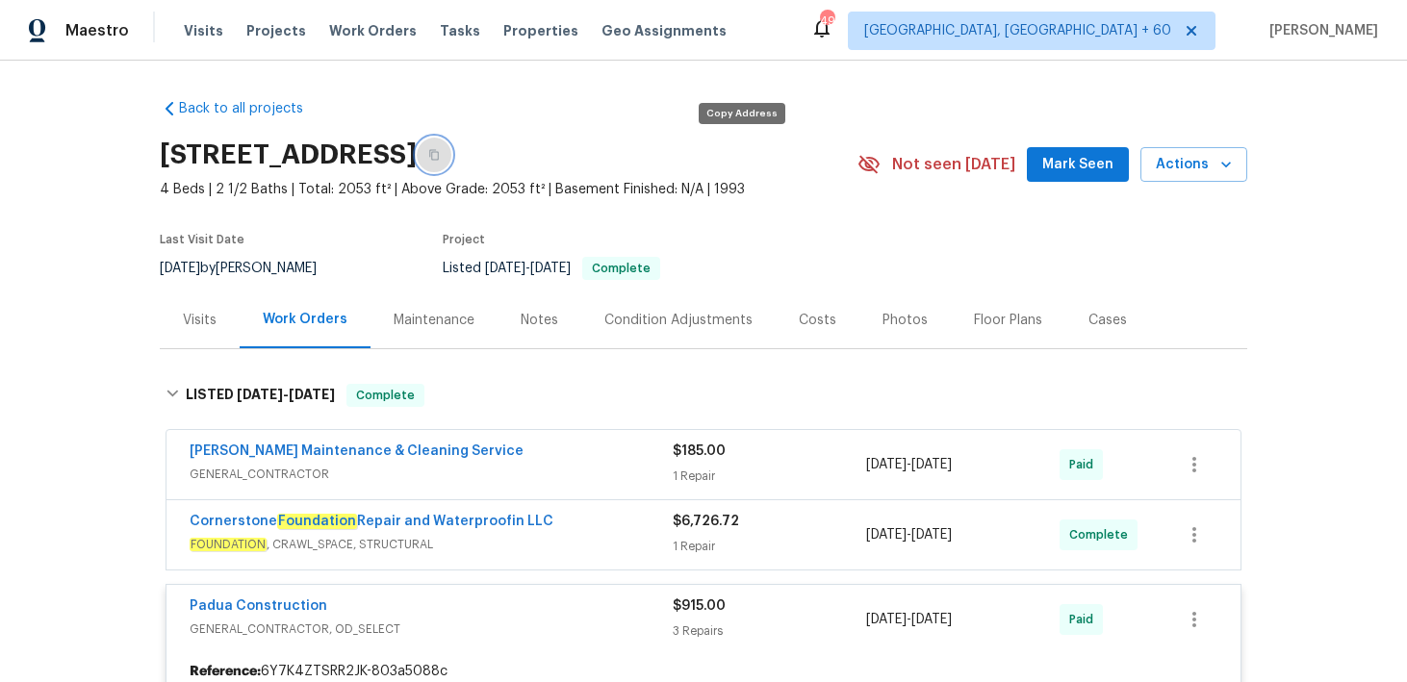
click at [439, 151] on icon "button" at bounding box center [434, 155] width 10 height 11
click at [195, 39] on span "Visits" at bounding box center [203, 30] width 39 height 19
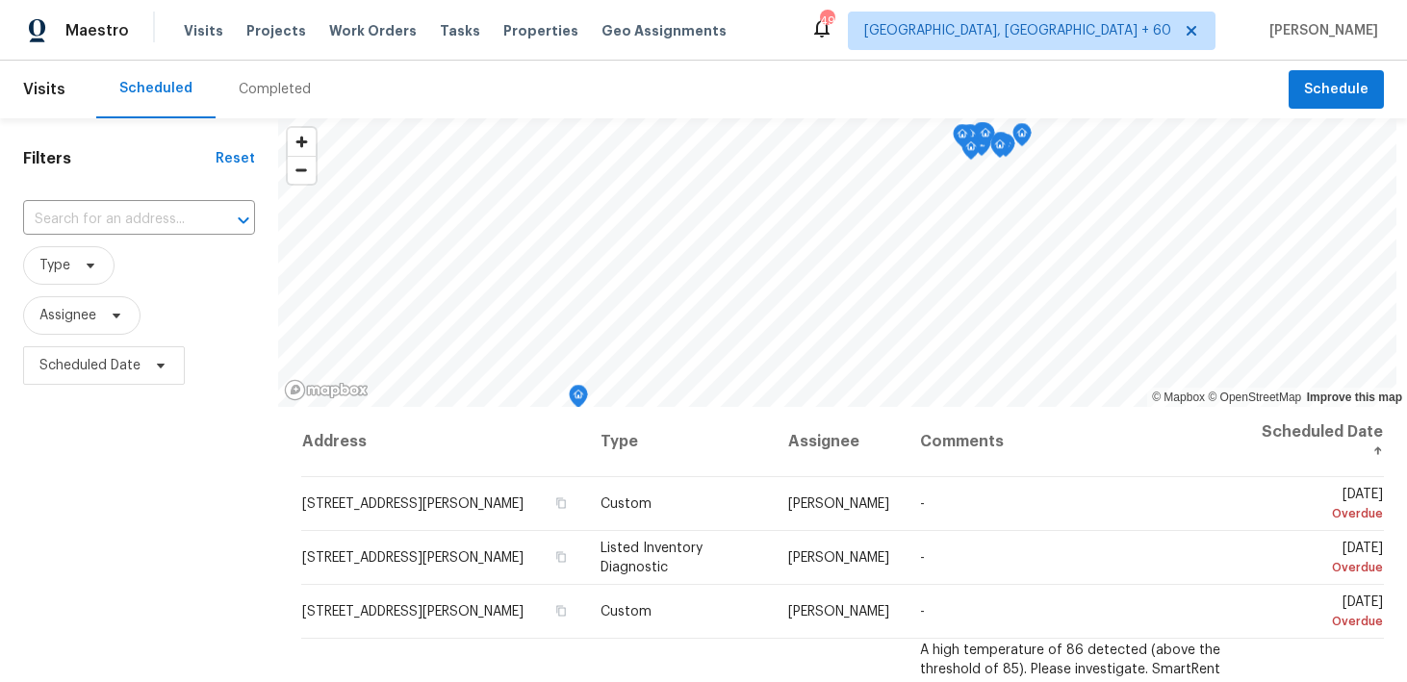
click at [249, 90] on div "Completed" at bounding box center [275, 89] width 72 height 19
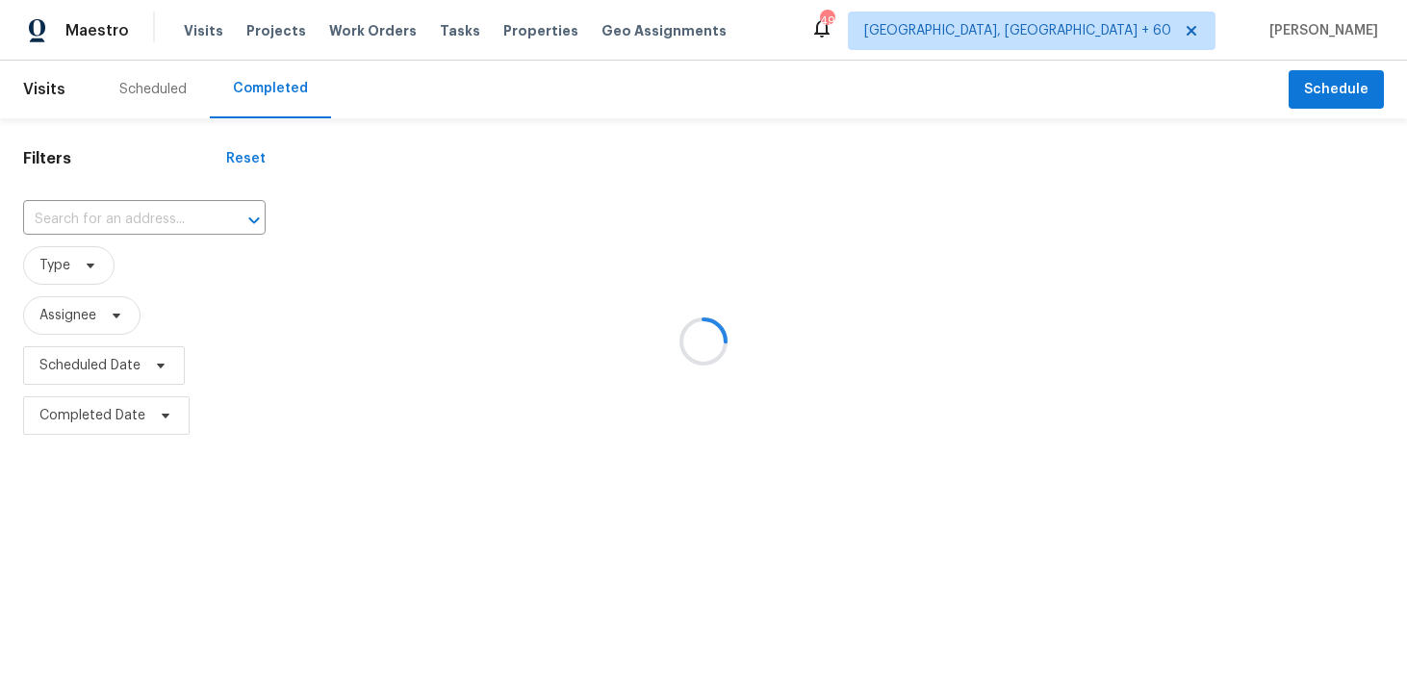
click at [95, 215] on div at bounding box center [703, 341] width 1407 height 682
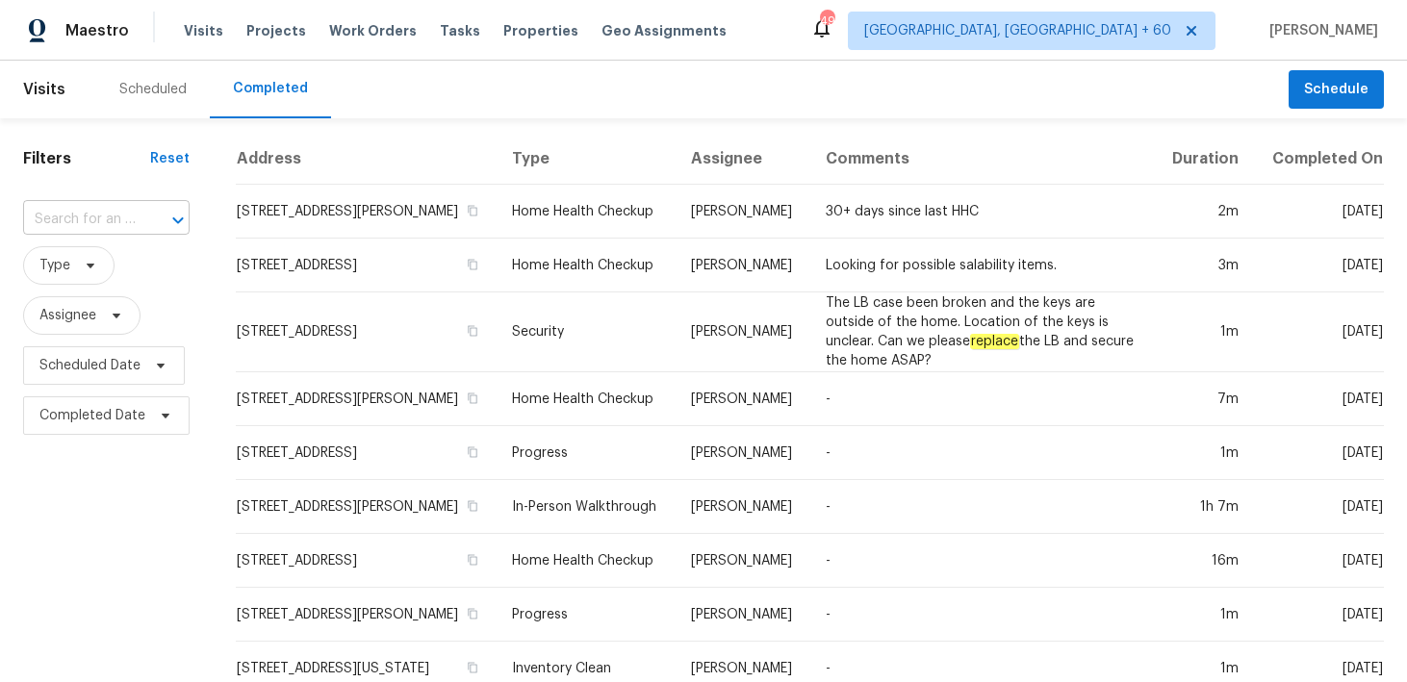
click at [56, 214] on input "text" at bounding box center [79, 220] width 113 height 30
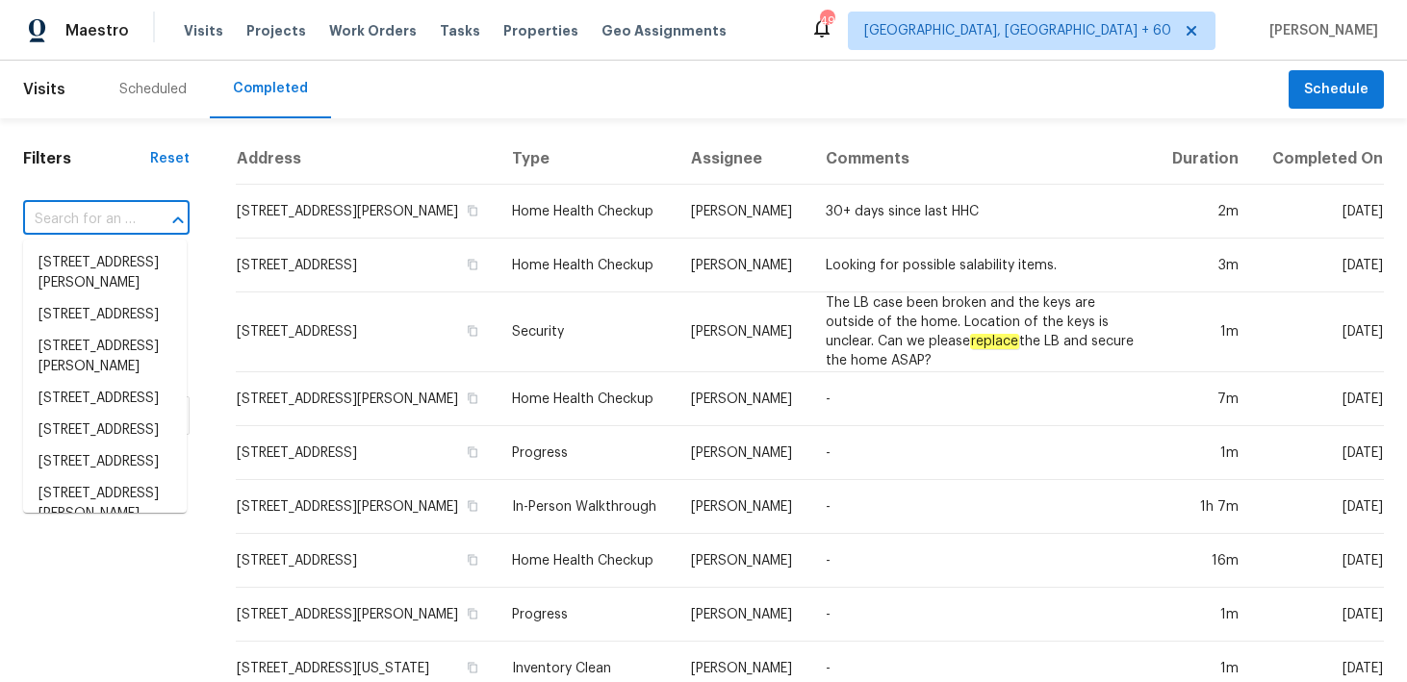
paste input "[STREET_ADDRESS]"
type input "[STREET_ADDRESS]"
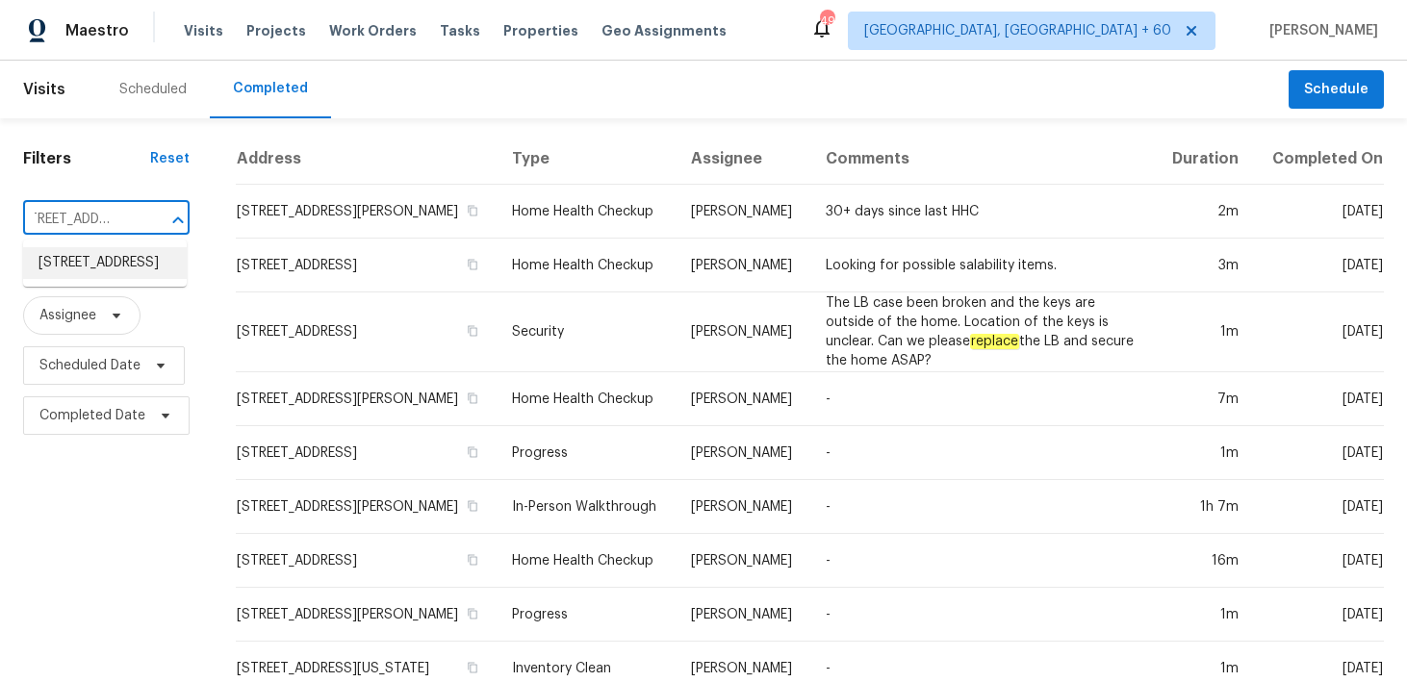
click at [60, 268] on li "[STREET_ADDRESS]" at bounding box center [105, 263] width 164 height 32
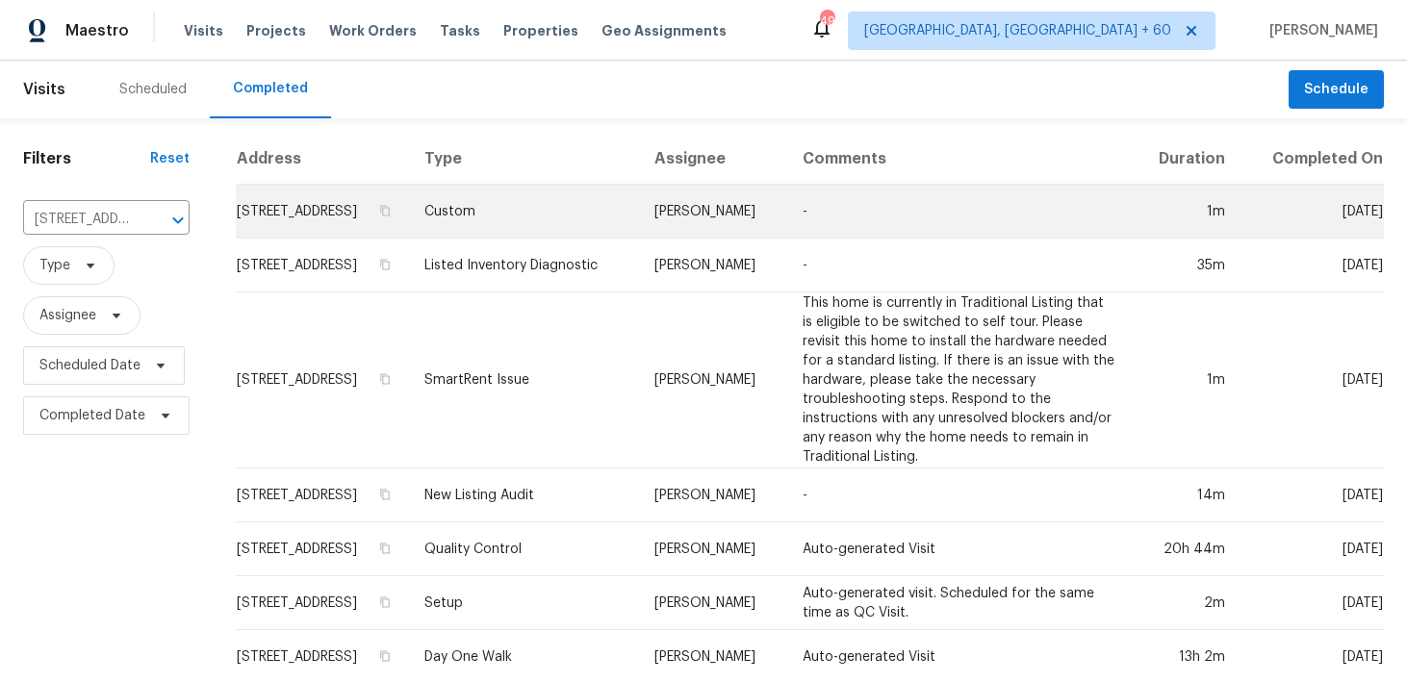
click at [555, 234] on td "Custom" at bounding box center [524, 212] width 230 height 54
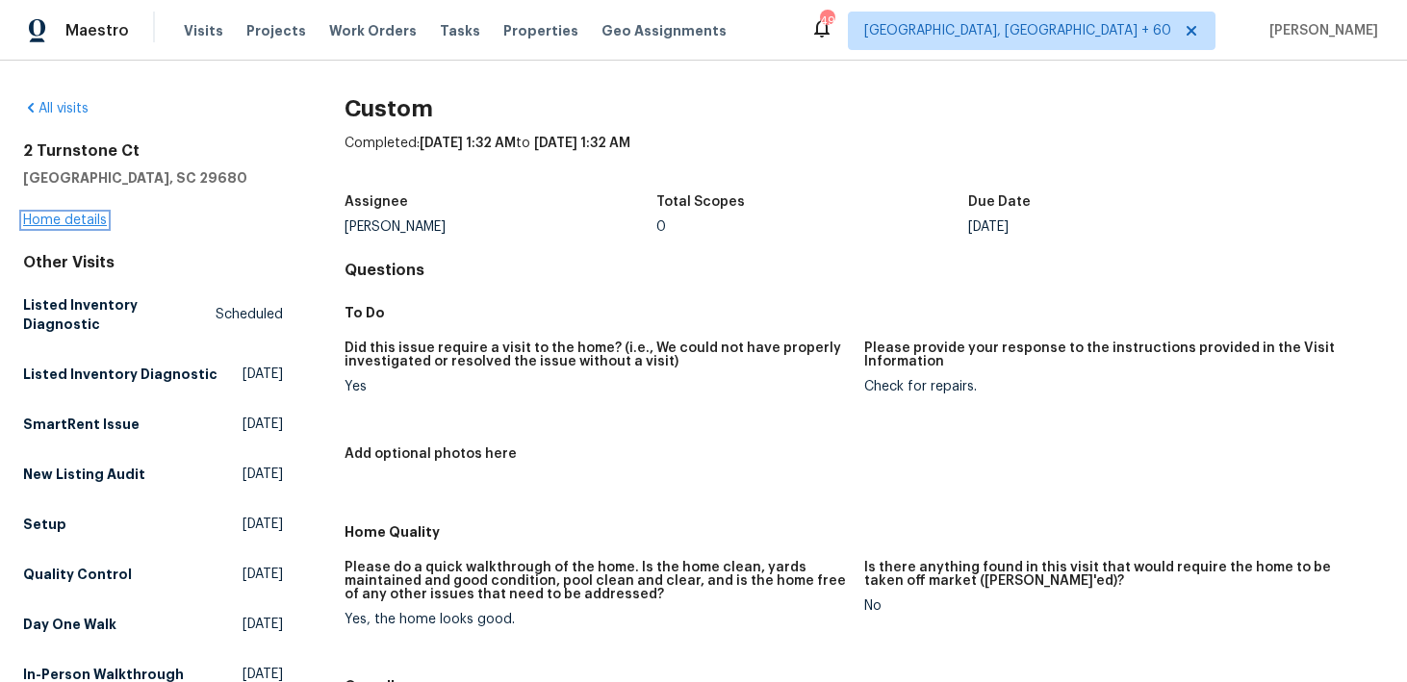
click at [57, 224] on link "Home details" at bounding box center [65, 220] width 84 height 13
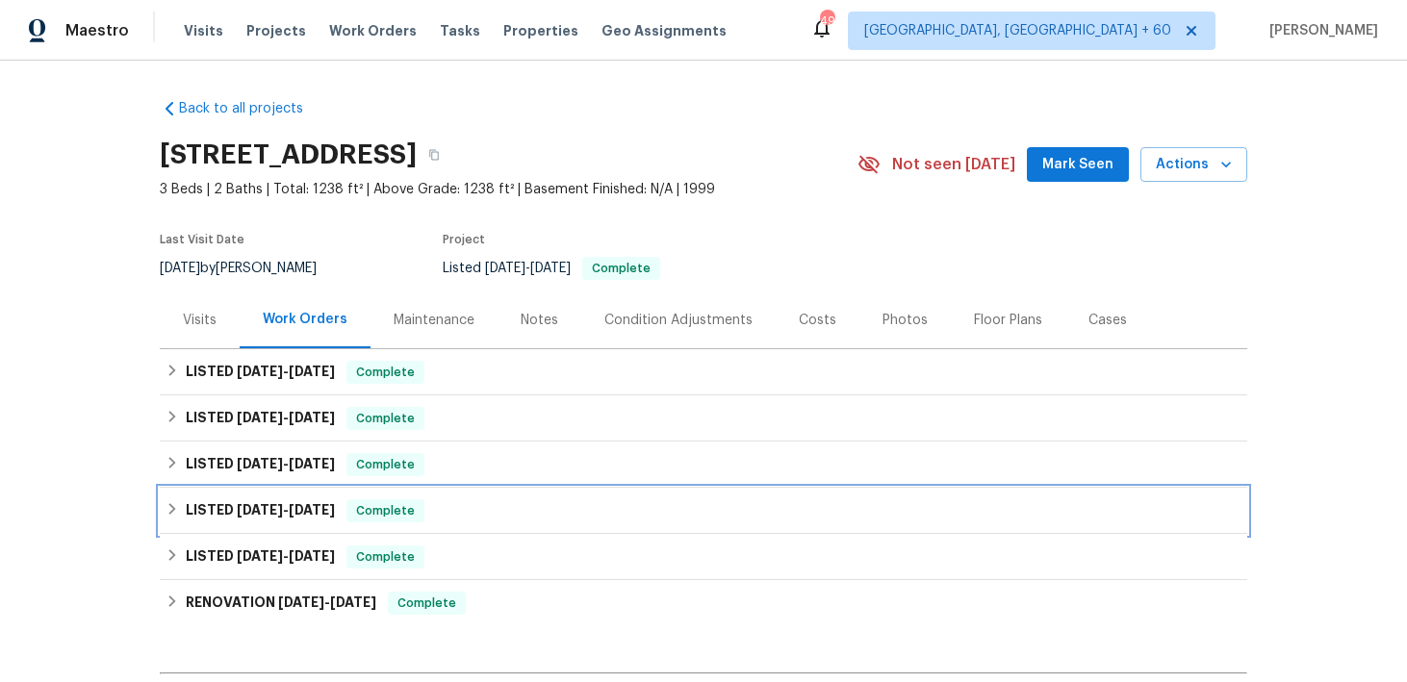
click at [447, 518] on div "LISTED [DATE] - [DATE] Complete" at bounding box center [704, 511] width 1076 height 23
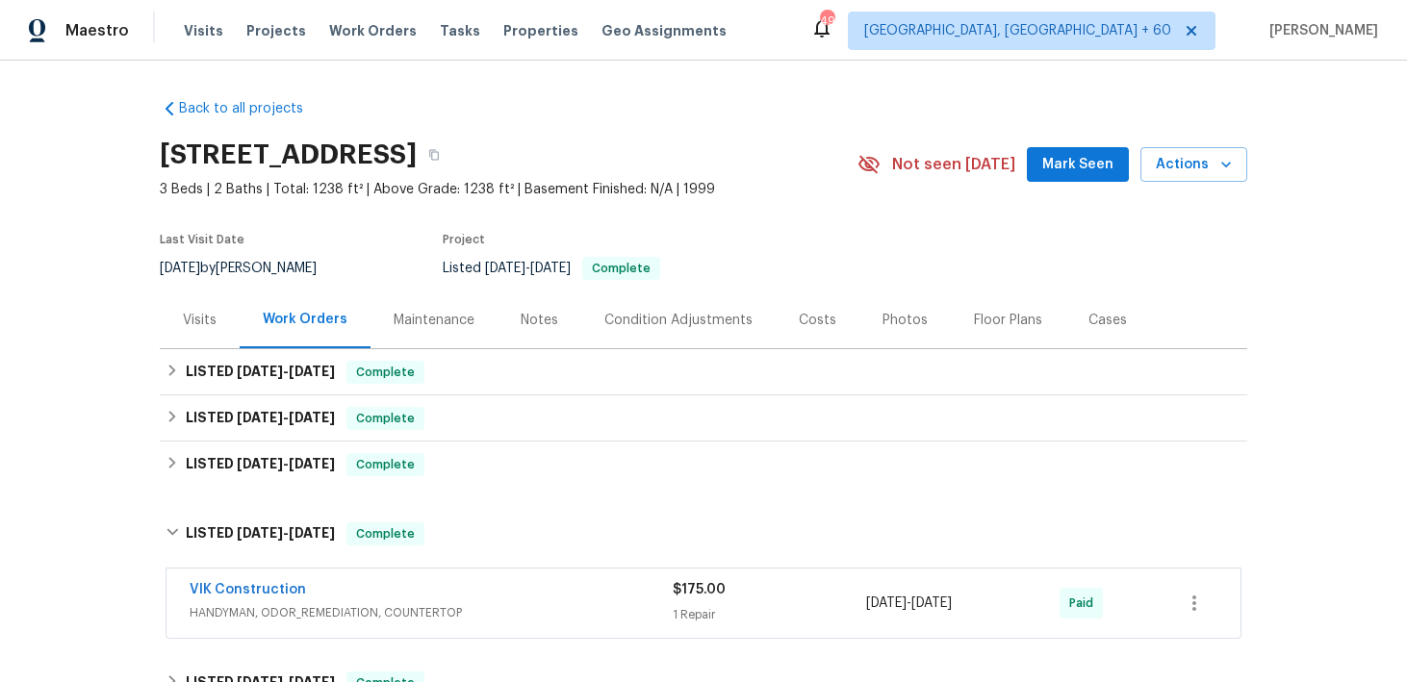
click at [666, 610] on span "HANDYMAN, ODOR_REMEDIATION, COUNTERTOP" at bounding box center [431, 613] width 483 height 19
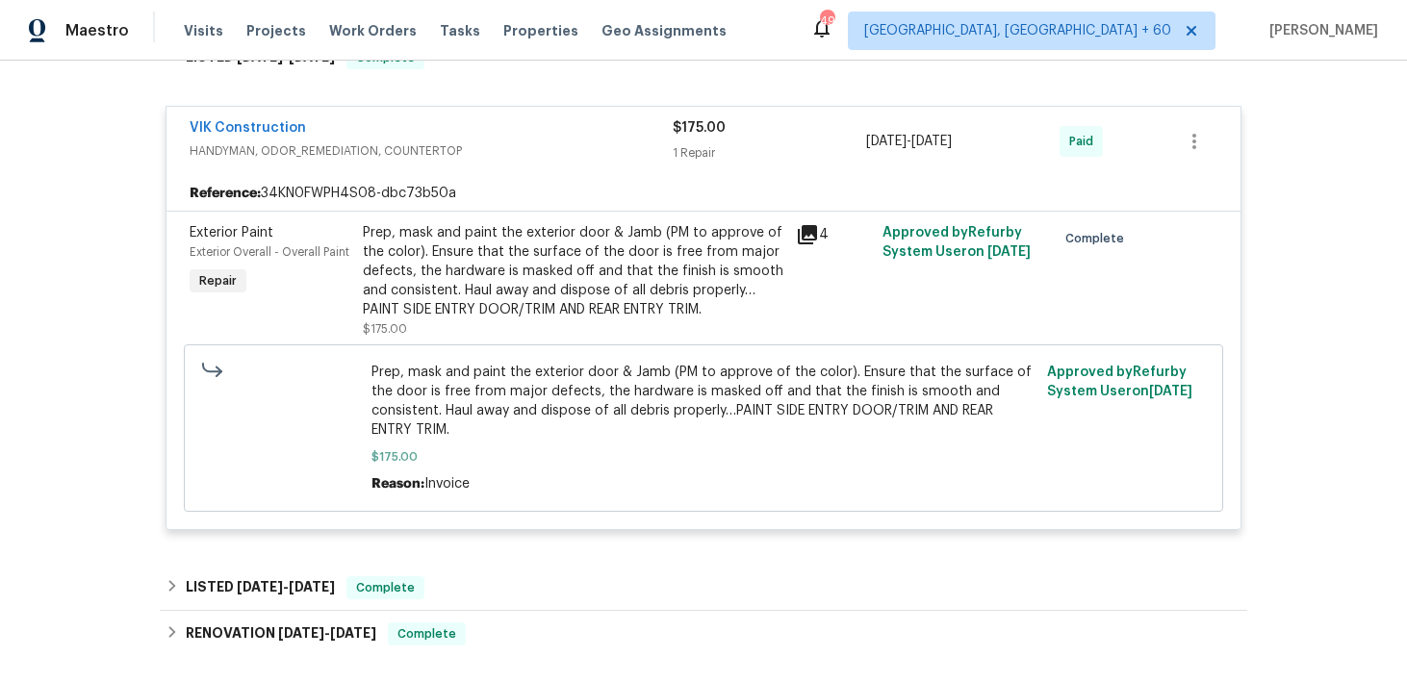
scroll to position [495, 0]
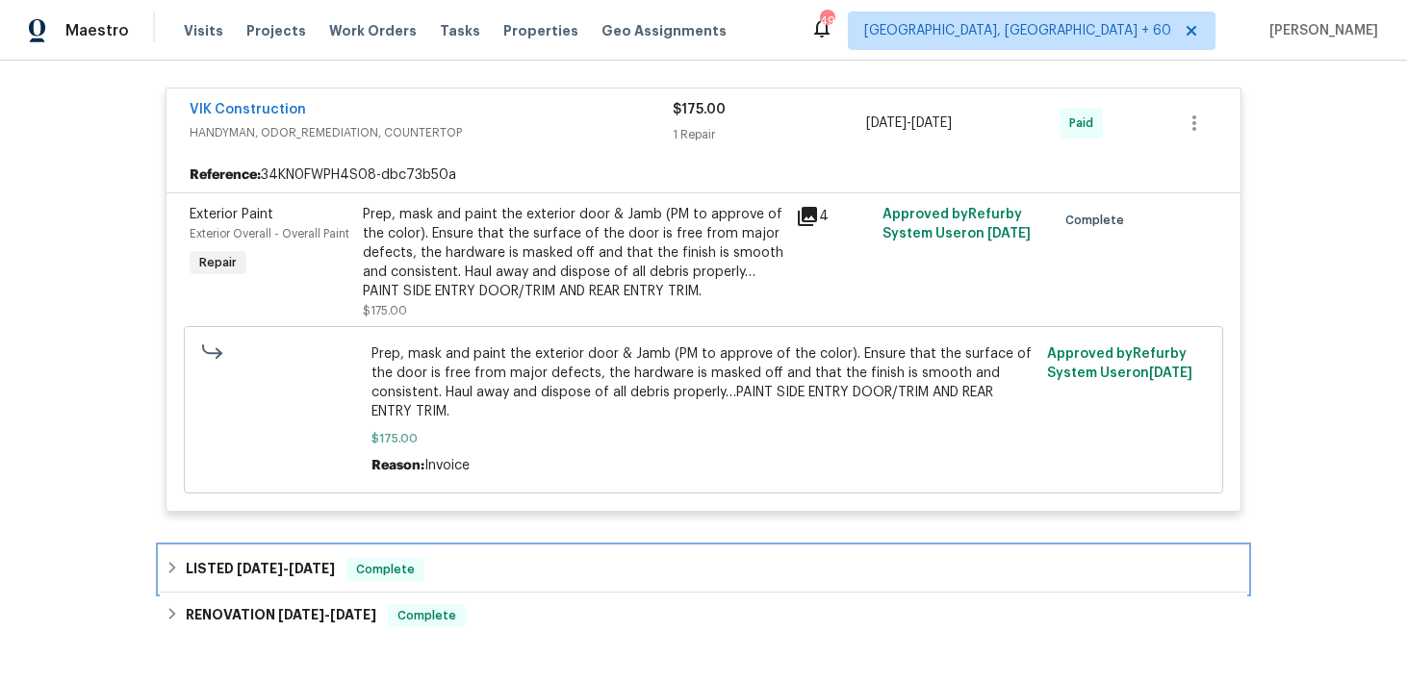
click at [493, 558] on div "LISTED [DATE] - [DATE] Complete" at bounding box center [704, 569] width 1076 height 23
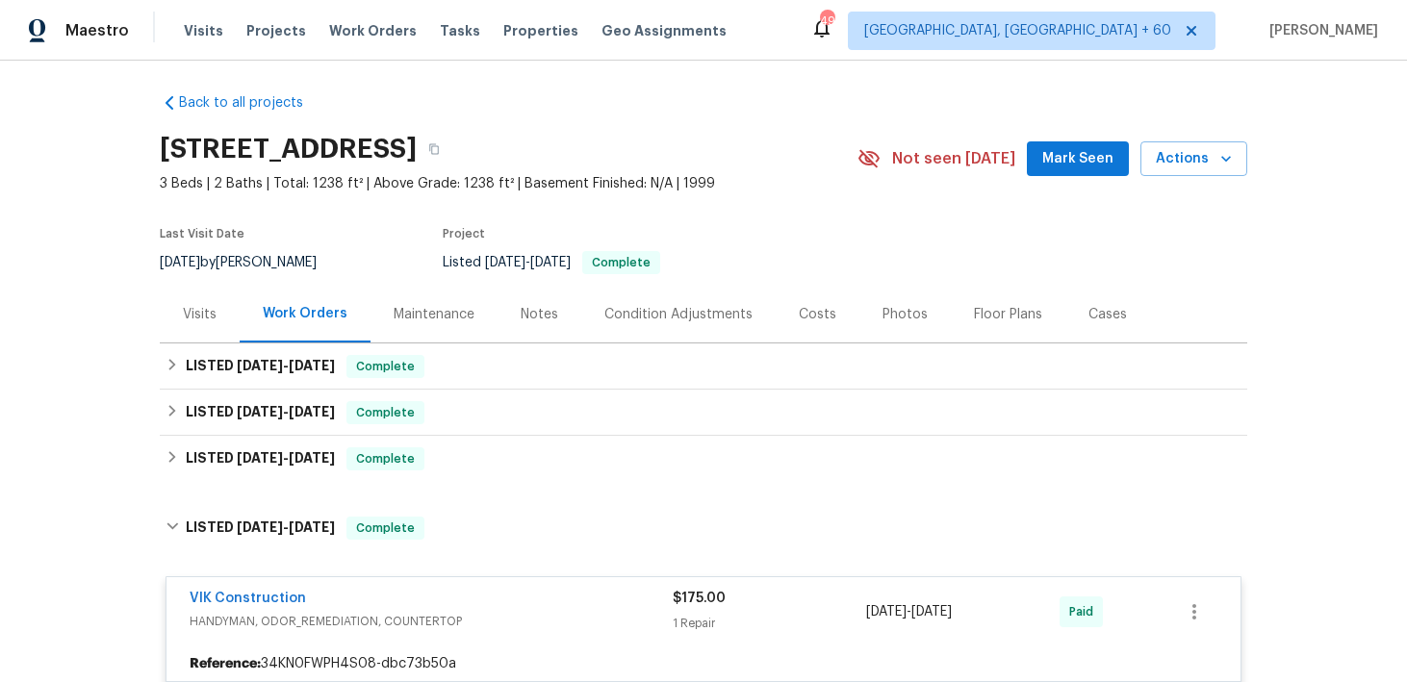
scroll to position [0, 0]
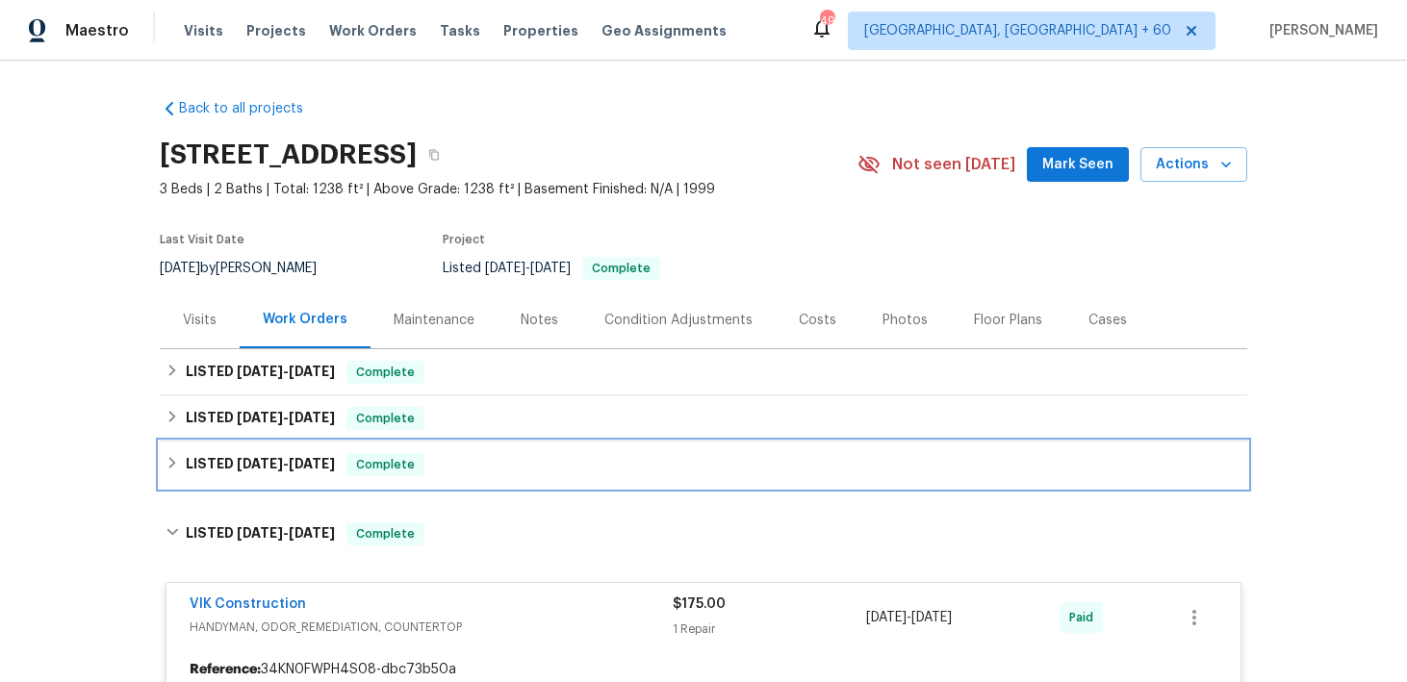
click at [467, 465] on div "LISTED [DATE] - [DATE] Complete" at bounding box center [704, 464] width 1076 height 23
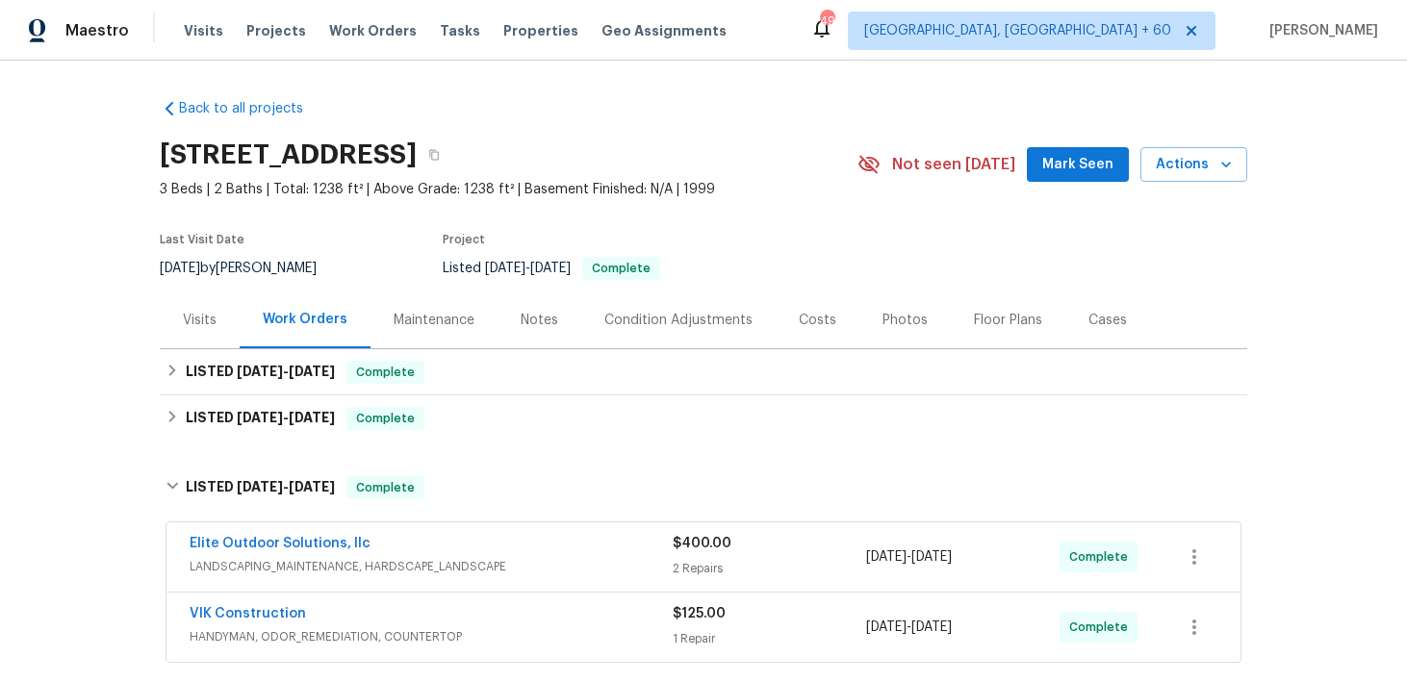
click at [697, 553] on div "$400.00" at bounding box center [769, 543] width 193 height 19
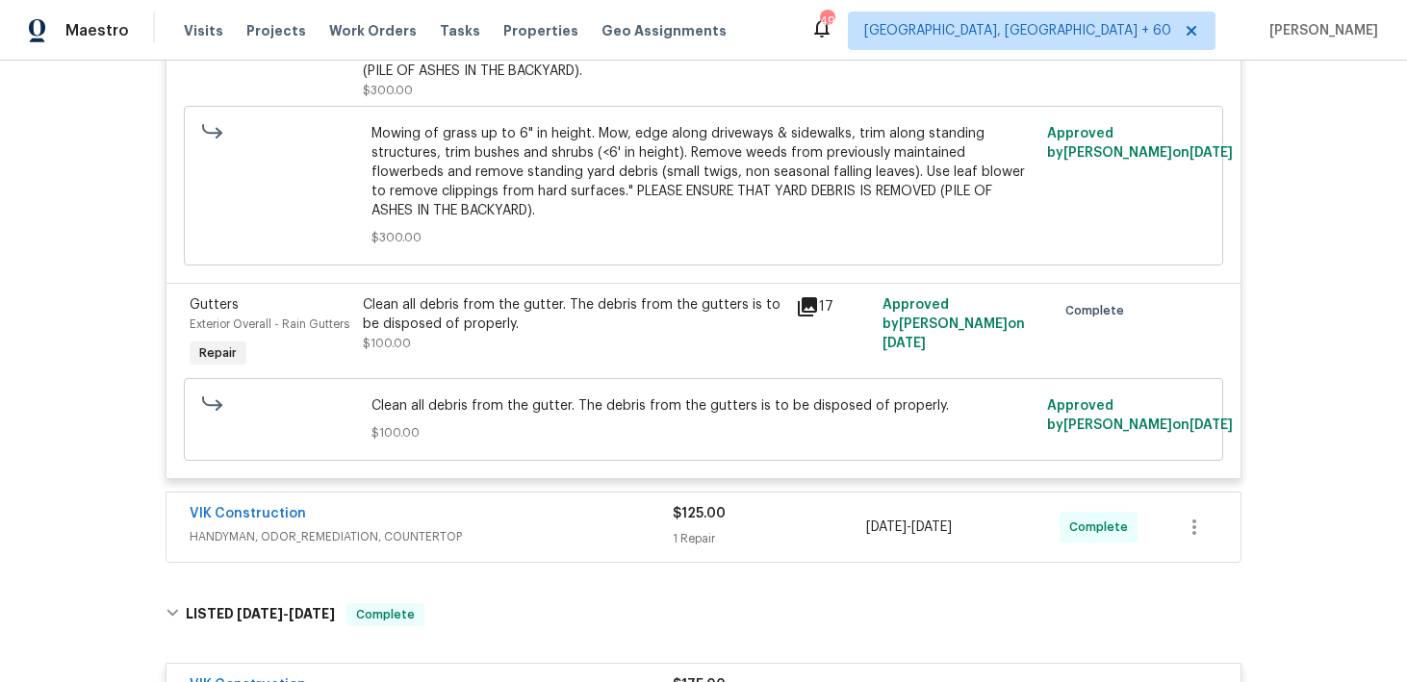
scroll to position [751, 0]
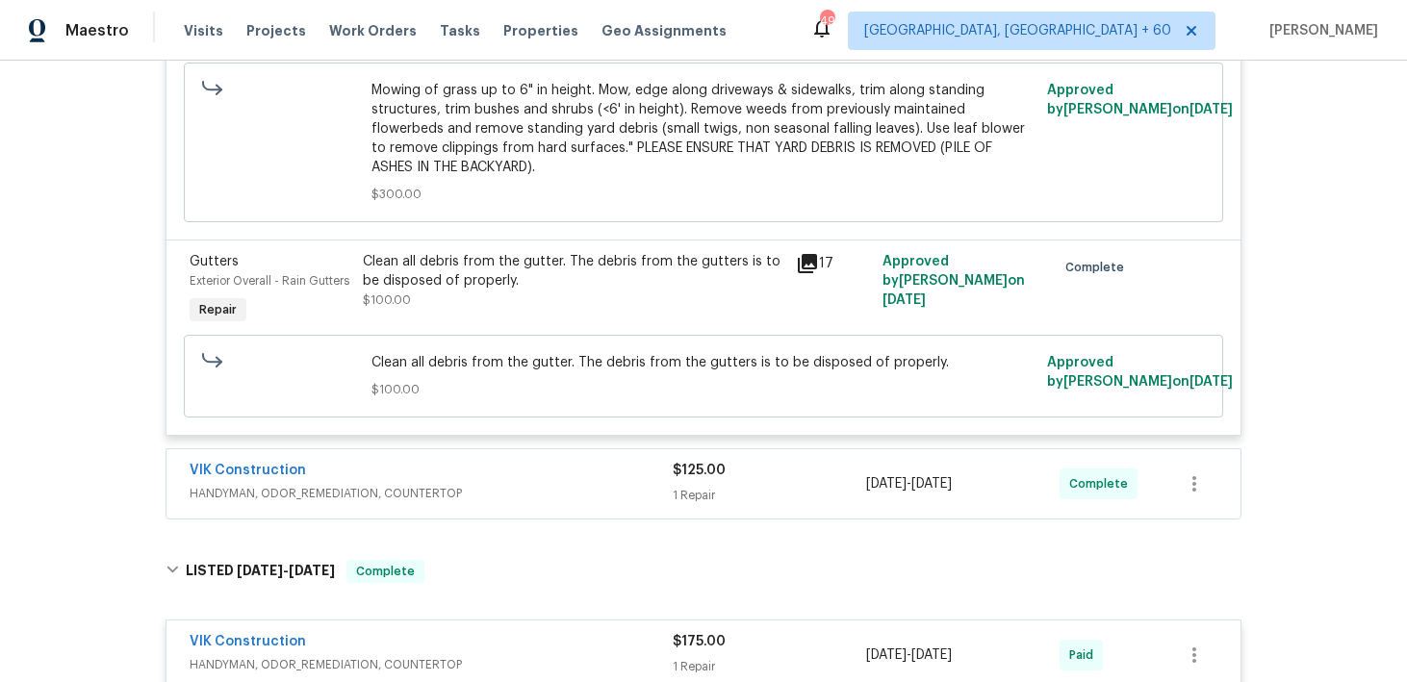
click at [698, 495] on div "1 Repair" at bounding box center [769, 495] width 193 height 19
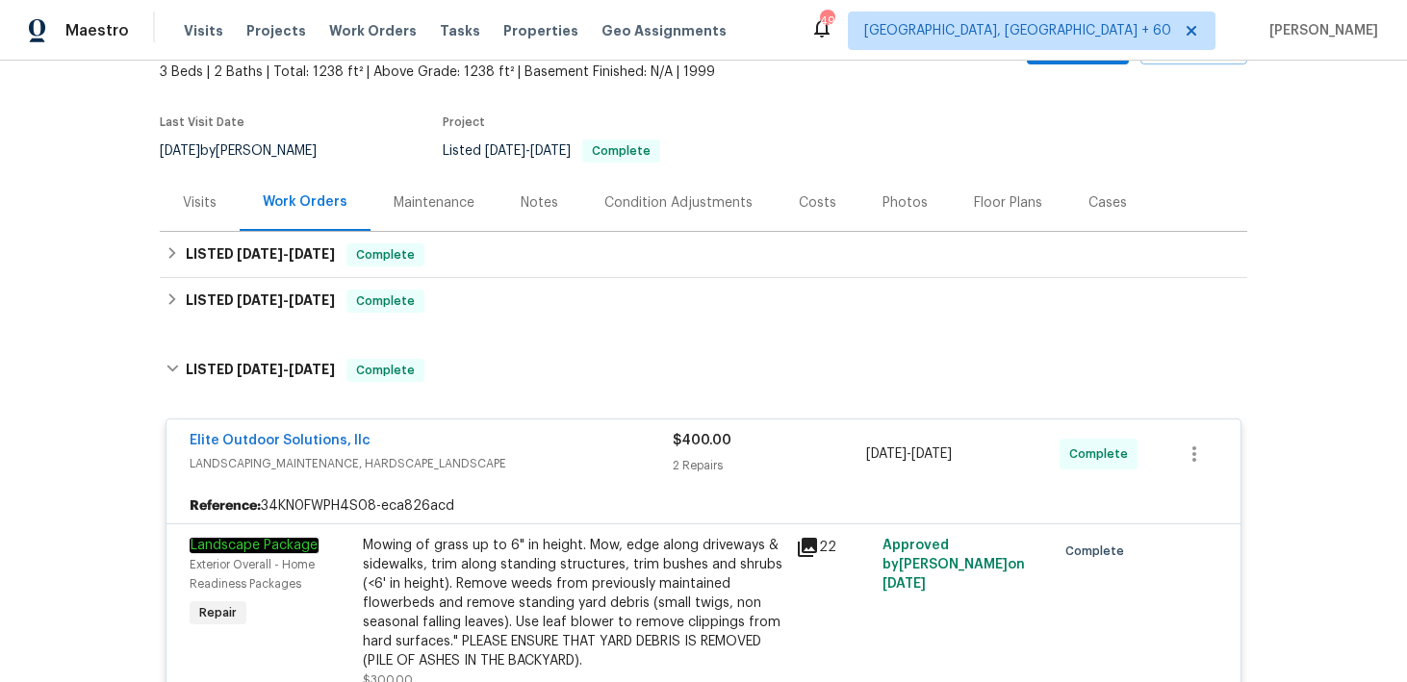
scroll to position [62, 0]
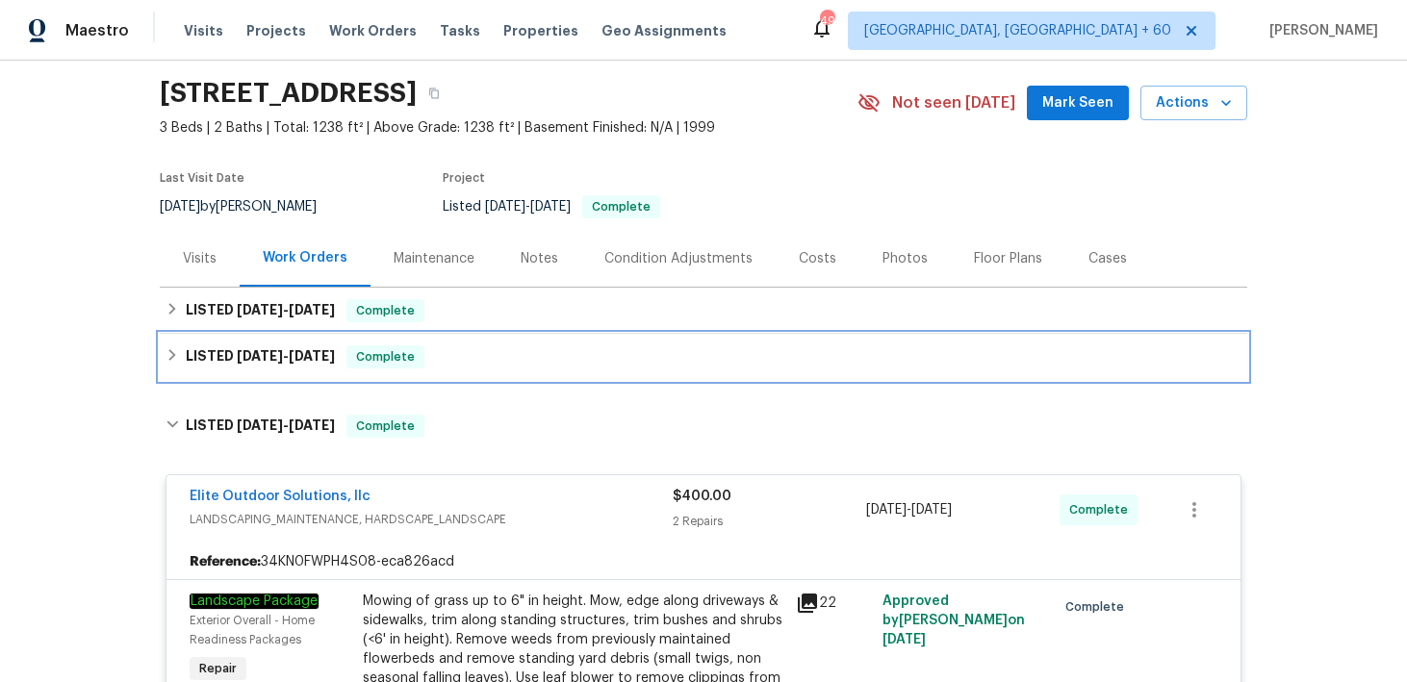
click at [457, 352] on div "LISTED [DATE] - [DATE] Complete" at bounding box center [704, 357] width 1076 height 23
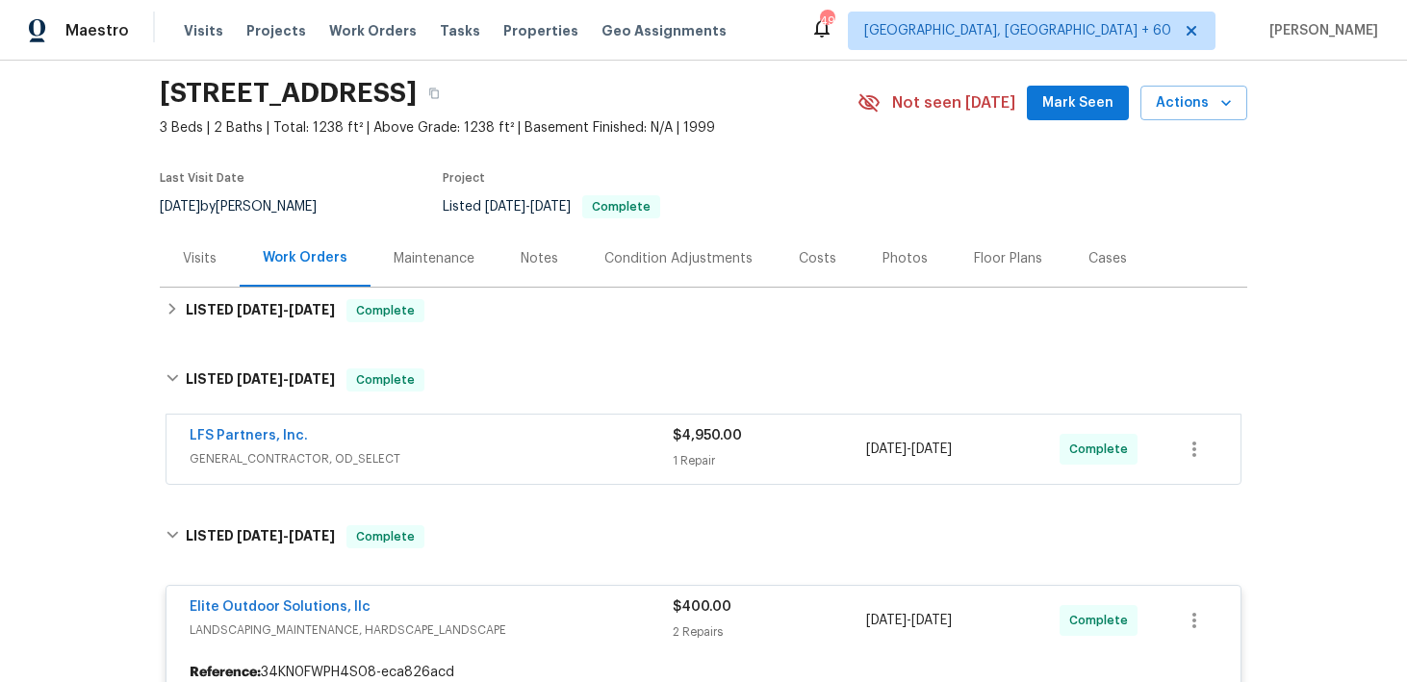
click at [690, 460] on div "1 Repair" at bounding box center [769, 460] width 193 height 19
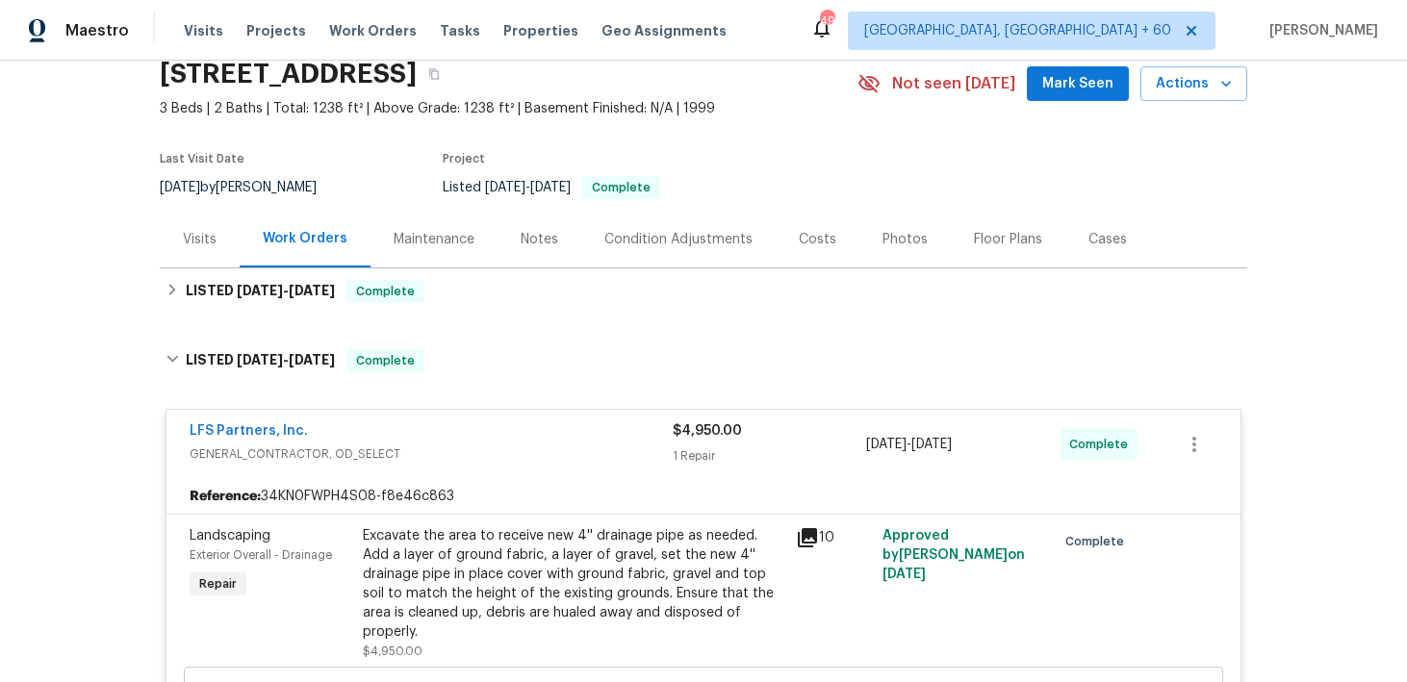
scroll to position [14, 0]
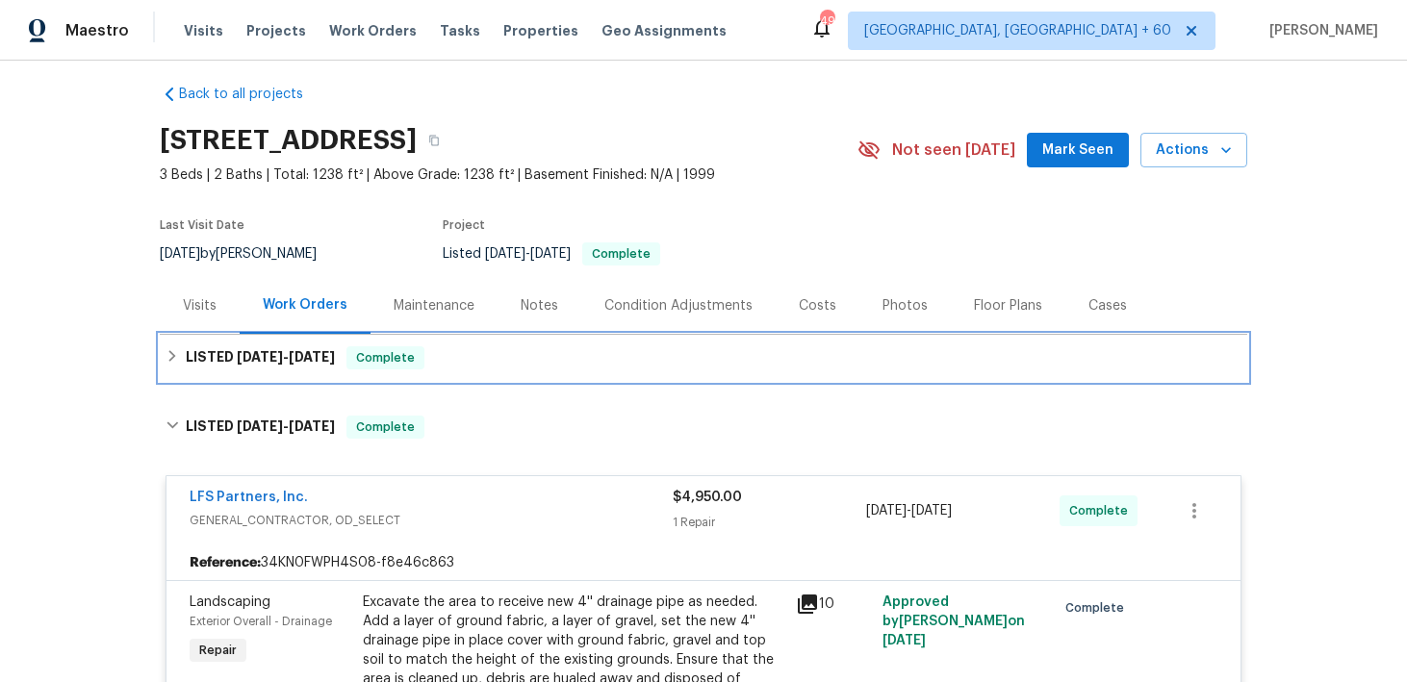
click at [464, 361] on div "LISTED [DATE] - [DATE] Complete" at bounding box center [704, 358] width 1076 height 23
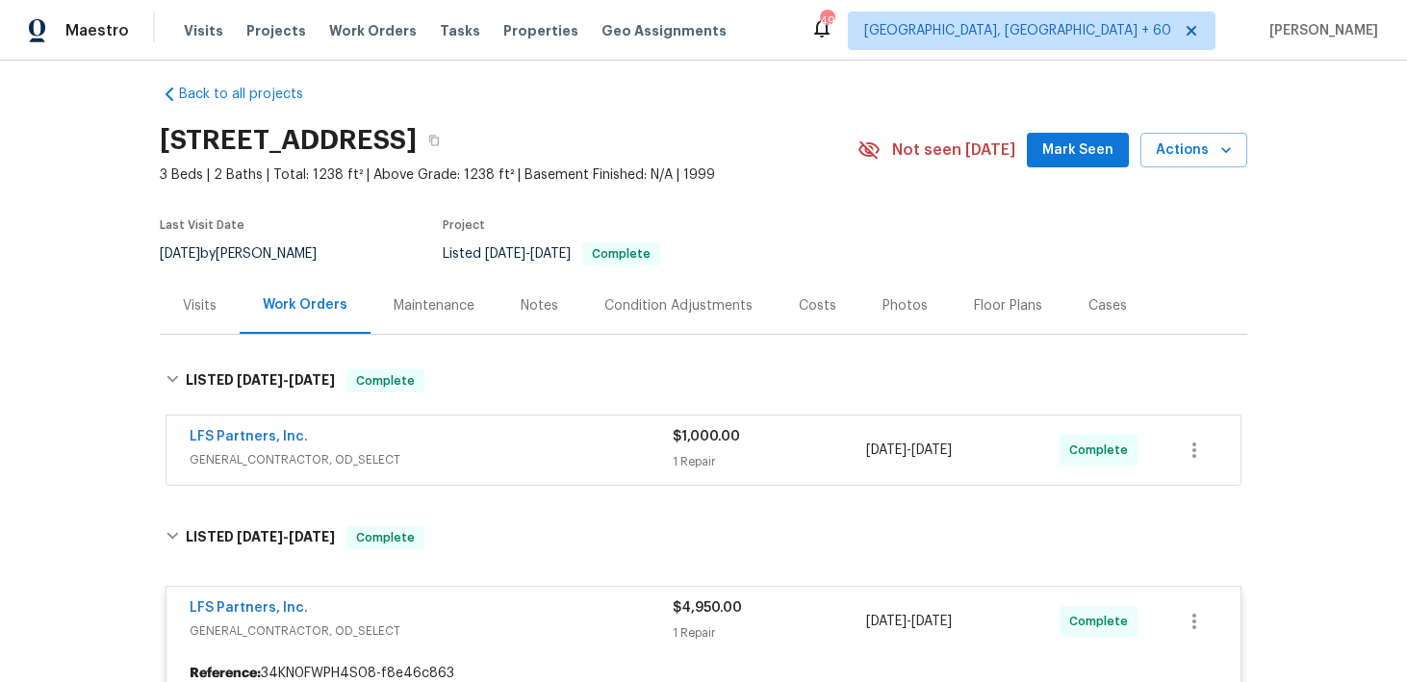
click at [659, 444] on div "LFS Partners, Inc." at bounding box center [431, 438] width 483 height 23
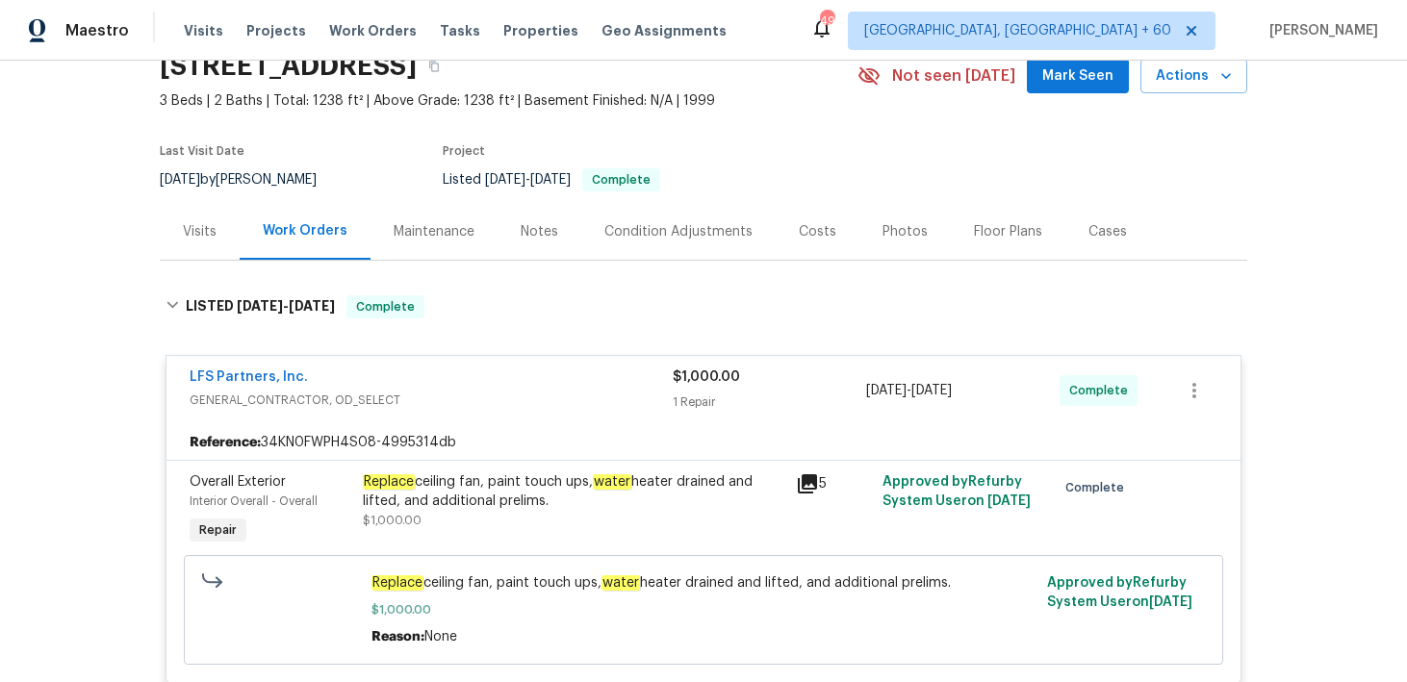
scroll to position [92, 0]
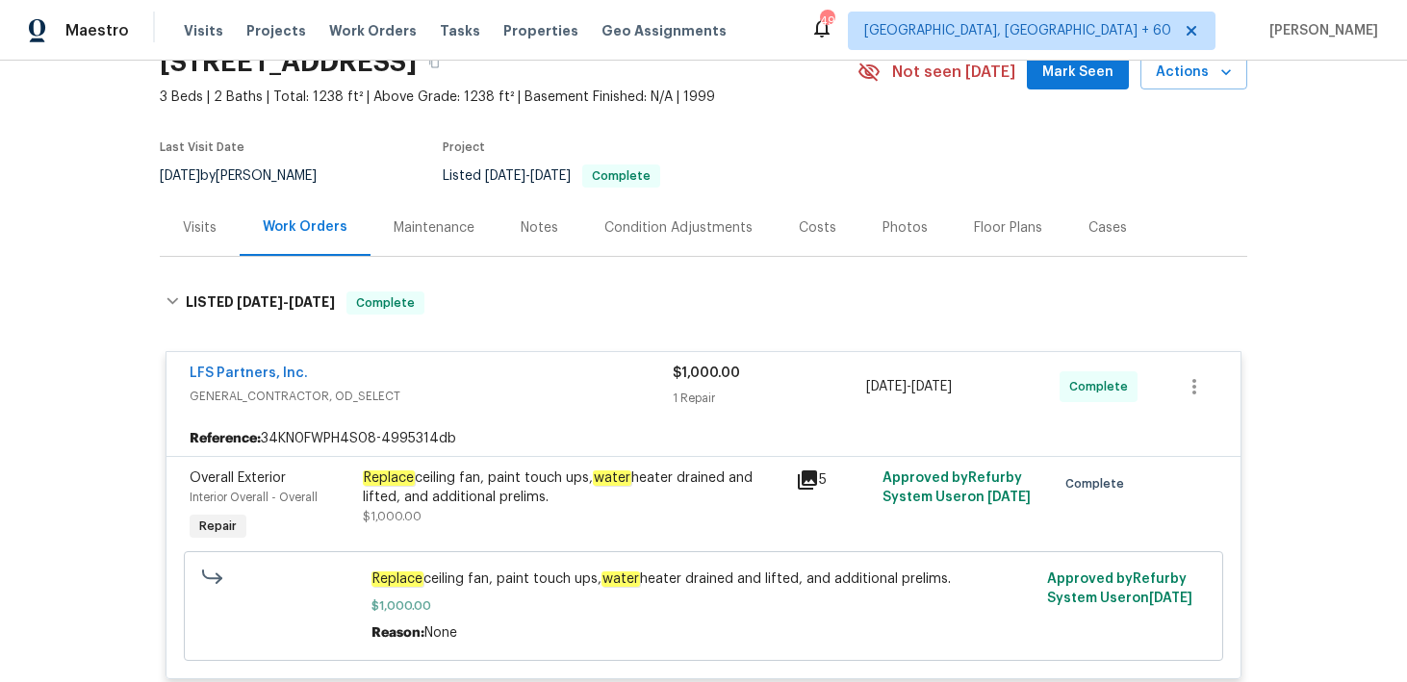
click at [610, 493] on div "Replace ceiling fan, paint touch ups, water heater drained and lifted, and addi…" at bounding box center [574, 488] width 422 height 39
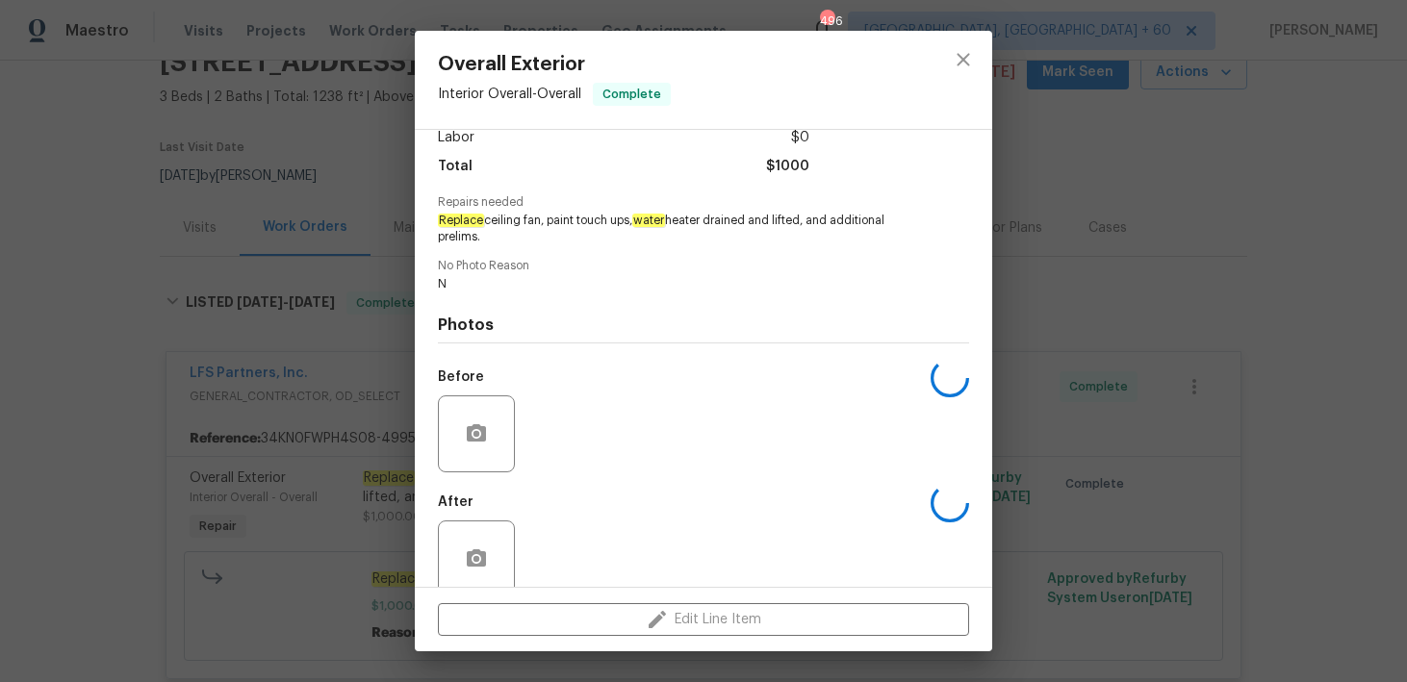
scroll to position [171, 0]
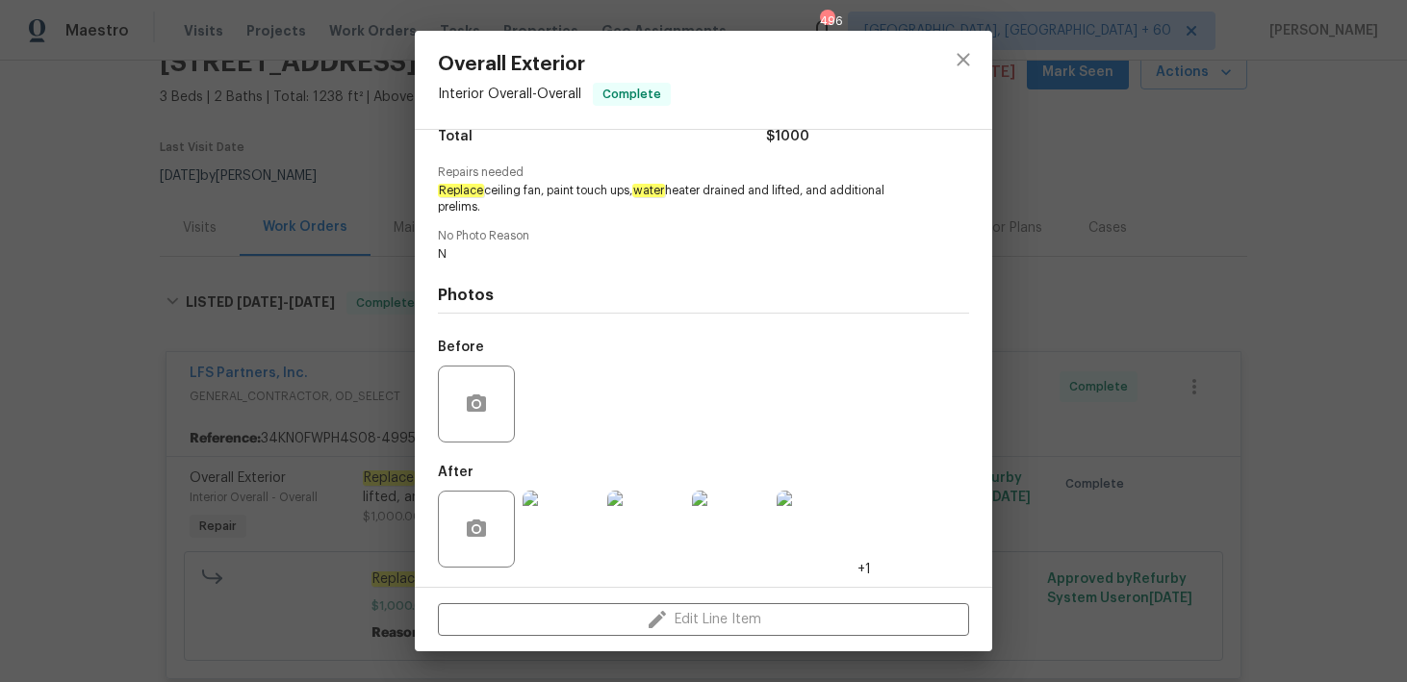
click at [564, 530] on img at bounding box center [561, 529] width 77 height 77
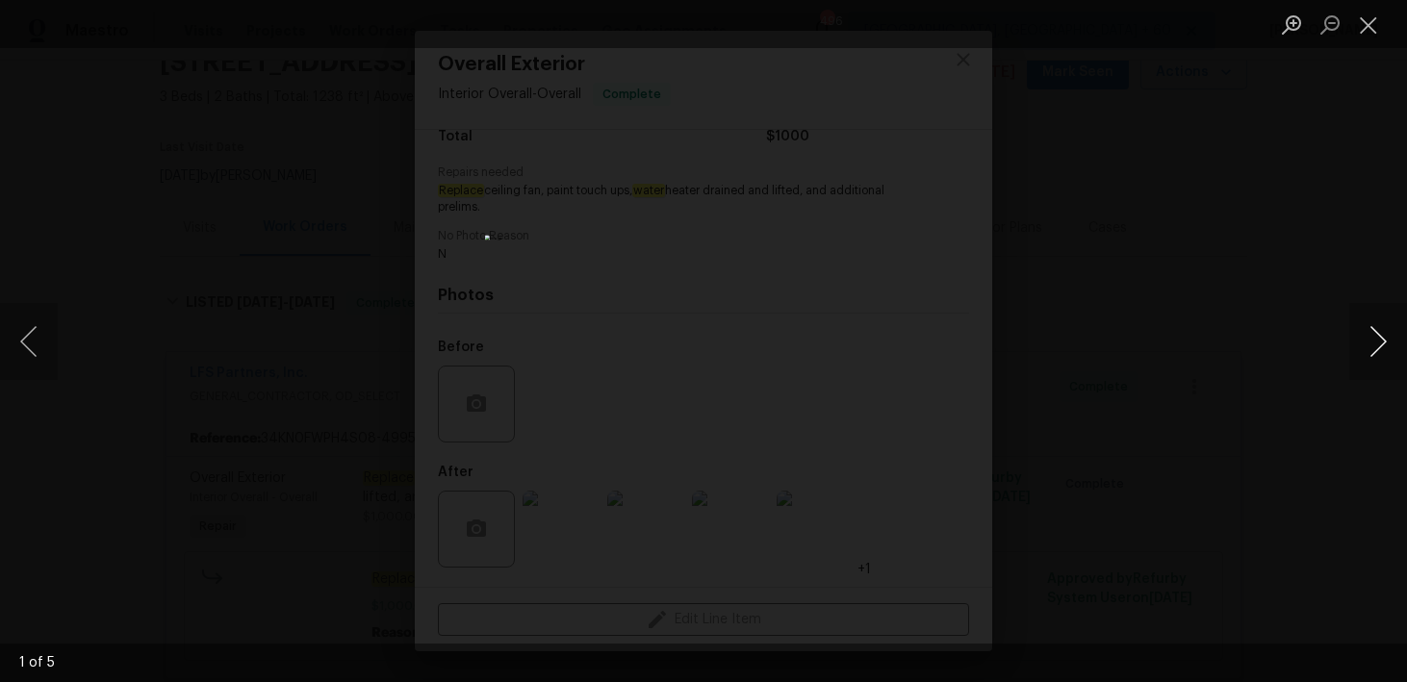
click at [1374, 349] on button "Next image" at bounding box center [1379, 341] width 58 height 77
click at [1369, 17] on button "Close lightbox" at bounding box center [1369, 25] width 39 height 34
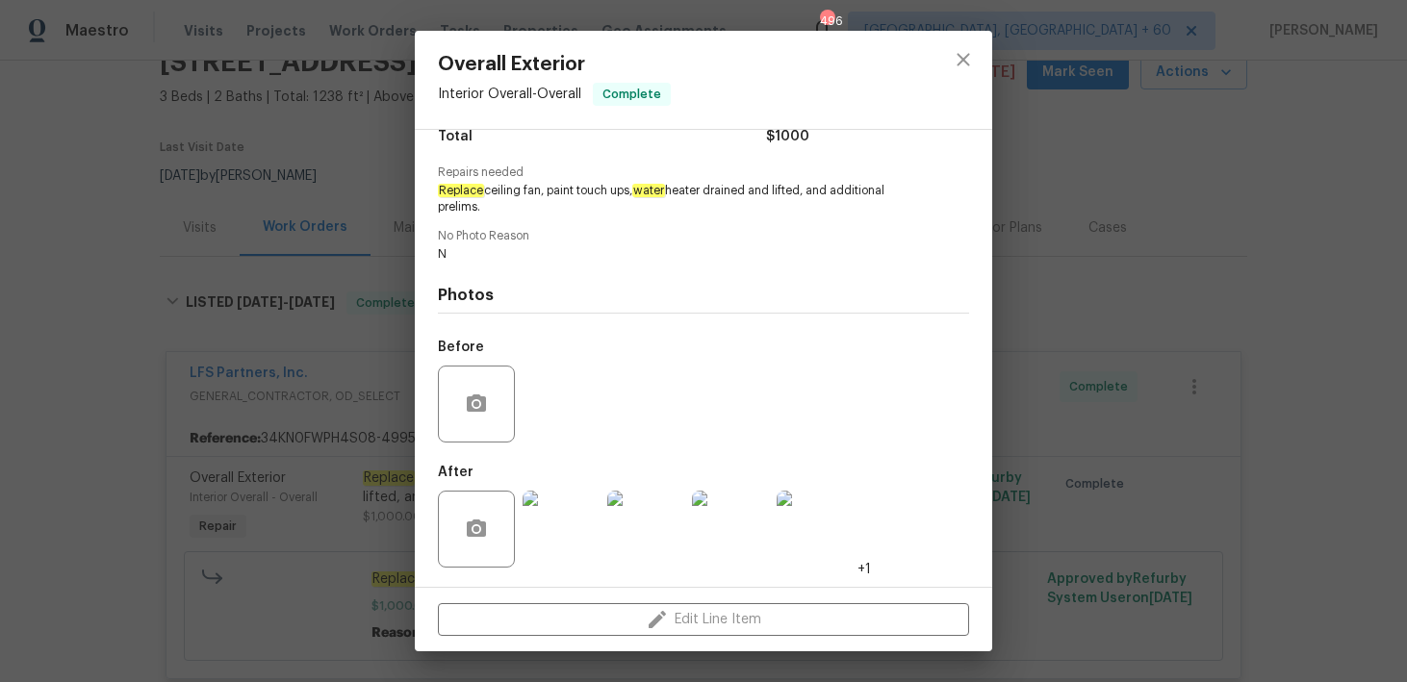
click at [145, 237] on div "Overall Exterior Interior Overall - Overall Complete Vendor LFS Partners, Inc. …" at bounding box center [703, 341] width 1407 height 682
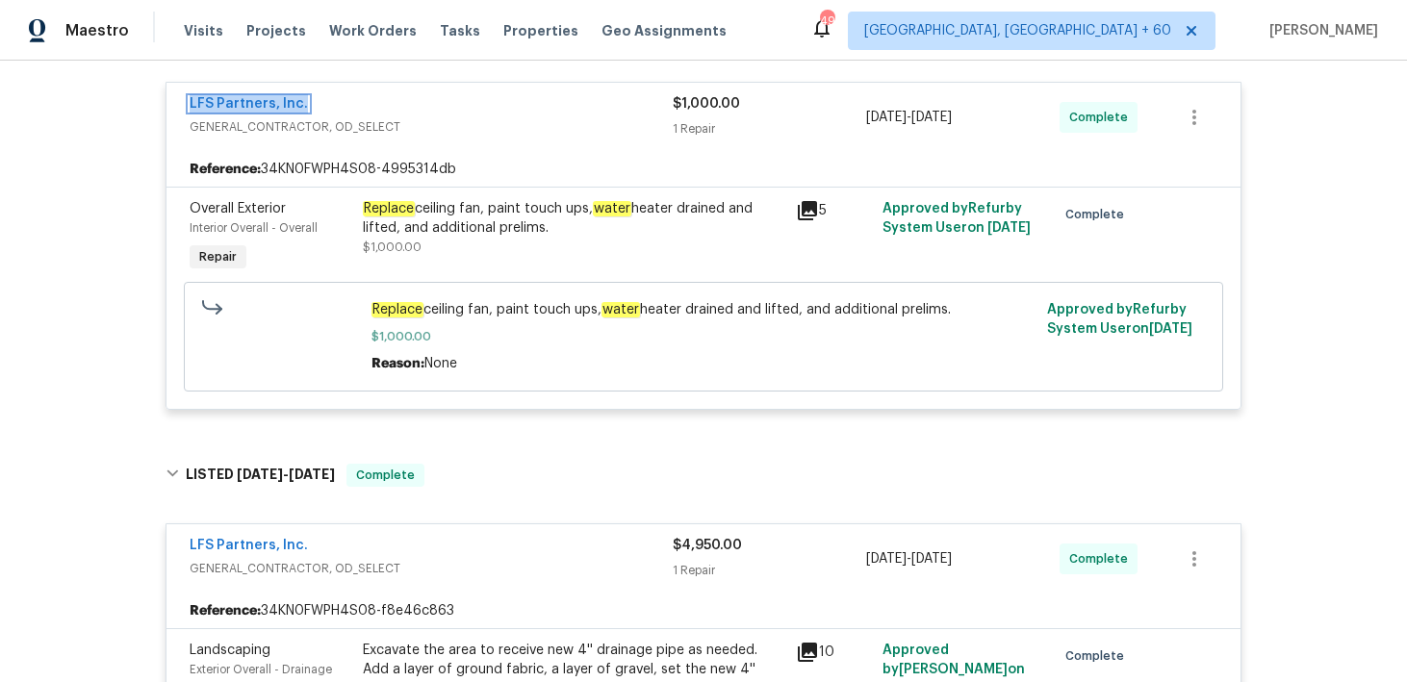
scroll to position [0, 0]
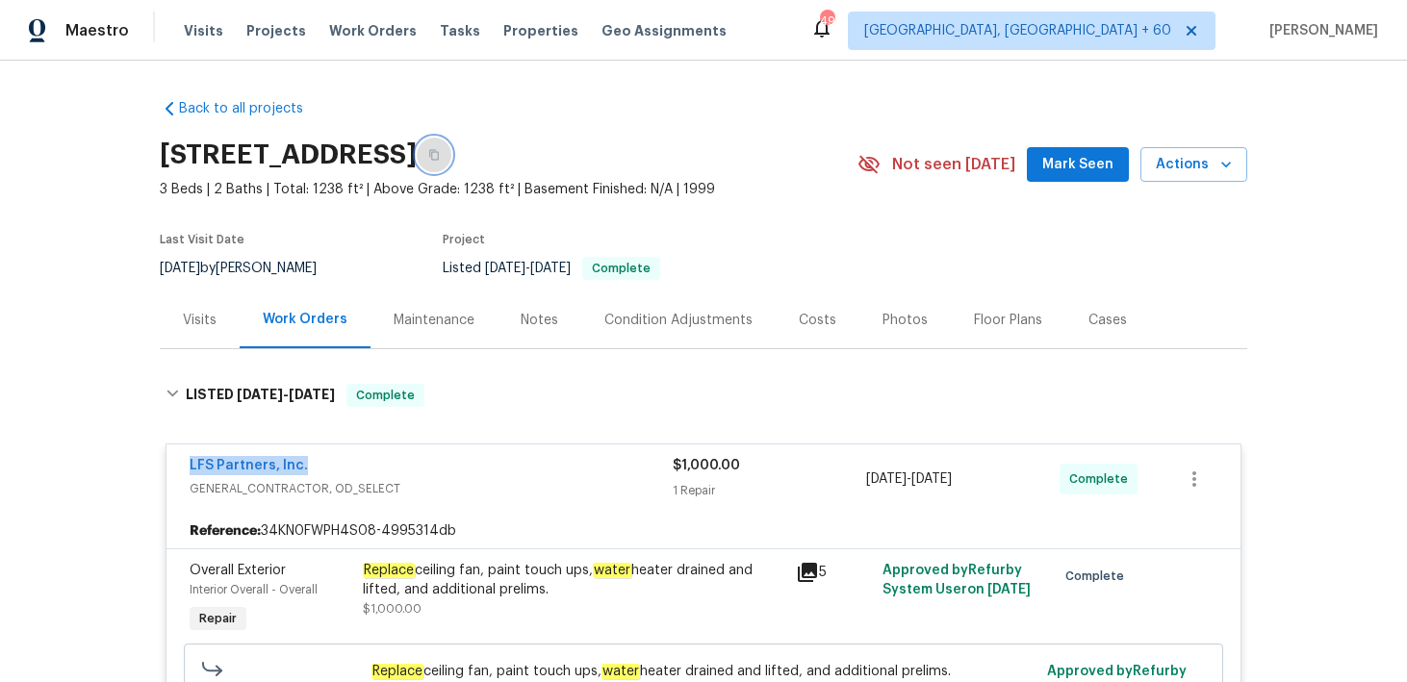
click at [440, 156] on icon "button" at bounding box center [434, 155] width 12 height 12
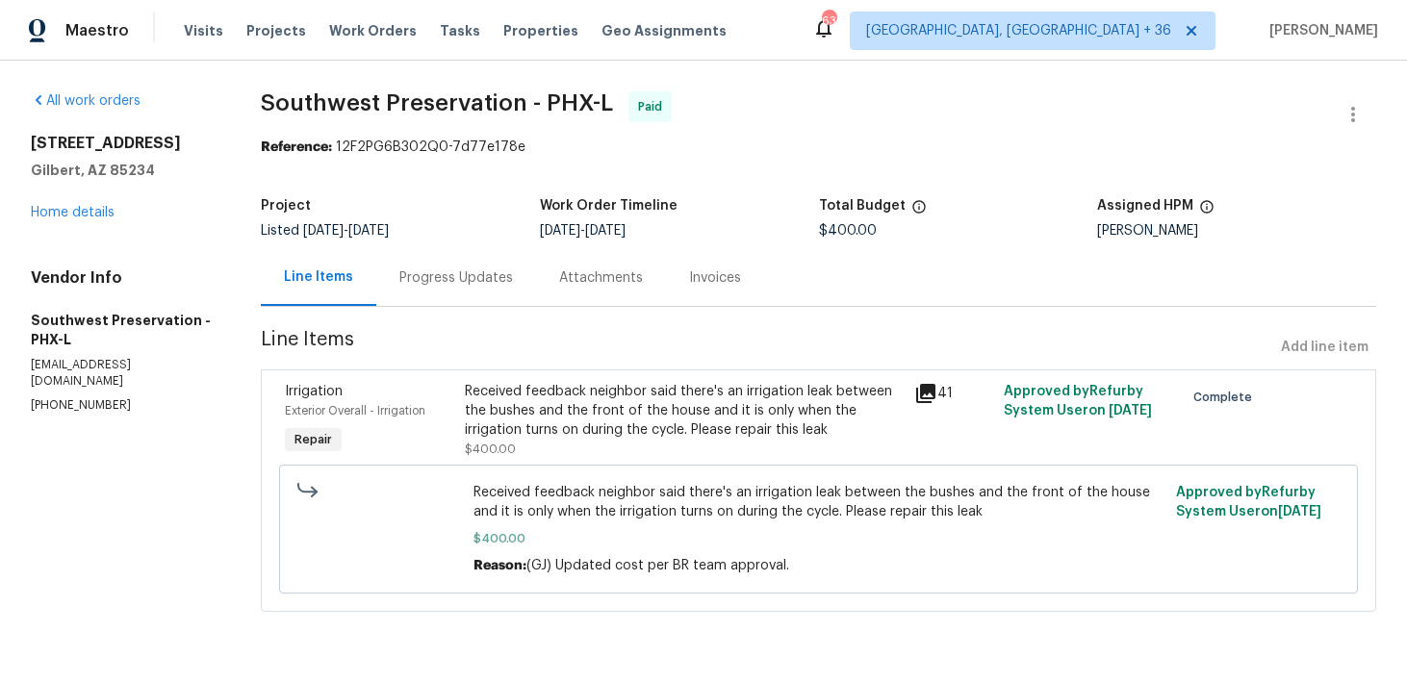
click at [541, 286] on div "Attachments" at bounding box center [601, 277] width 130 height 57
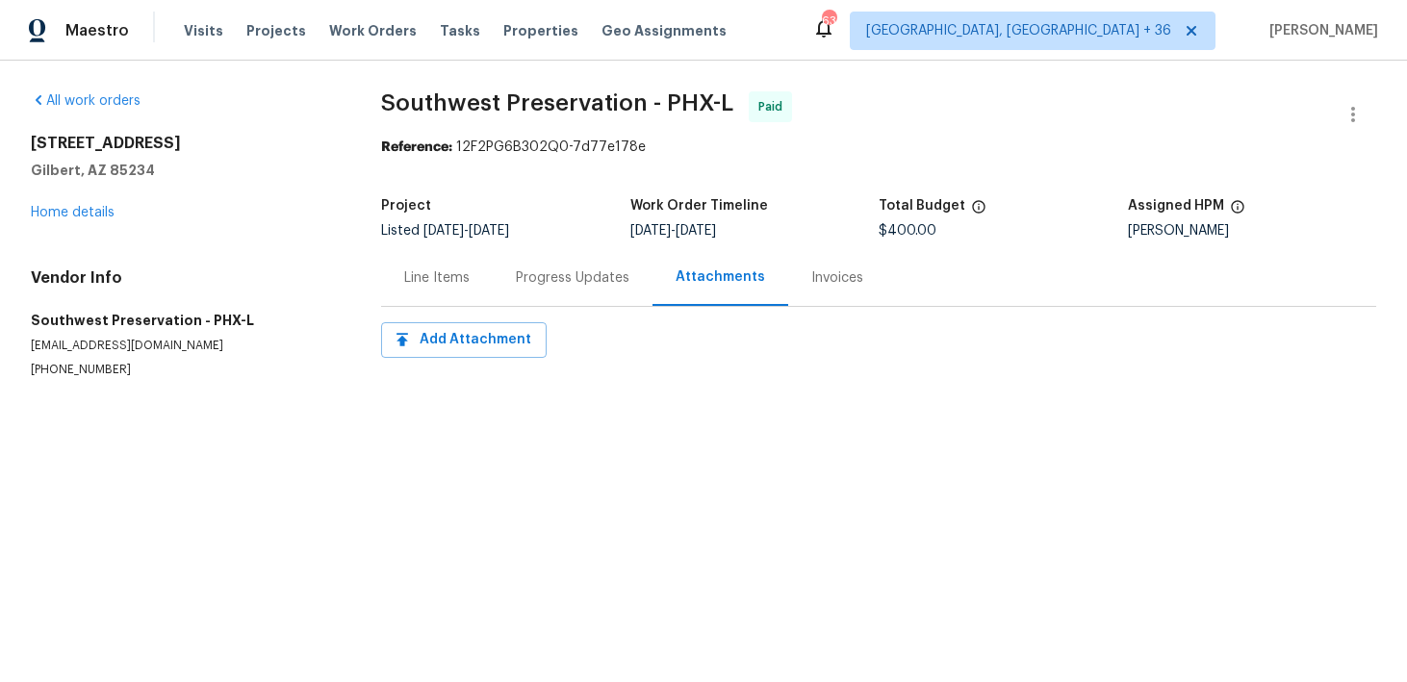
click at [526, 279] on div "Progress Updates" at bounding box center [573, 278] width 114 height 19
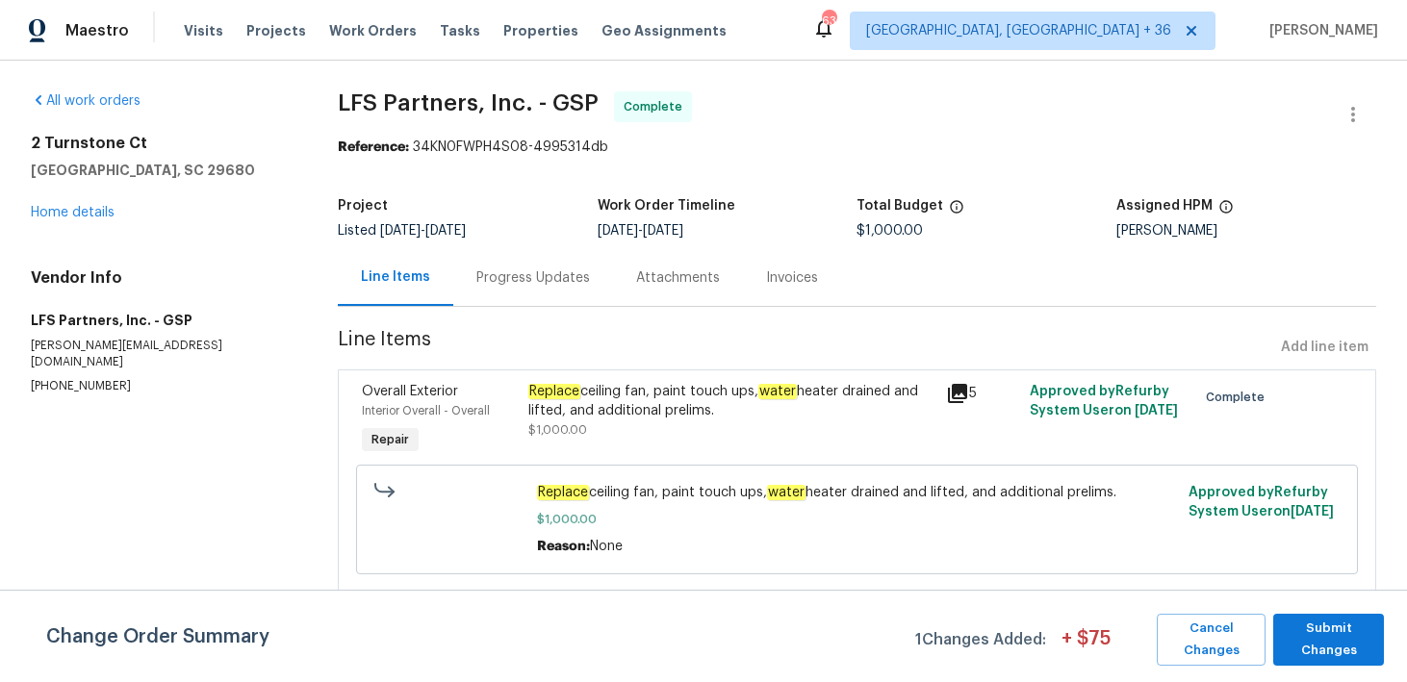
click at [478, 282] on div "Progress Updates" at bounding box center [533, 278] width 114 height 19
